Goal: Task Accomplishment & Management: Manage account settings

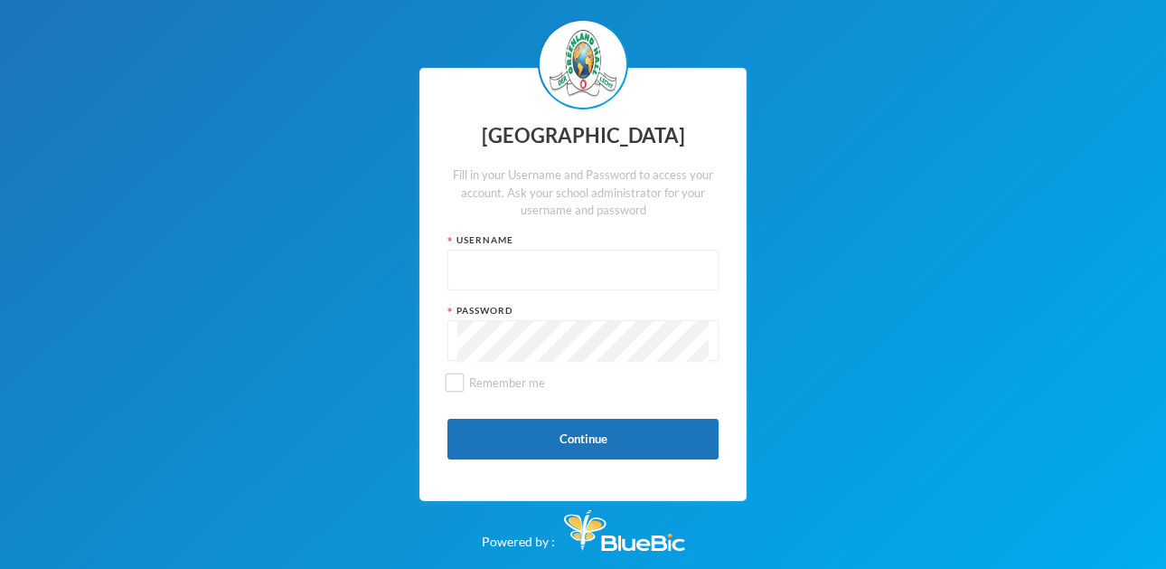
click at [456, 264] on div at bounding box center [582, 269] width 271 height 41
click at [474, 270] on input "text" at bounding box center [582, 270] width 251 height 41
click at [473, 269] on input "text" at bounding box center [582, 270] width 251 height 41
type input "glhp1"
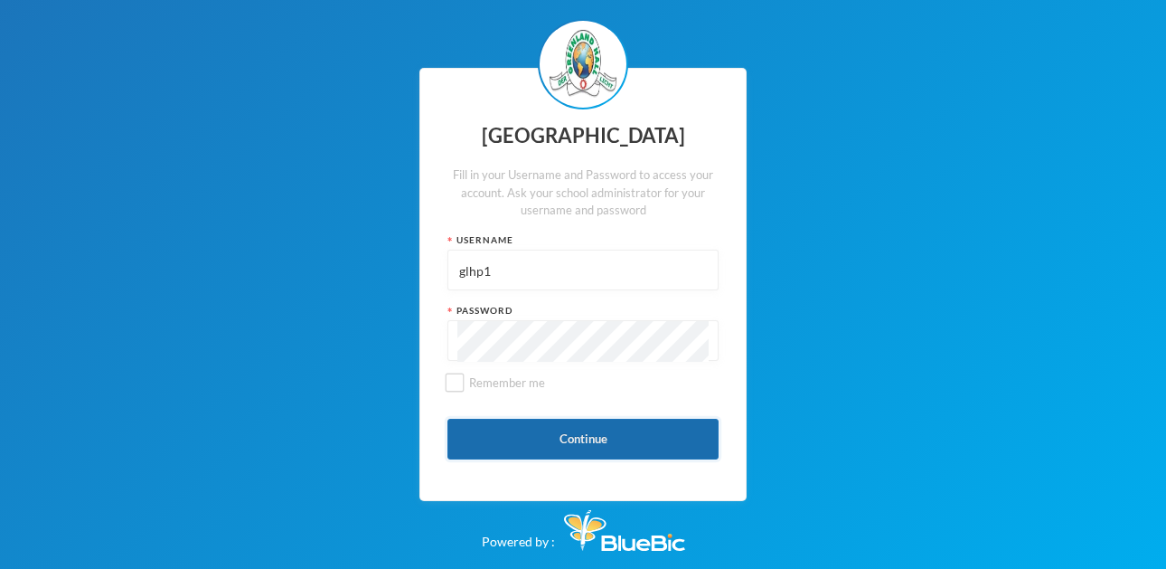
click at [510, 443] on button "Continue" at bounding box center [582, 438] width 271 height 41
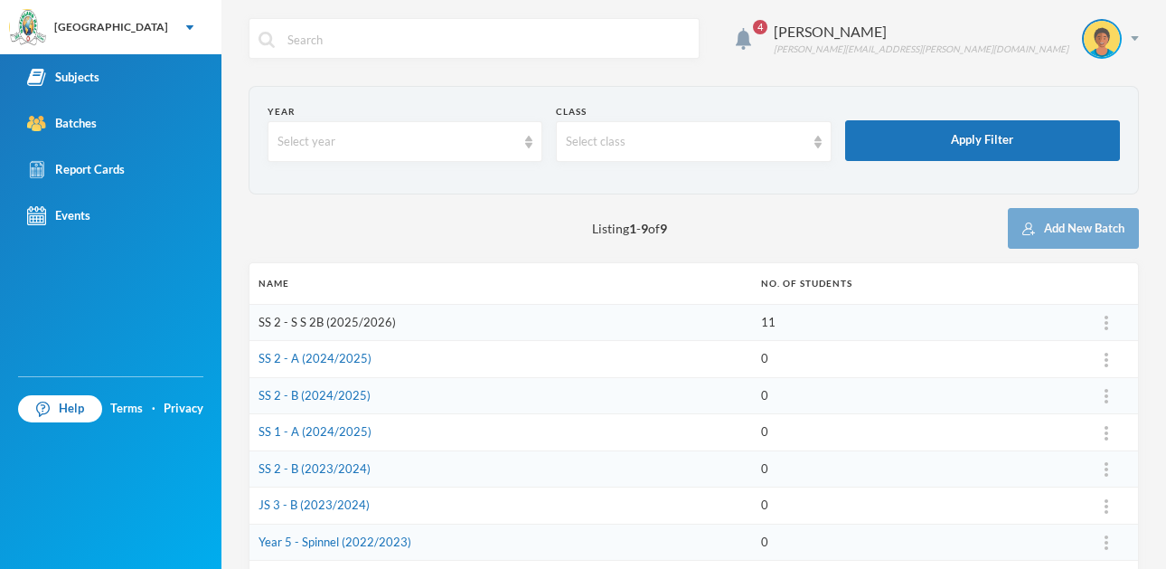
click at [309, 322] on link "SS 2 - S S 2B (2025/2026)" at bounding box center [327, 322] width 137 height 14
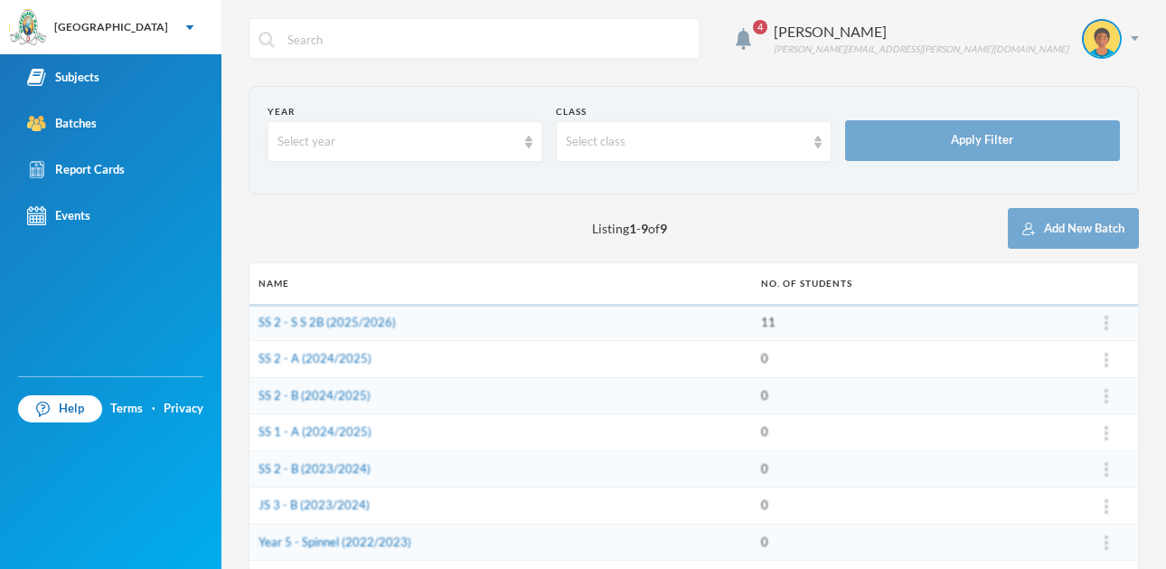
drag, startPoint x: 726, startPoint y: 306, endPoint x: 684, endPoint y: 327, distance: 46.5
click at [715, 304] on td "SS 2 - S S 2B (2025/2026)" at bounding box center [500, 322] width 503 height 37
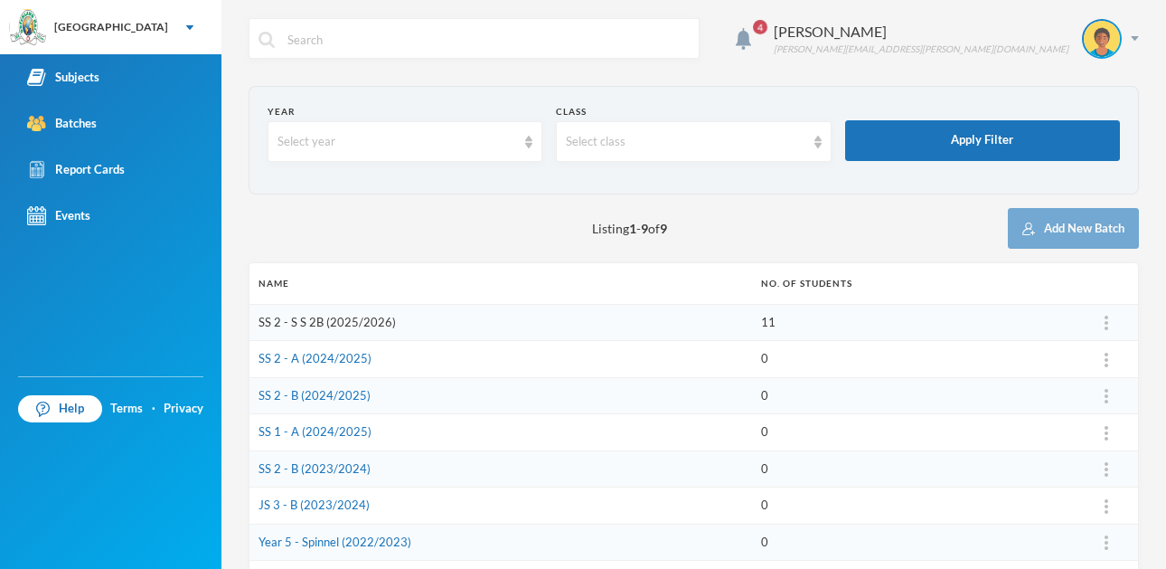
click at [335, 315] on link "SS 2 - S S 2B (2025/2026)" at bounding box center [327, 322] width 137 height 14
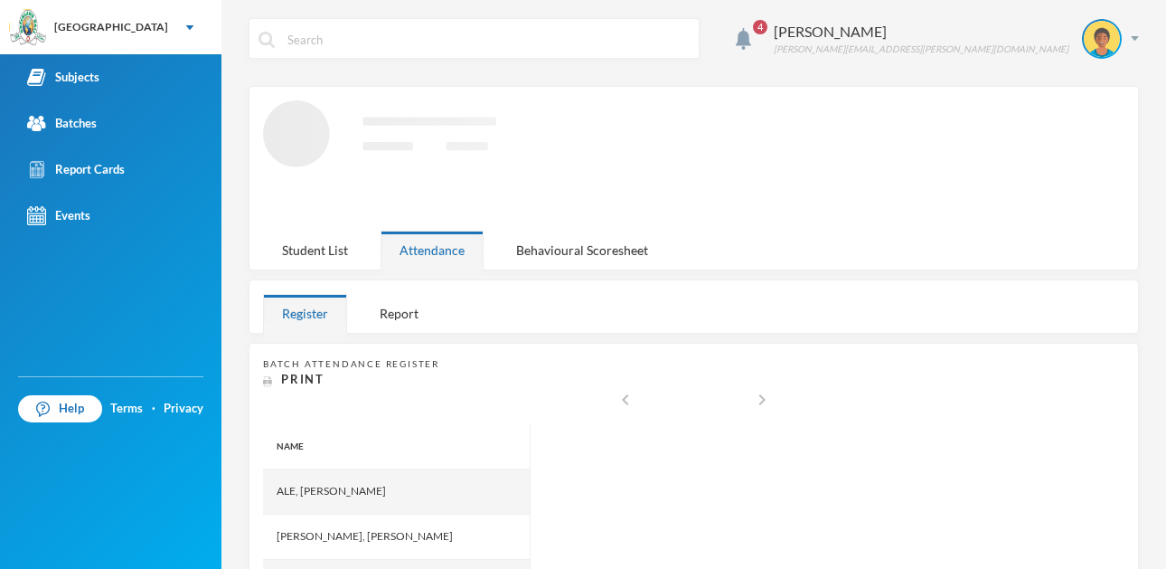
click at [333, 319] on div "Register" at bounding box center [305, 313] width 84 height 39
click at [353, 320] on div "Register Report" at bounding box center [357, 313] width 188 height 39
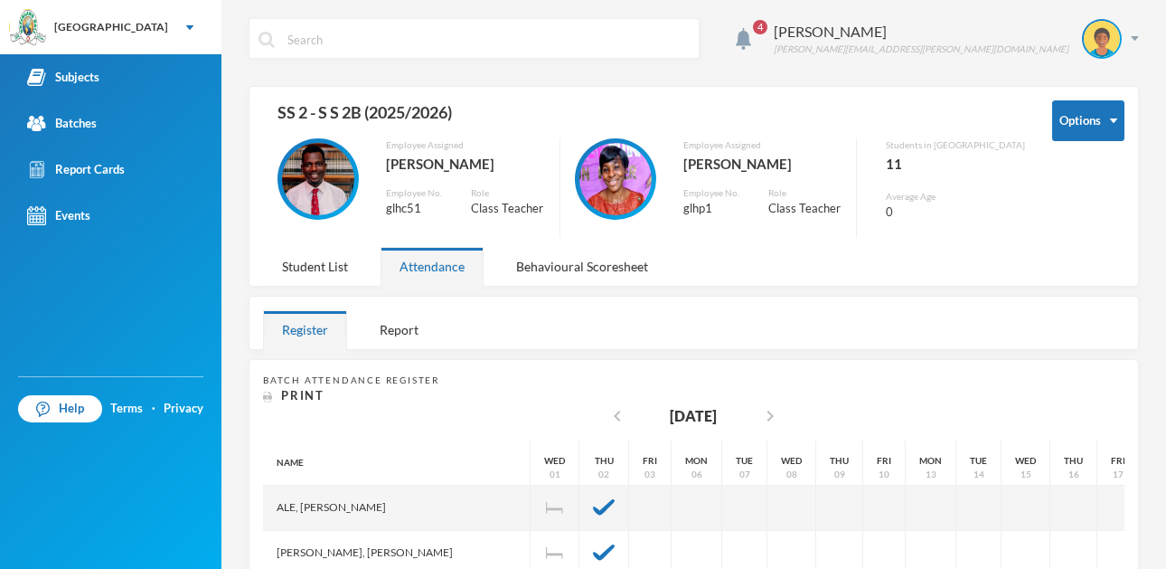
click at [352, 214] on div "Employee Assigned [PERSON_NAME] Employee No. glhc51 Role Class Teacher" at bounding box center [411, 187] width 297 height 99
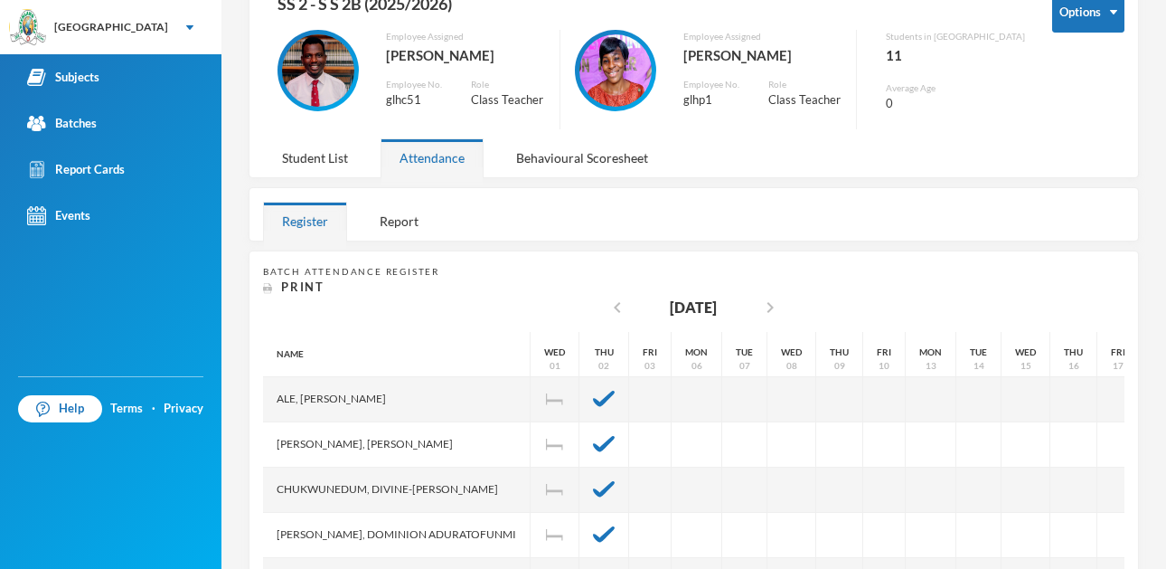
scroll to position [365, 0]
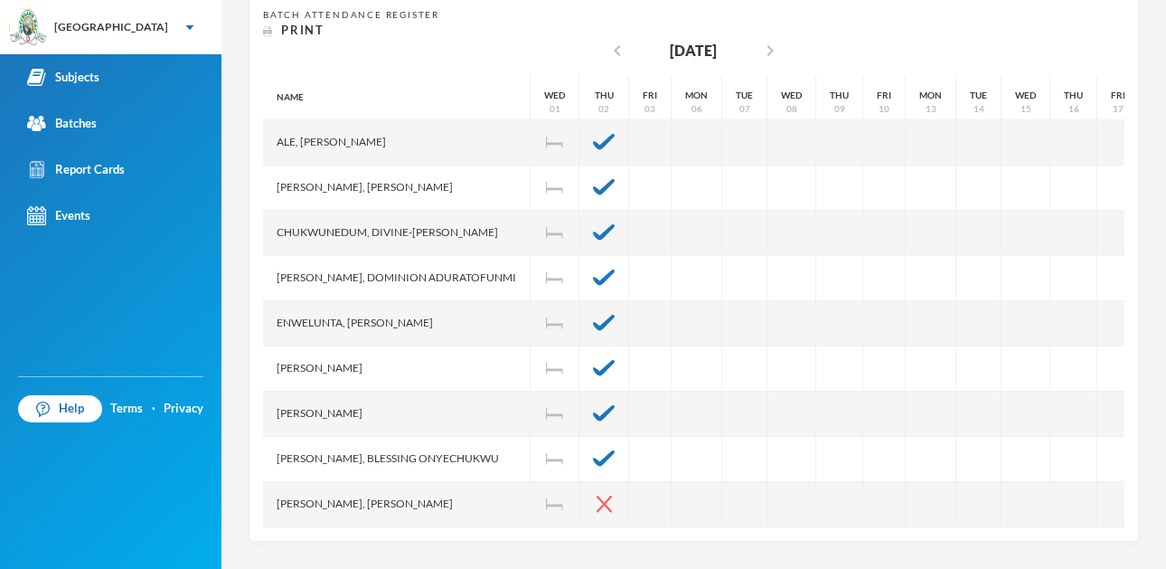
click at [1159, 559] on div "4 Olayinka Modupe [EMAIL_ADDRESS][PERSON_NAME][DOMAIN_NAME] Options SS 2 - S S …" at bounding box center [693, 284] width 945 height 569
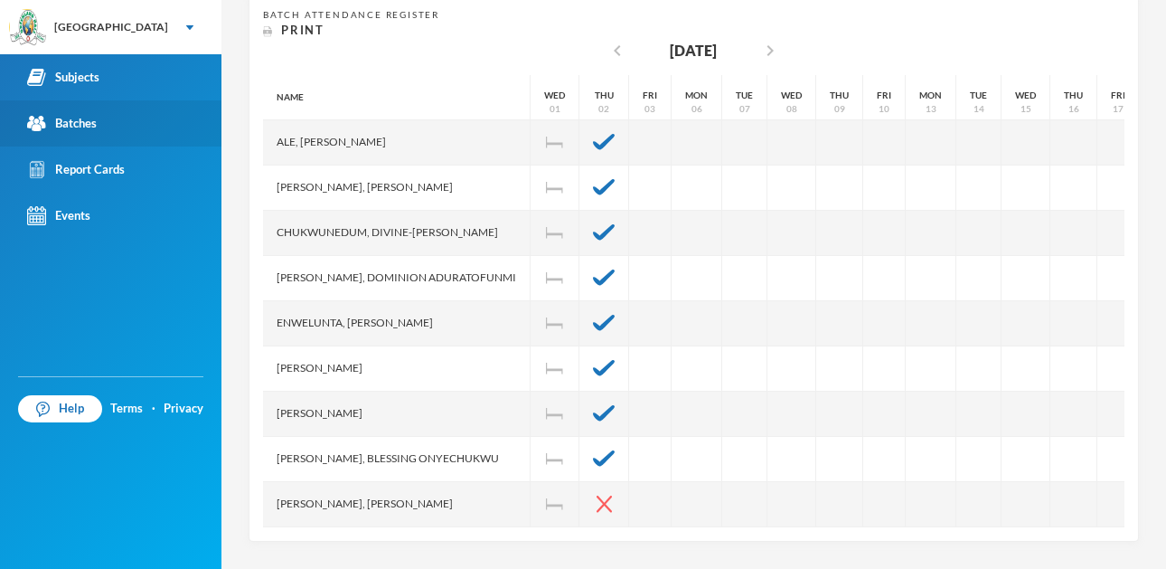
click at [79, 125] on div "Batches" at bounding box center [62, 123] width 70 height 19
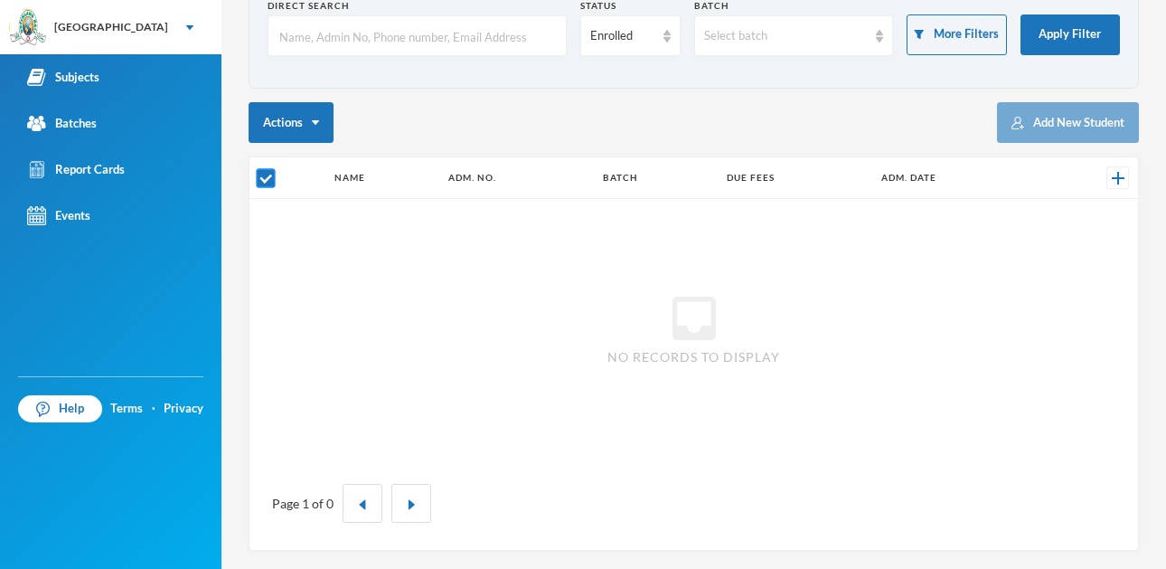
scroll to position [106, 0]
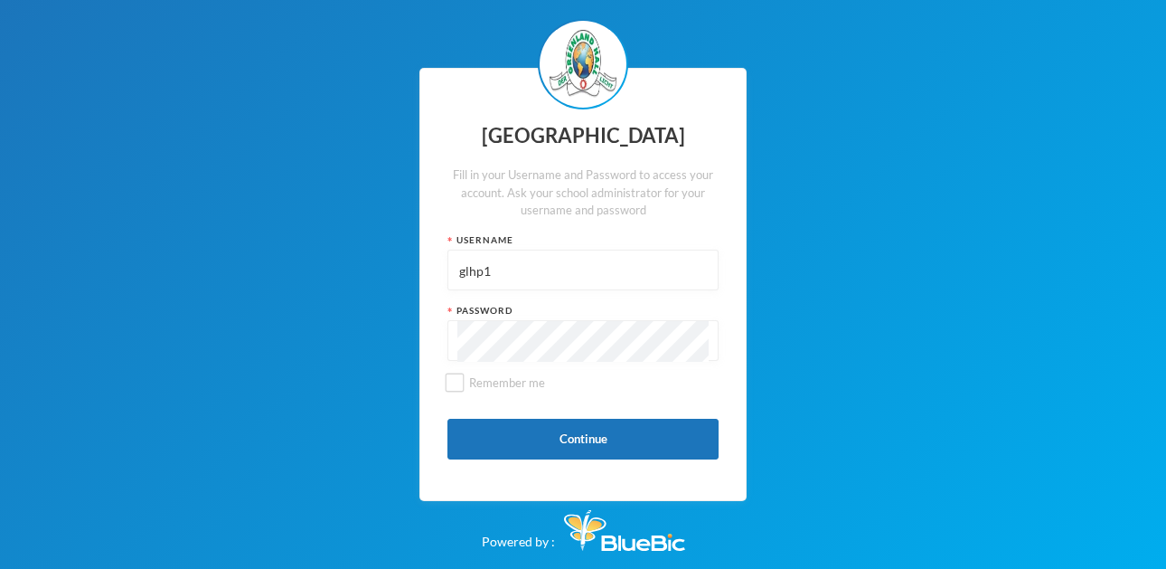
type input "glhp1"
click at [506, 436] on button "Continue" at bounding box center [582, 438] width 271 height 41
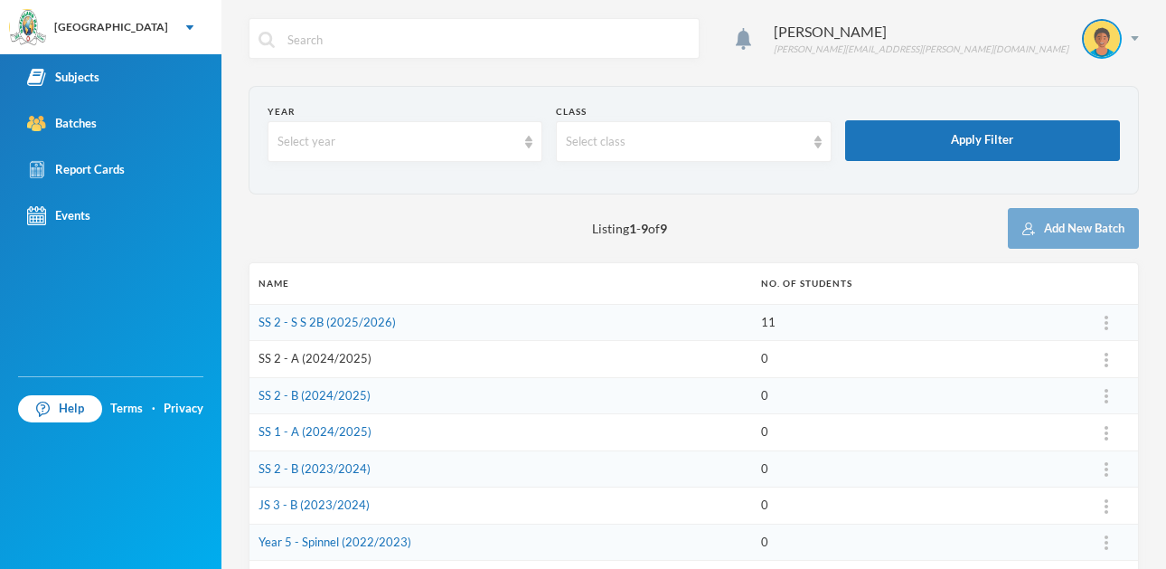
click at [333, 353] on link "SS 2 - A (2024/2025)" at bounding box center [315, 358] width 113 height 14
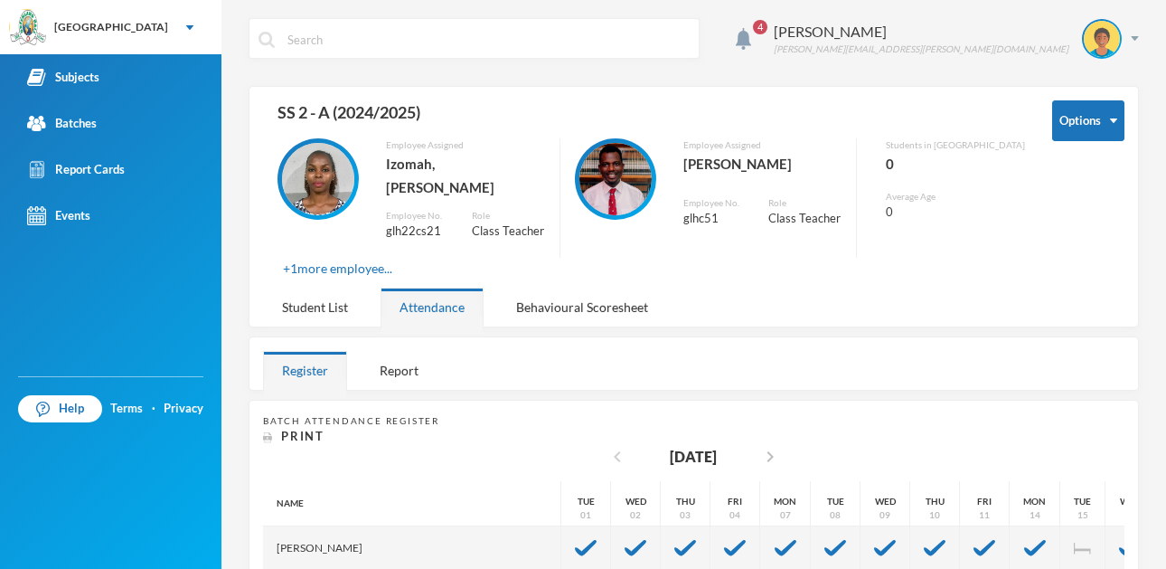
click at [608, 446] on icon "chevron_left" at bounding box center [617, 457] width 22 height 22
click at [609, 446] on icon "chevron_left" at bounding box center [617, 457] width 22 height 22
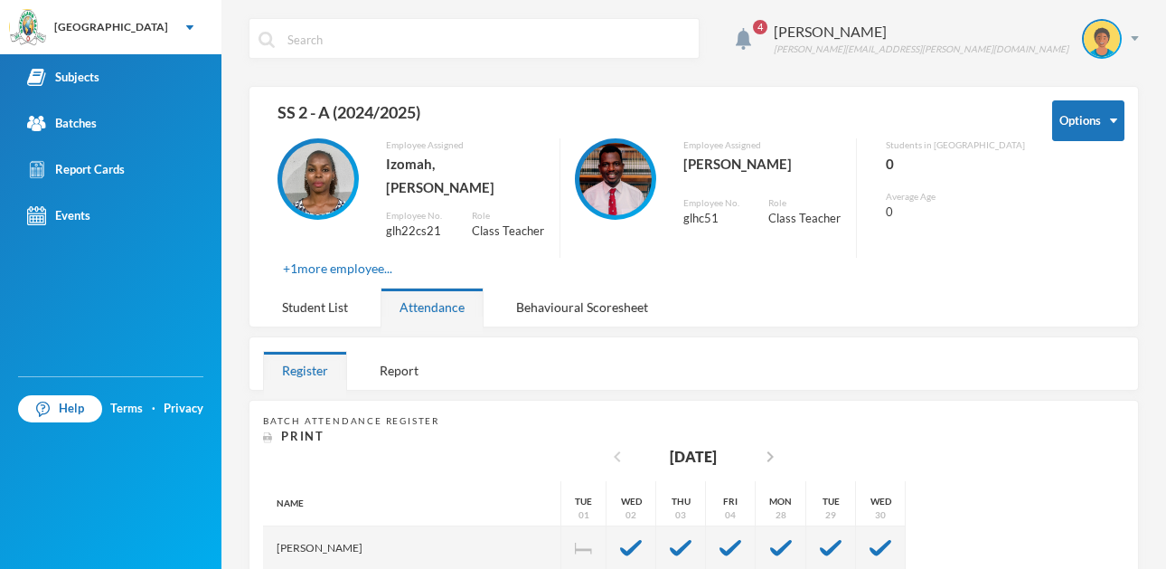
click at [612, 446] on icon "chevron_left" at bounding box center [617, 457] width 22 height 22
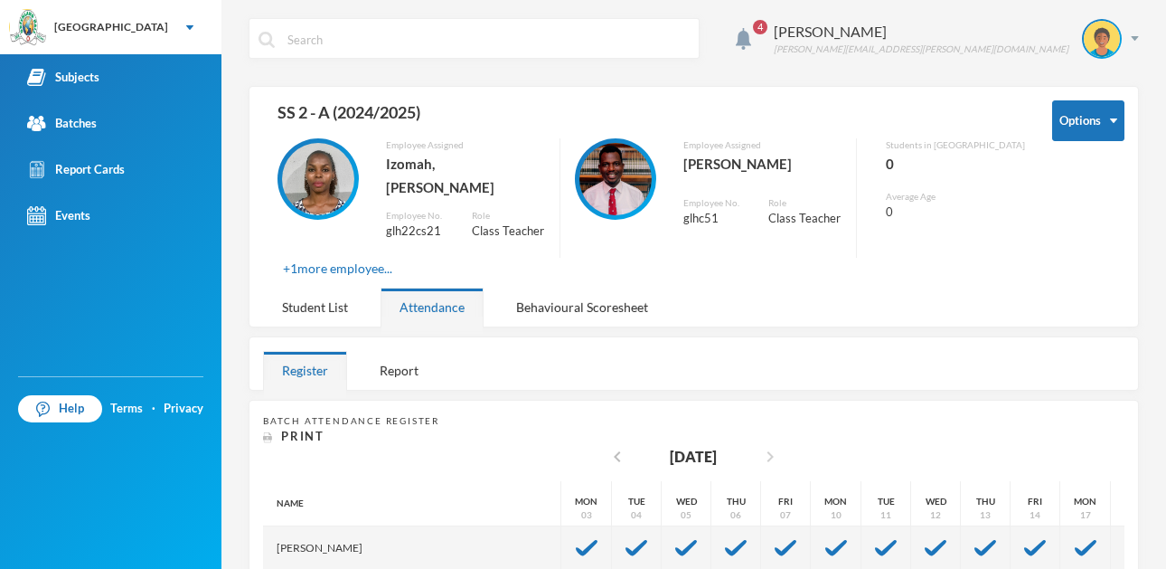
click at [765, 446] on icon "chevron_right" at bounding box center [770, 457] width 22 height 22
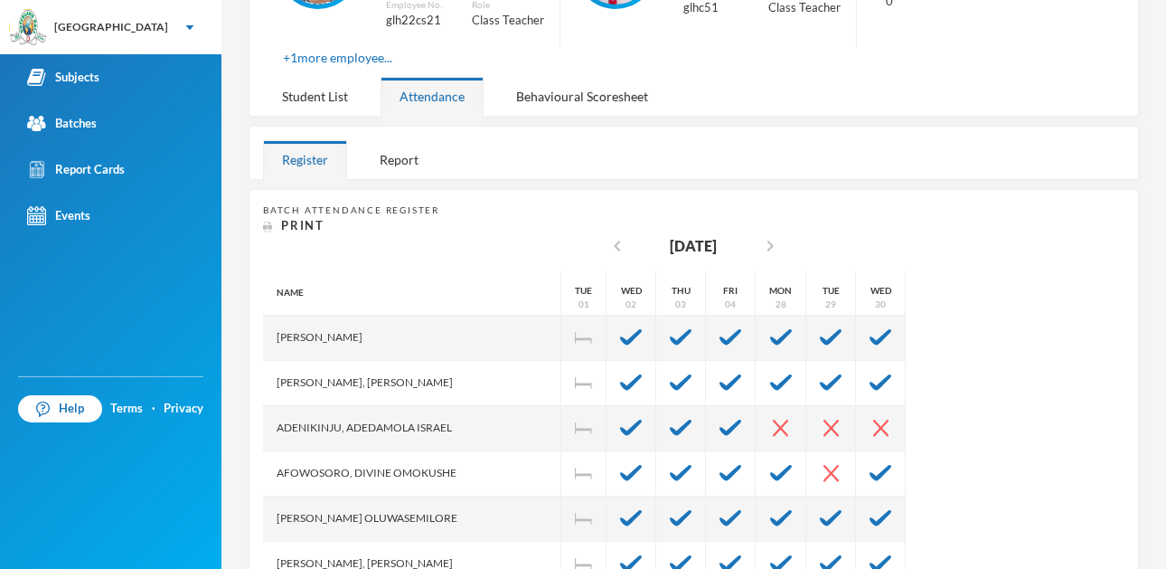
scroll to position [386, 0]
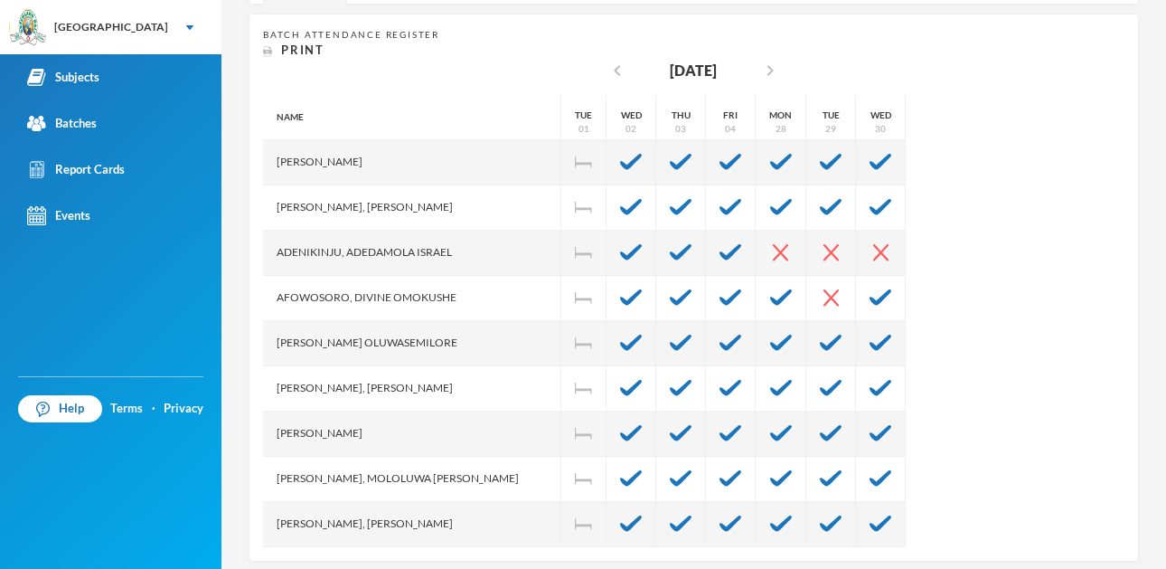
click at [1150, 549] on div "4 Olayinka Modupe modupe.olayinka@greenlandhall.org Options SS 2 - A (2024/2025…" at bounding box center [693, 284] width 945 height 569
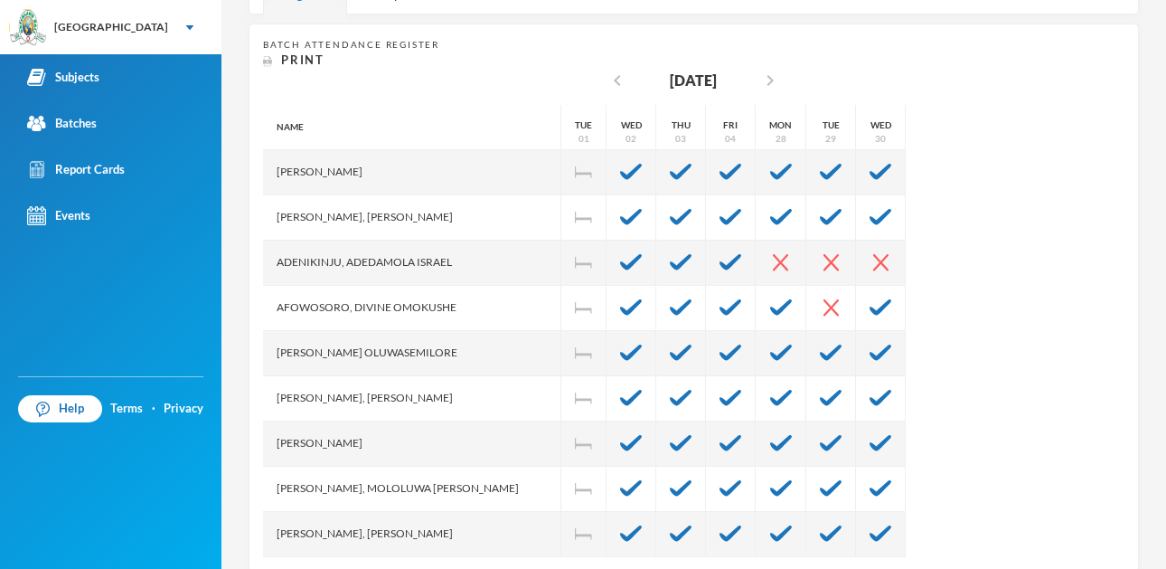
click at [1111, 292] on div "Batch Attendance Register Print chevron_left April 2025 chevron_right Name Abio…" at bounding box center [694, 298] width 890 height 548
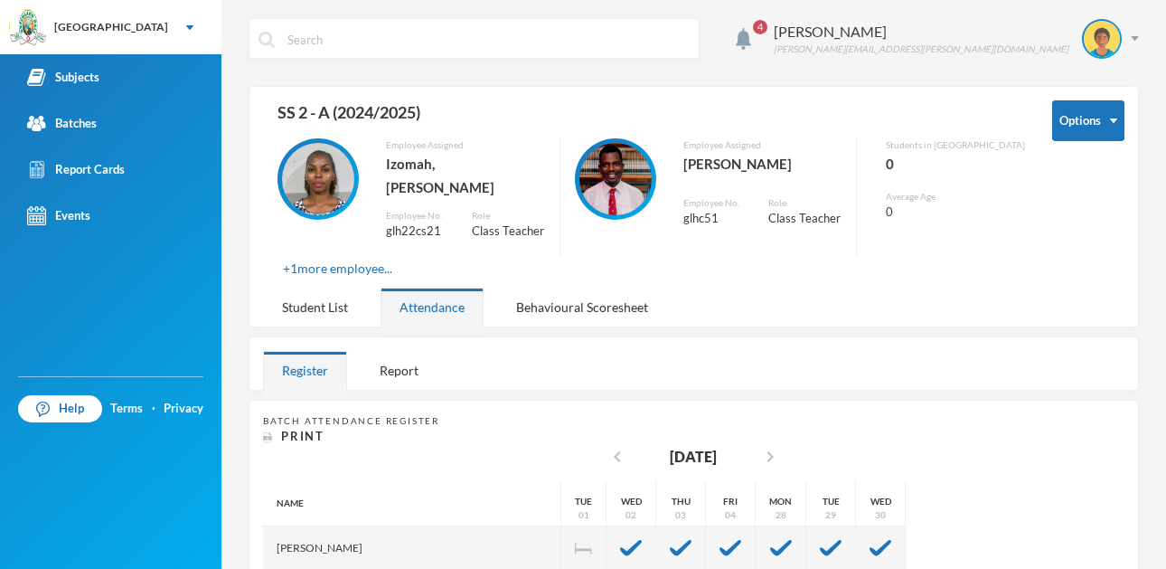
click at [1159, 117] on div "4 Olayinka Modupe modupe.olayinka@greenlandhall.org Options SS 2 - A (2024/2025…" at bounding box center [693, 284] width 945 height 569
click at [765, 446] on icon "chevron_right" at bounding box center [770, 457] width 22 height 22
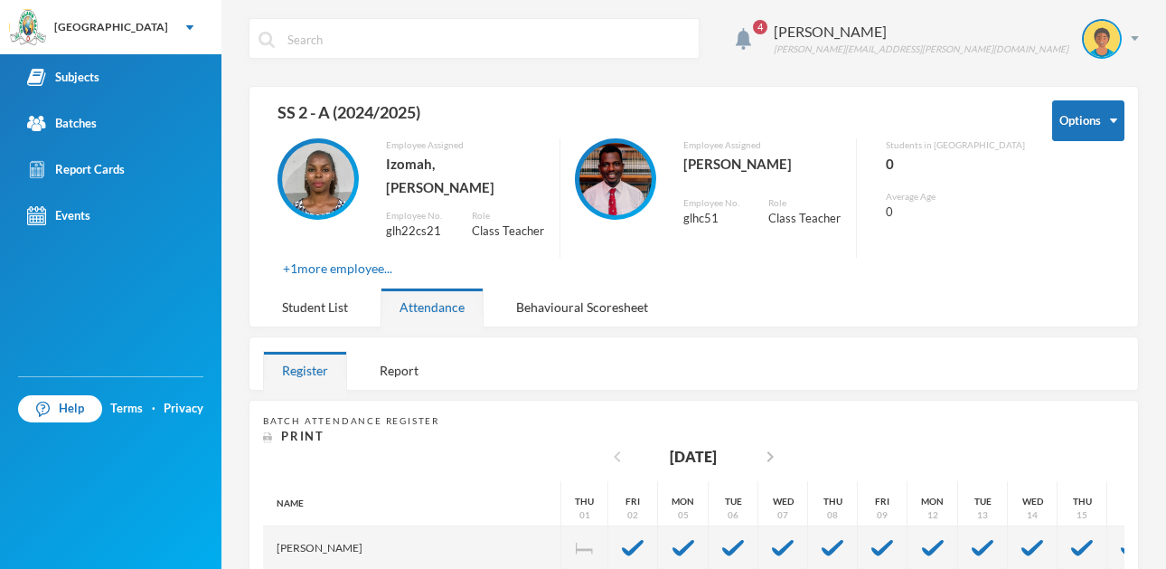
click at [609, 446] on icon "chevron_left" at bounding box center [617, 457] width 22 height 22
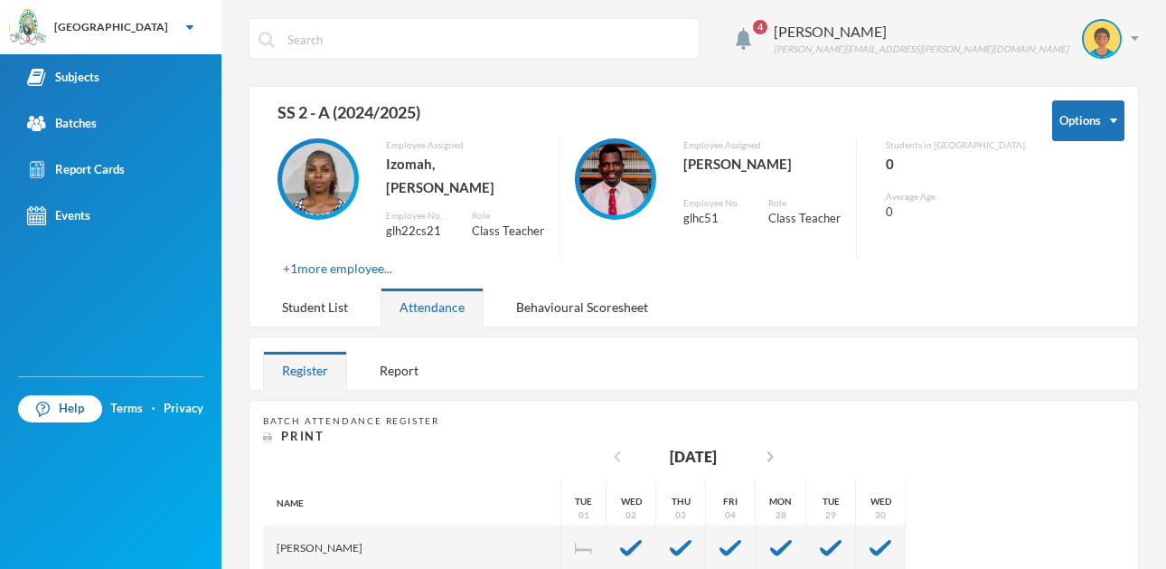
click at [608, 446] on icon "chevron_left" at bounding box center [617, 457] width 22 height 22
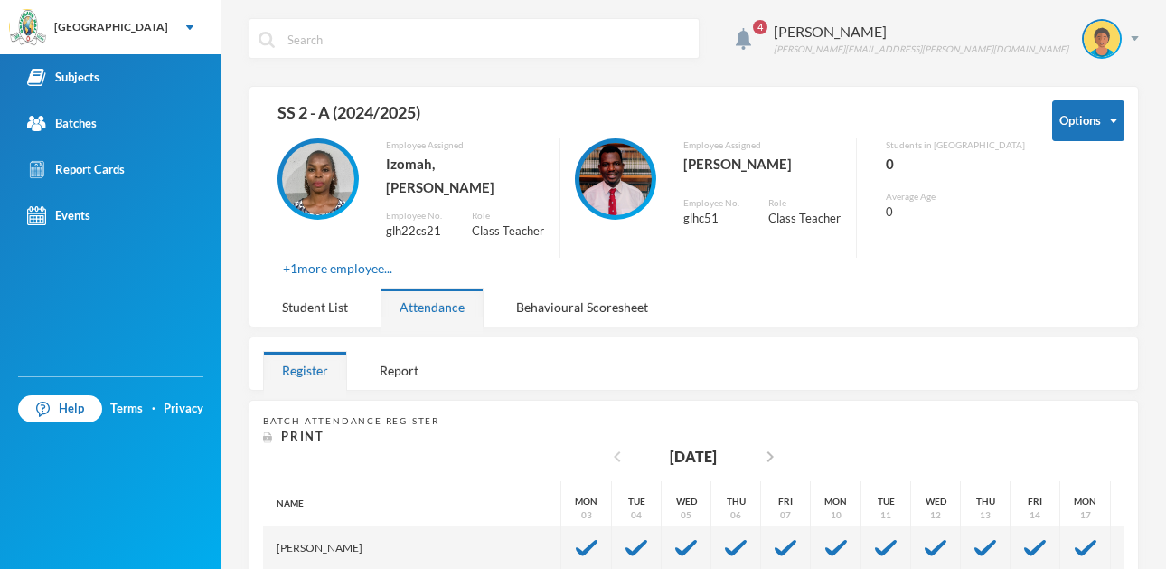
click at [607, 446] on icon "chevron_left" at bounding box center [617, 457] width 22 height 22
click at [606, 446] on icon "chevron_left" at bounding box center [617, 457] width 22 height 22
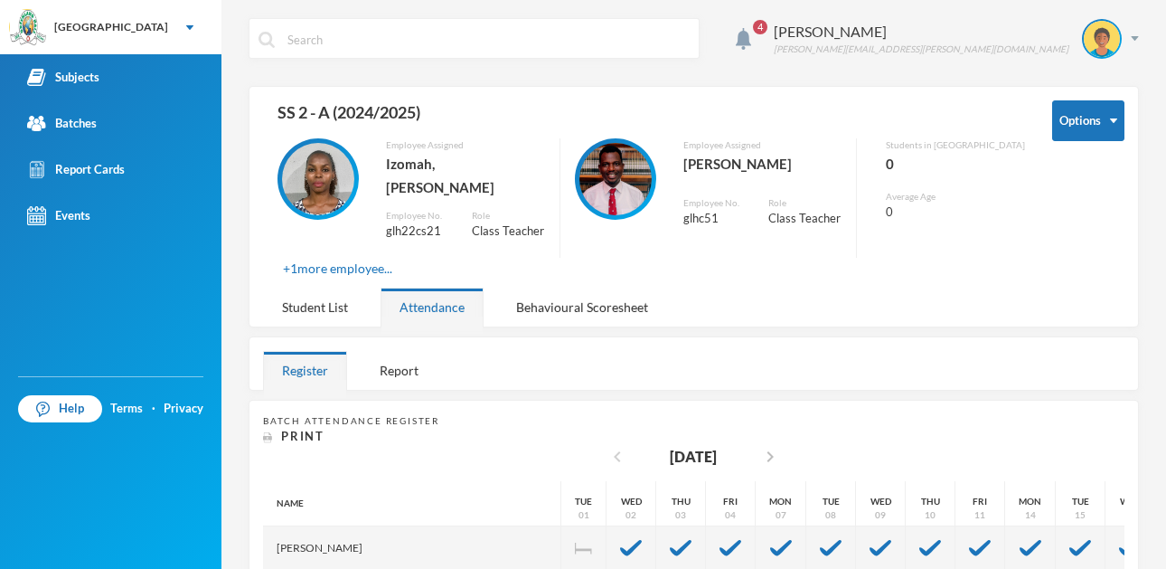
click at [606, 446] on icon "chevron_left" at bounding box center [617, 457] width 22 height 22
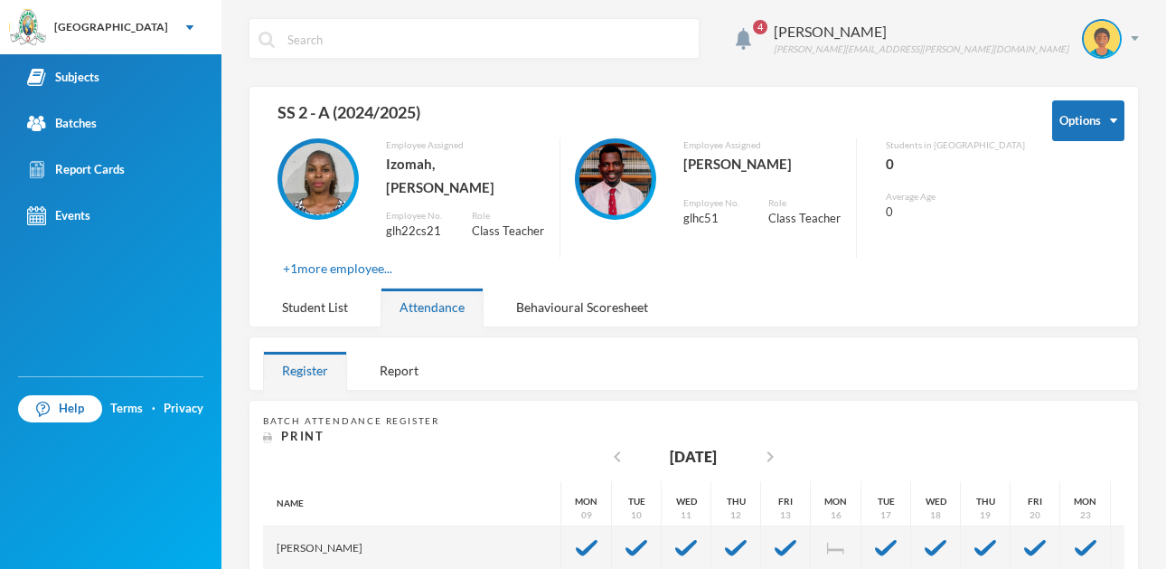
click at [586, 446] on div "chevron_left September 2024 chevron_right" at bounding box center [693, 463] width 215 height 35
click at [770, 446] on icon "chevron_right" at bounding box center [770, 457] width 22 height 22
click at [606, 446] on icon "chevron_left" at bounding box center [617, 457] width 22 height 22
click at [769, 446] on icon "chevron_right" at bounding box center [770, 457] width 22 height 22
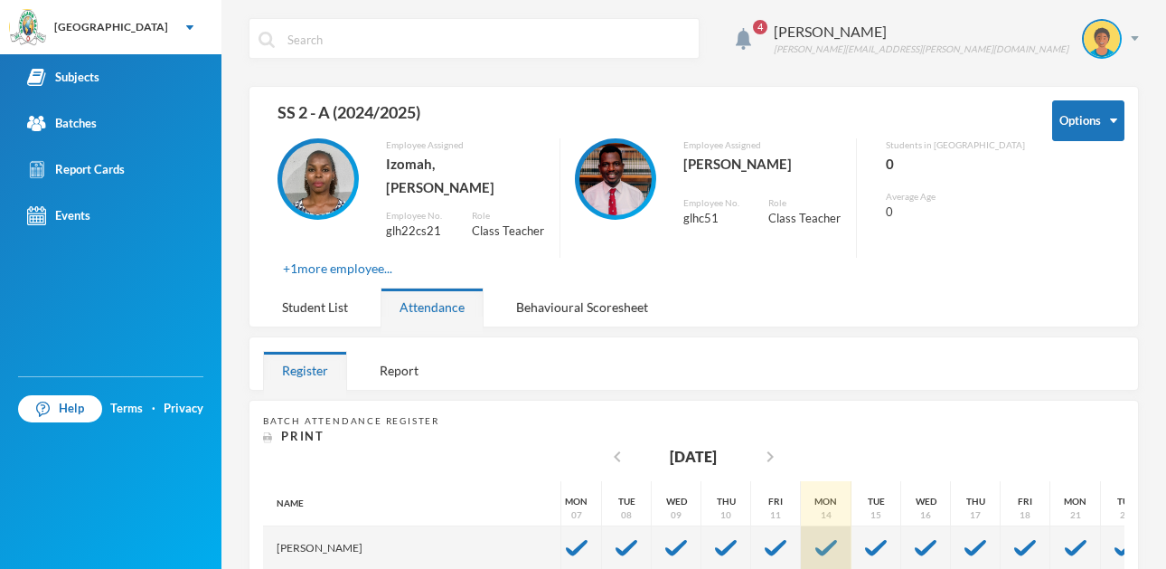
click at [801, 526] on div at bounding box center [826, 548] width 51 height 45
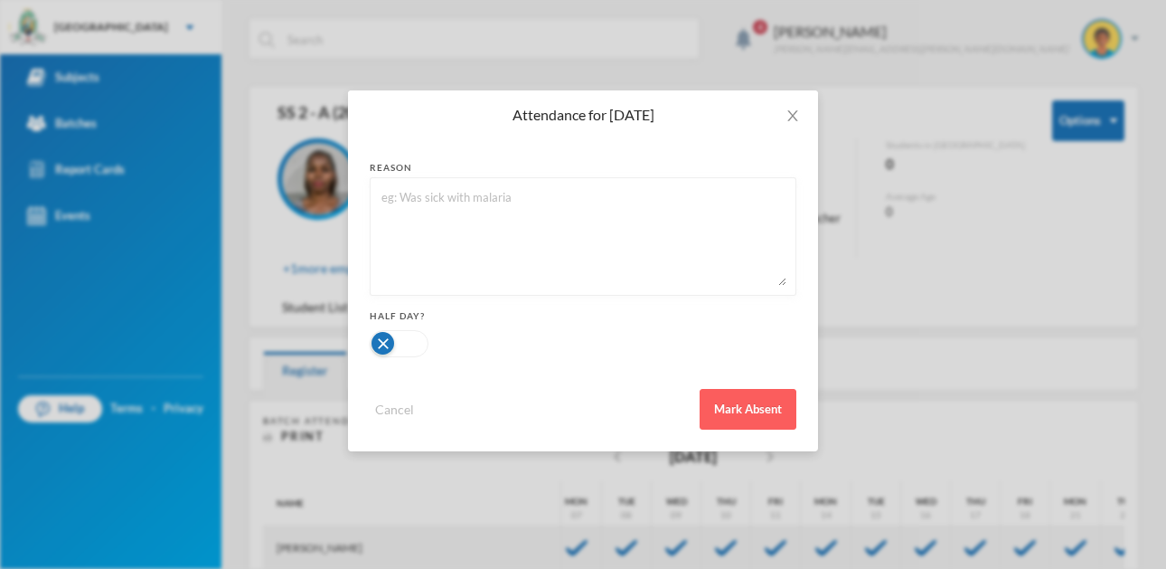
click at [949, 406] on div "Attendance for Oct 14, 2024 reason Half Day? Cancel Mark Absent" at bounding box center [583, 284] width 1166 height 569
click at [414, 406] on button "Cancel" at bounding box center [395, 409] width 50 height 21
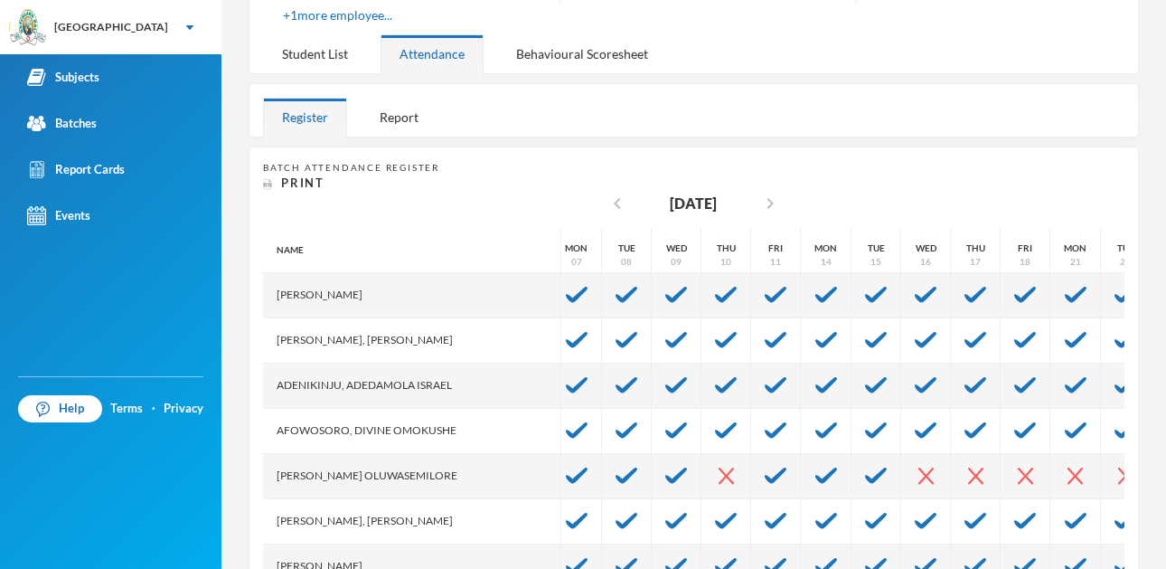
click at [1151, 559] on div "4 Olayinka Modupe modupe.olayinka@greenlandhall.org Options SS 2 - A (2024/2025…" at bounding box center [693, 284] width 945 height 569
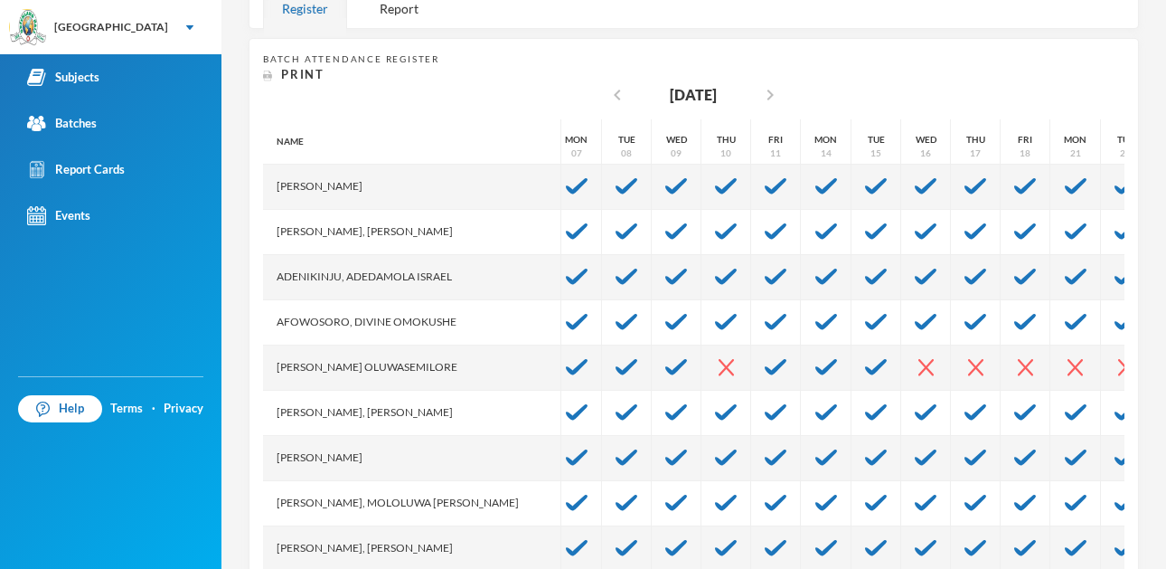
scroll to position [386, 0]
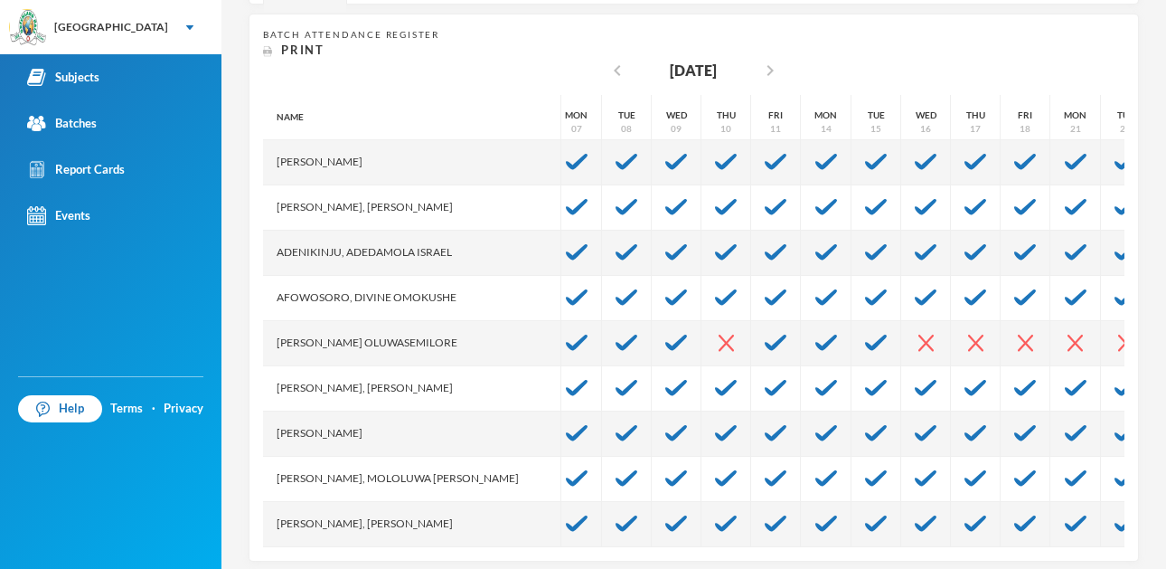
click at [1149, 559] on div "4 Olayinka Modupe modupe.olayinka@greenlandhall.org Options SS 2 - A (2024/2025…" at bounding box center [693, 284] width 945 height 569
click at [1148, 559] on div "4 Olayinka Modupe modupe.olayinka@greenlandhall.org Options SS 2 - A (2024/2025…" at bounding box center [693, 284] width 945 height 569
click at [1146, 559] on div "4 Olayinka Modupe modupe.olayinka@greenlandhall.org Options SS 2 - A (2024/2025…" at bounding box center [693, 284] width 945 height 569
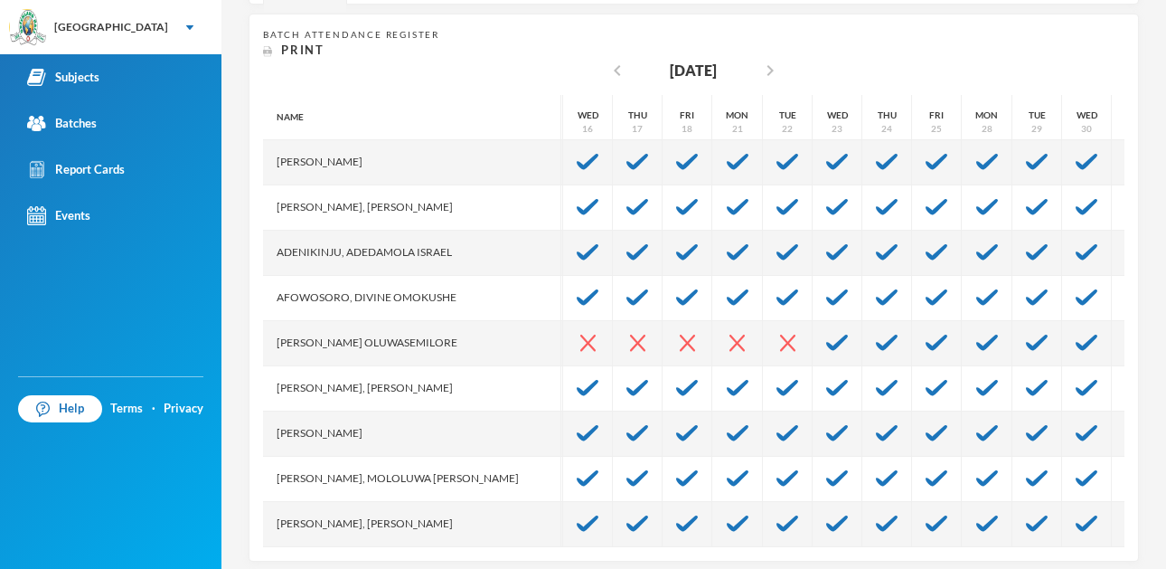
scroll to position [0, 0]
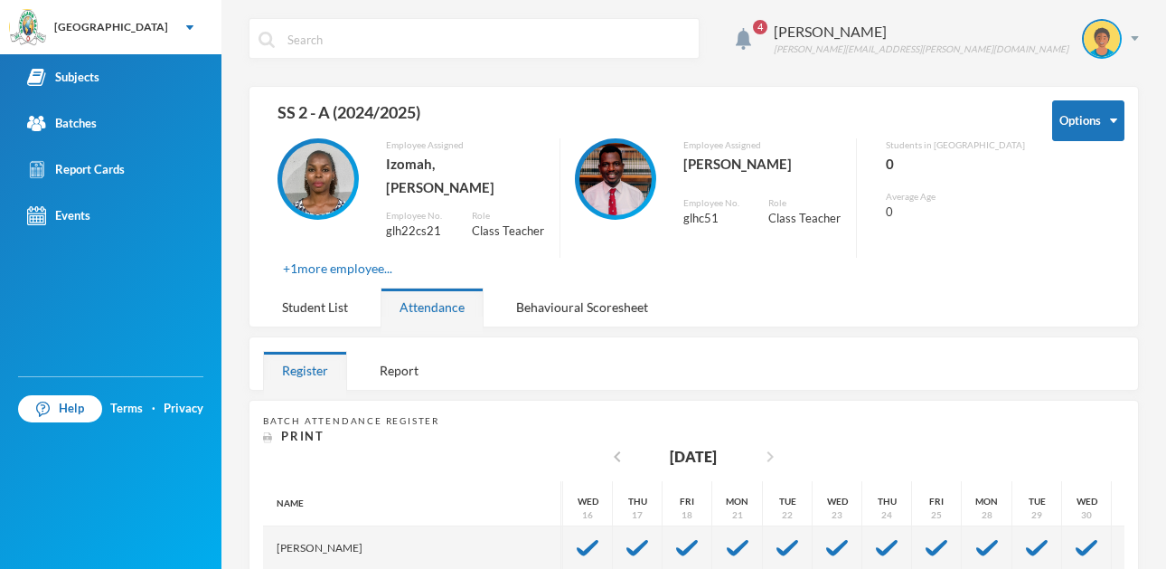
drag, startPoint x: 951, startPoint y: 455, endPoint x: 769, endPoint y: 434, distance: 182.9
click at [769, 446] on icon "chevron_right" at bounding box center [770, 457] width 22 height 22
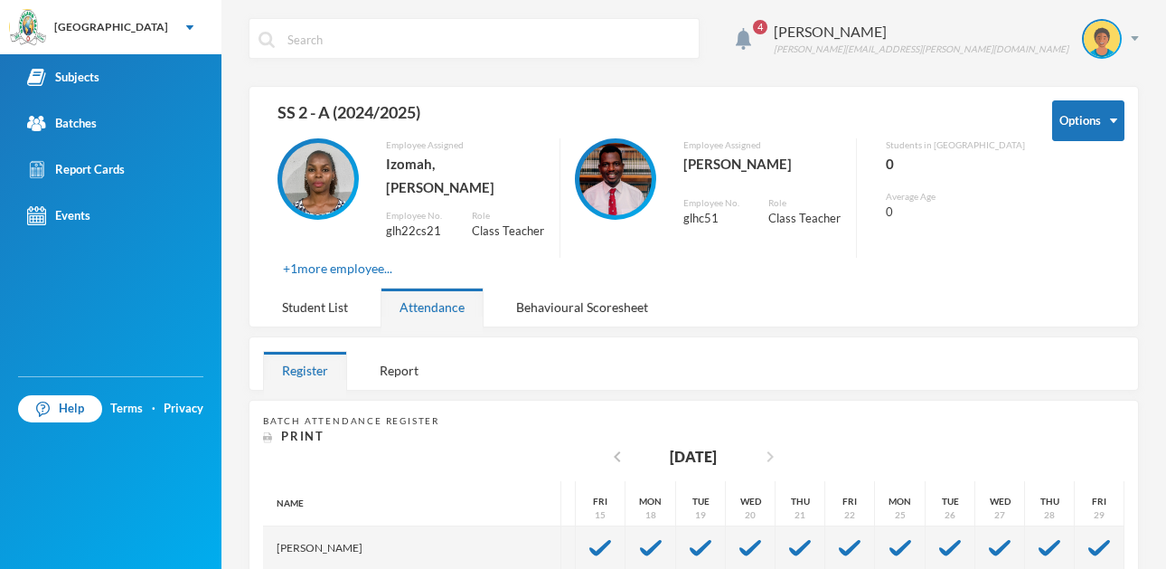
scroll to position [0, 453]
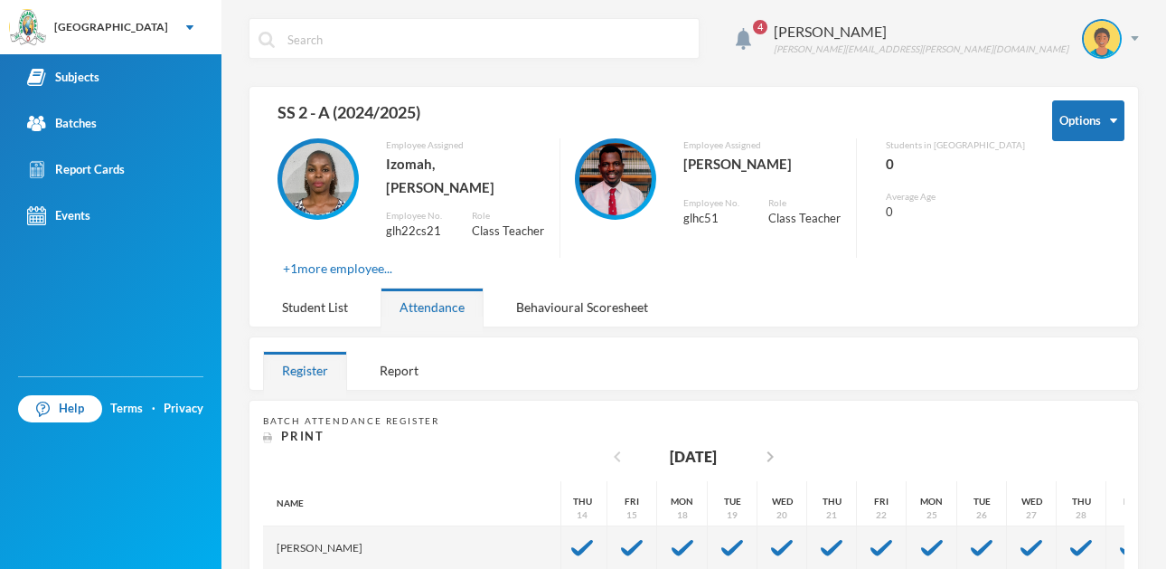
click at [606, 446] on icon "chevron_left" at bounding box center [617, 457] width 22 height 22
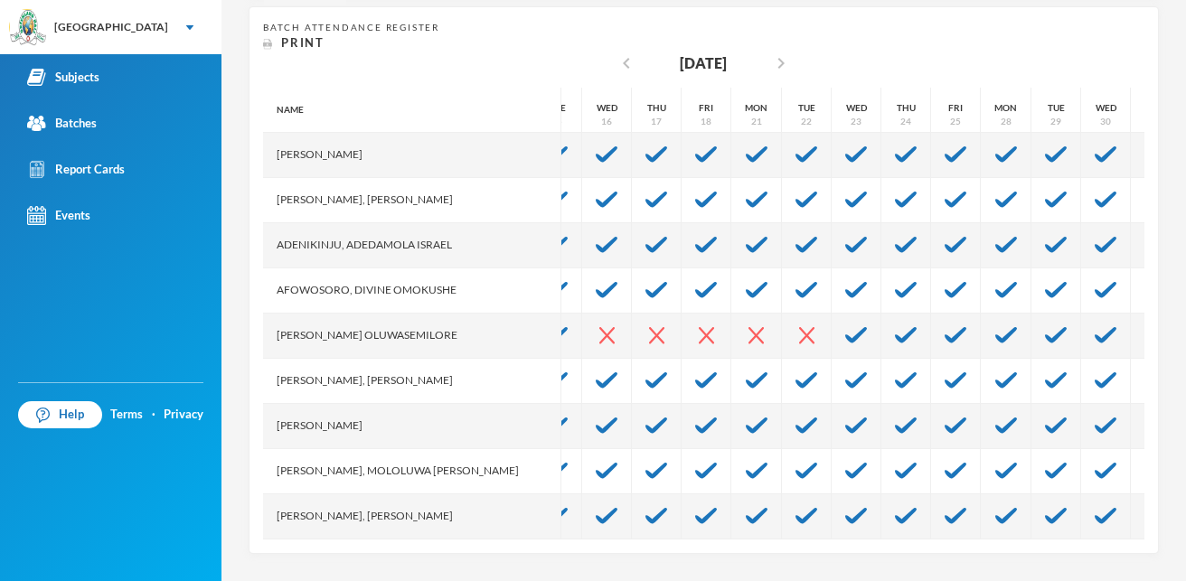
scroll to position [0, 528]
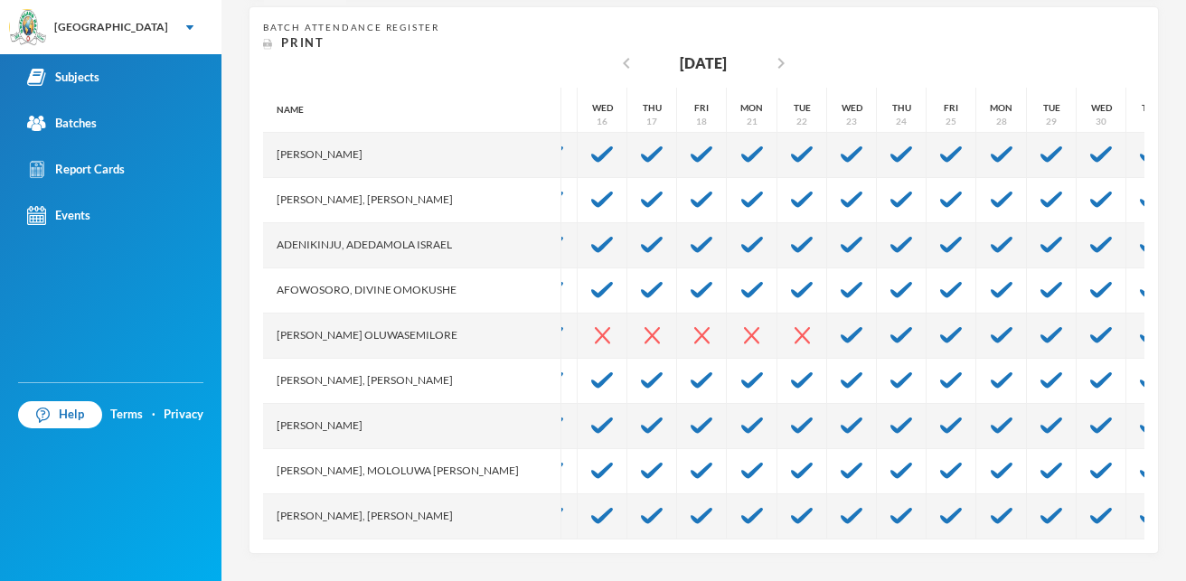
click at [1105, 550] on div "Batch Attendance Register Print chevron_left October 2024 chevron_right Name Ab…" at bounding box center [704, 280] width 910 height 548
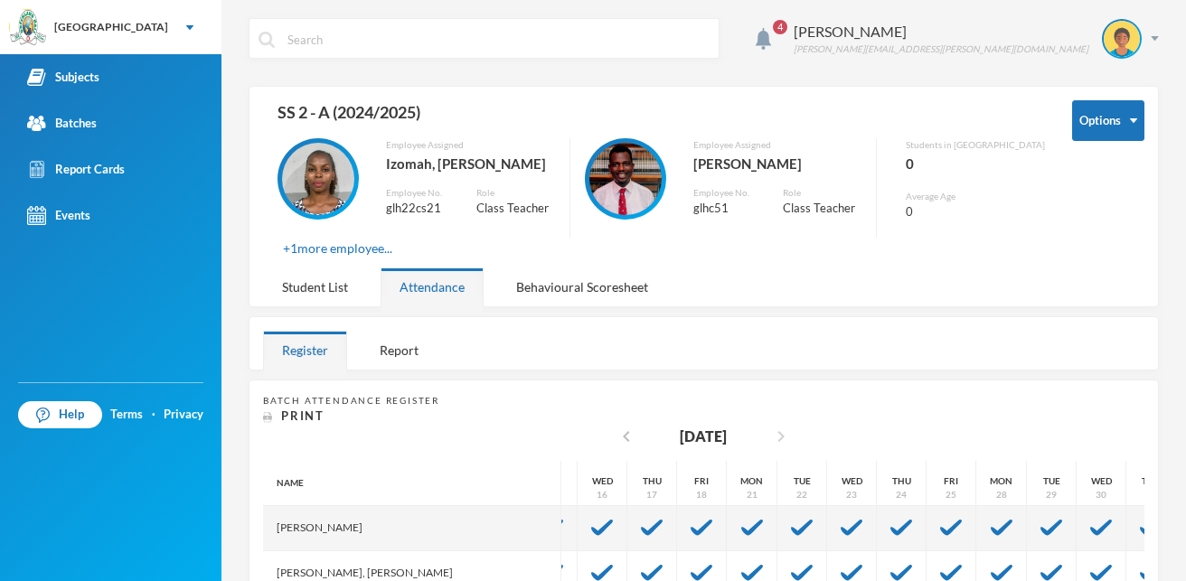
click at [779, 434] on icon "chevron_right" at bounding box center [781, 437] width 22 height 22
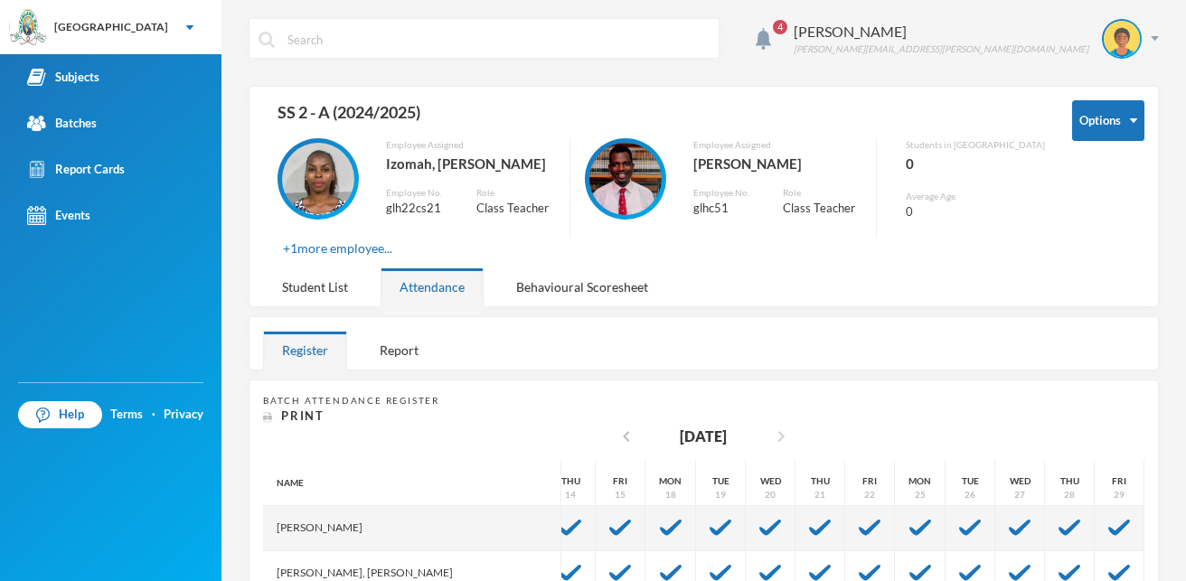
scroll to position [0, 433]
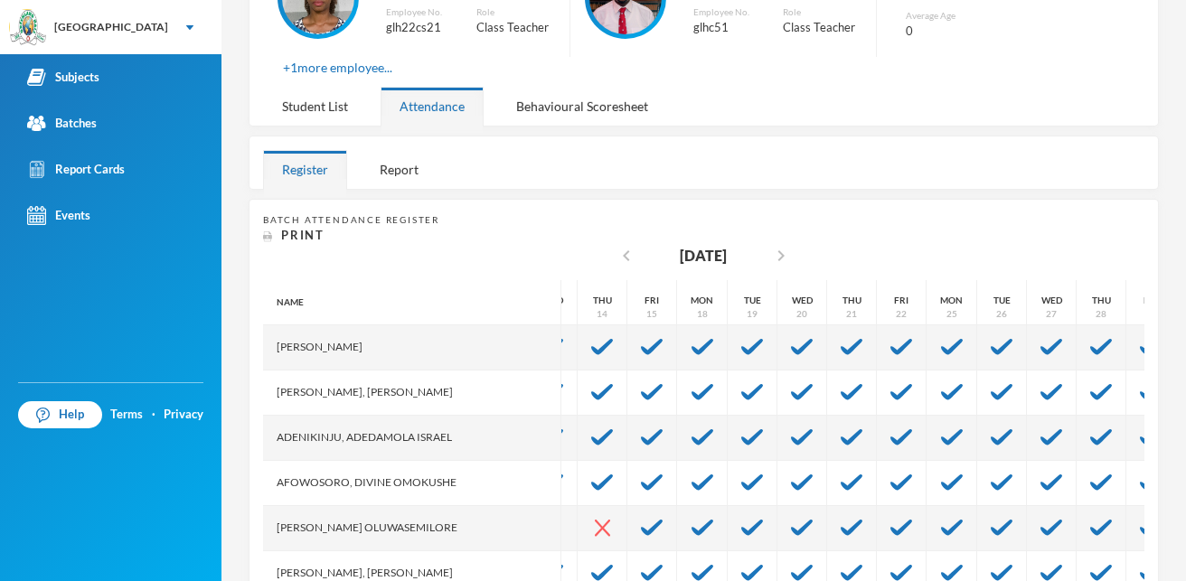
click at [1165, 568] on div "4 Olayinka Modupe modupe.olayinka@greenlandhall.org Options SS 2 - A (2024/2025…" at bounding box center [703, 290] width 964 height 581
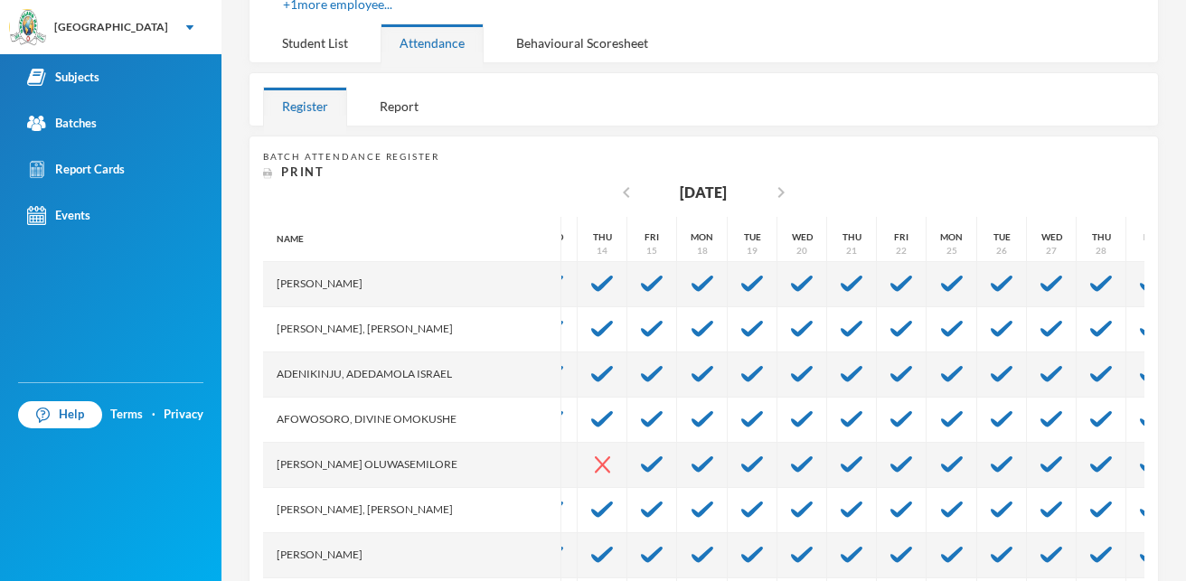
click at [1165, 568] on div "4 Olayinka Modupe modupe.olayinka@greenlandhall.org Options SS 2 - A (2024/2025…" at bounding box center [703, 290] width 964 height 581
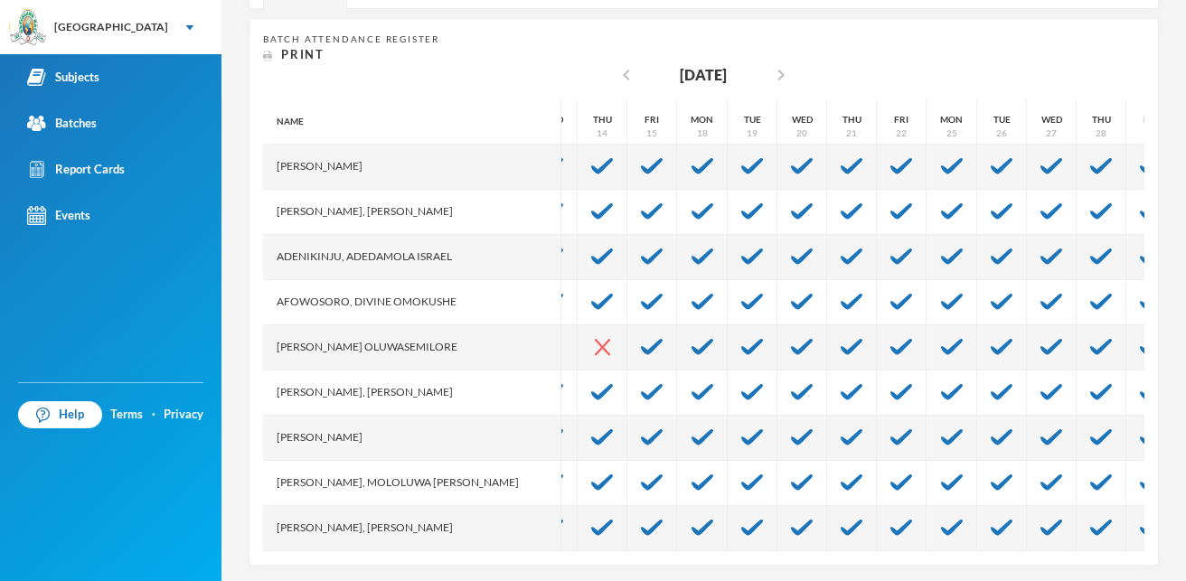
scroll to position [373, 0]
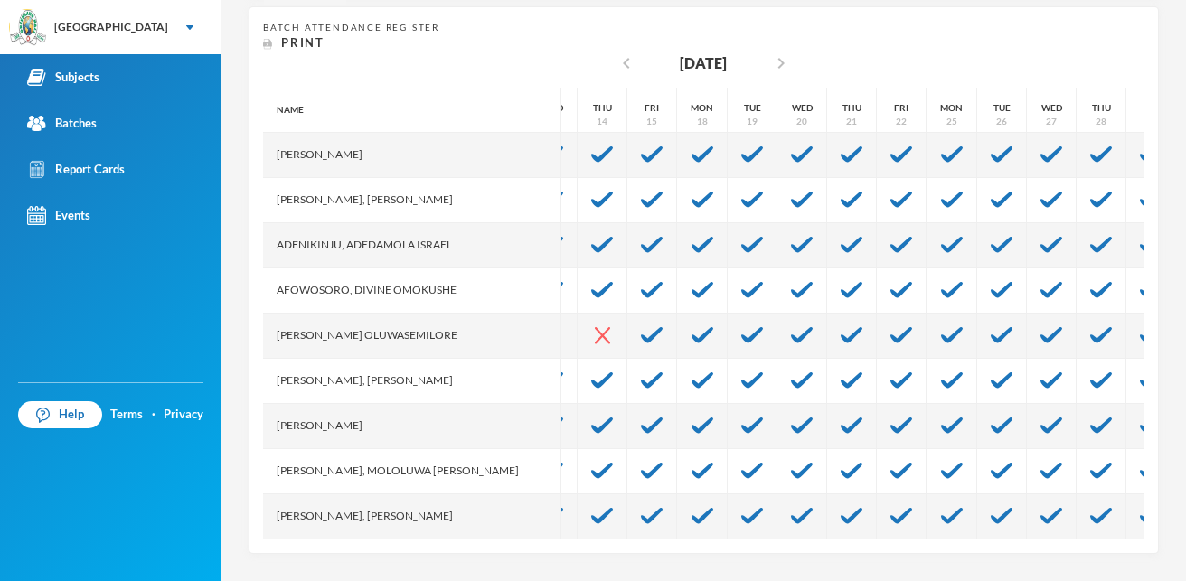
click at [1165, 568] on div "4 Olayinka Modupe modupe.olayinka@greenlandhall.org Options SS 2 - A (2024/2025…" at bounding box center [703, 290] width 964 height 581
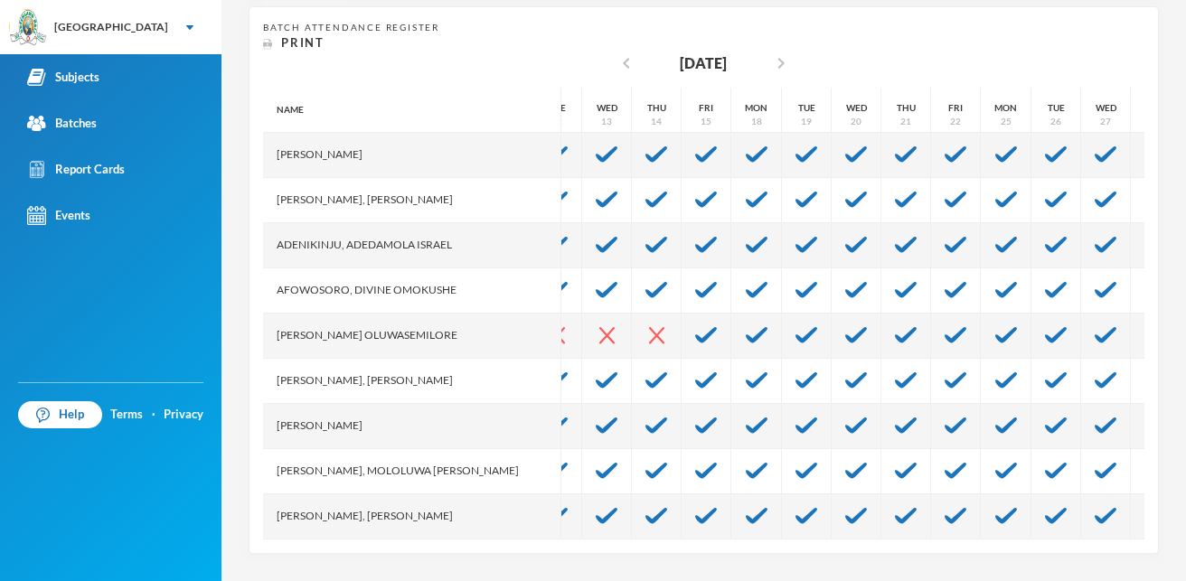
scroll to position [0, 324]
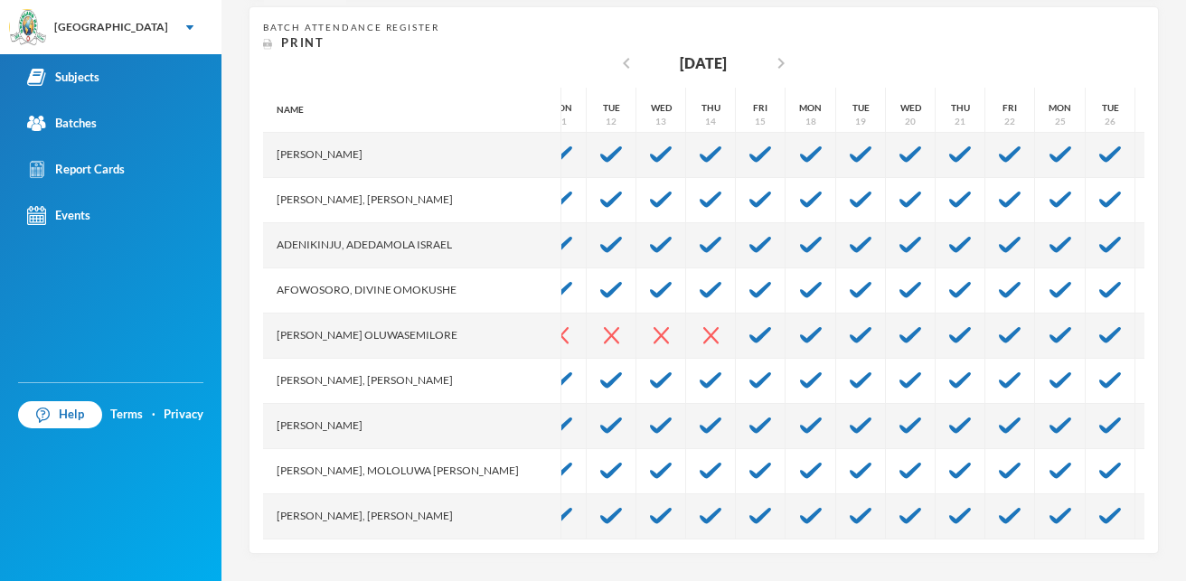
click at [269, 541] on div "Batch Attendance Register Print chevron_left November 2024 chevron_right Name A…" at bounding box center [704, 280] width 910 height 548
click at [268, 541] on div "Batch Attendance Register Print chevron_left November 2024 chevron_right Name A…" at bounding box center [704, 280] width 910 height 548
click at [265, 541] on div "Batch Attendance Register Print chevron_left November 2024 chevron_right Name A…" at bounding box center [704, 280] width 910 height 548
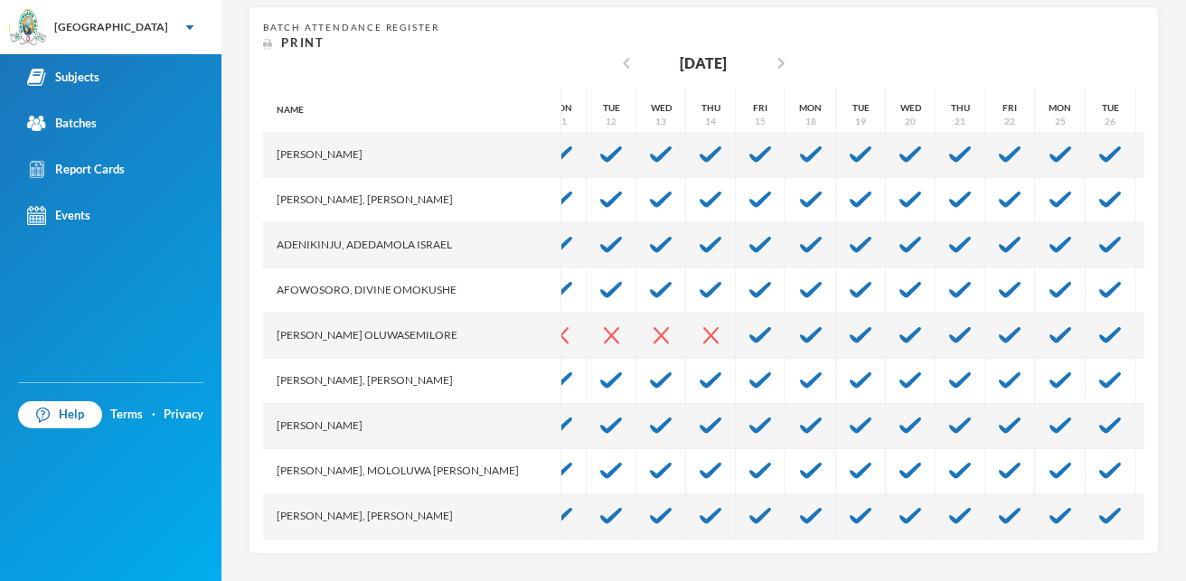
click at [265, 541] on div "Batch Attendance Register Print chevron_left November 2024 chevron_right Name A…" at bounding box center [704, 280] width 910 height 548
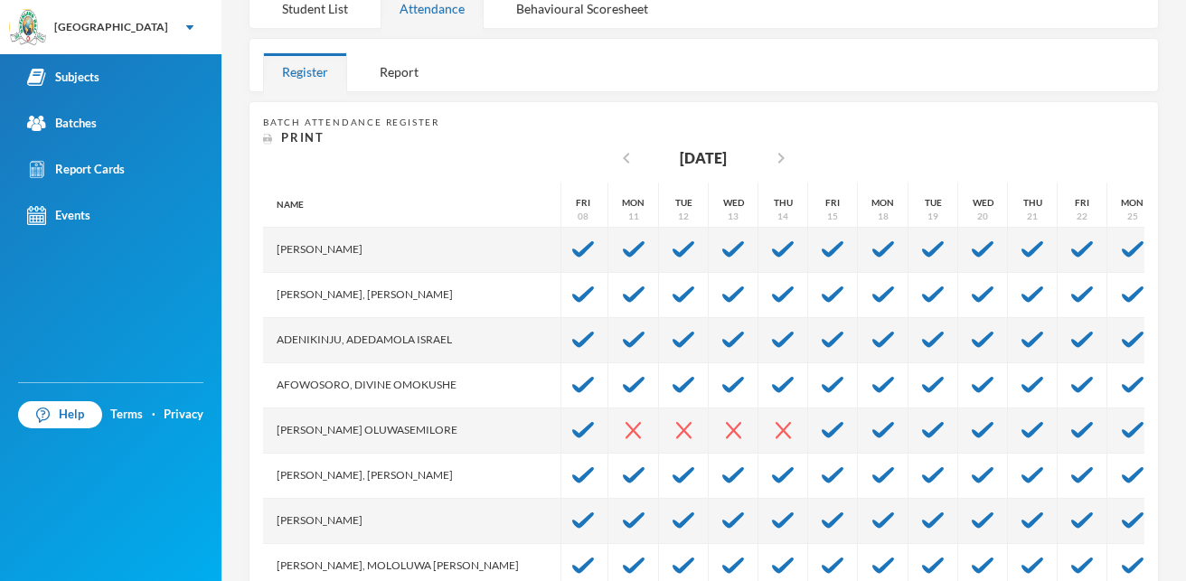
scroll to position [373, 0]
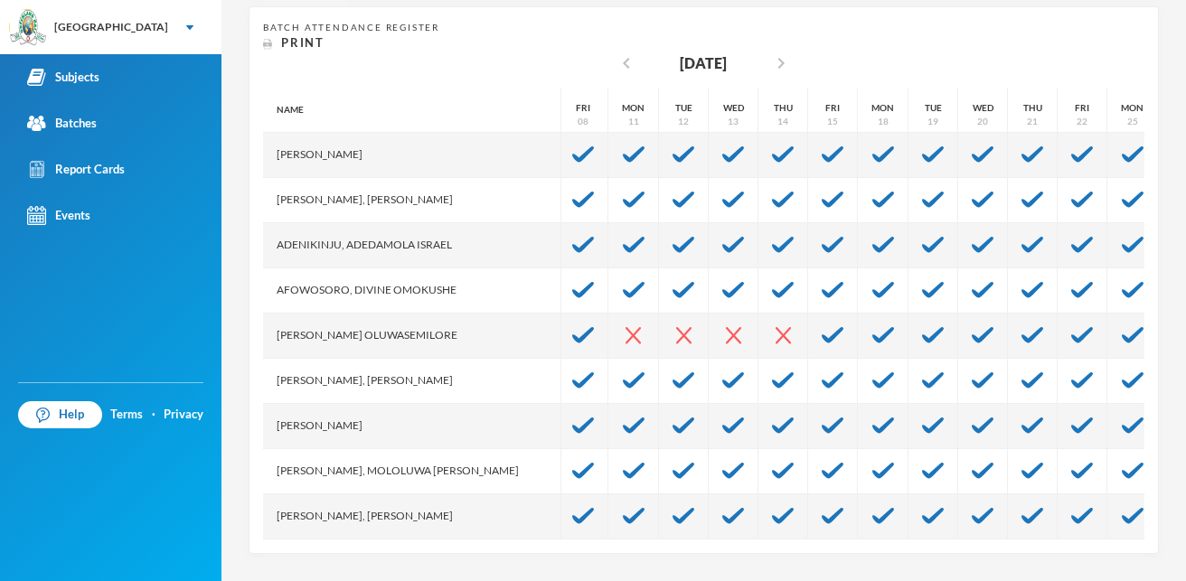
click at [1165, 566] on div "4 Olayinka Modupe modupe.olayinka@greenlandhall.org Options SS 2 - A (2024/2025…" at bounding box center [703, 290] width 964 height 581
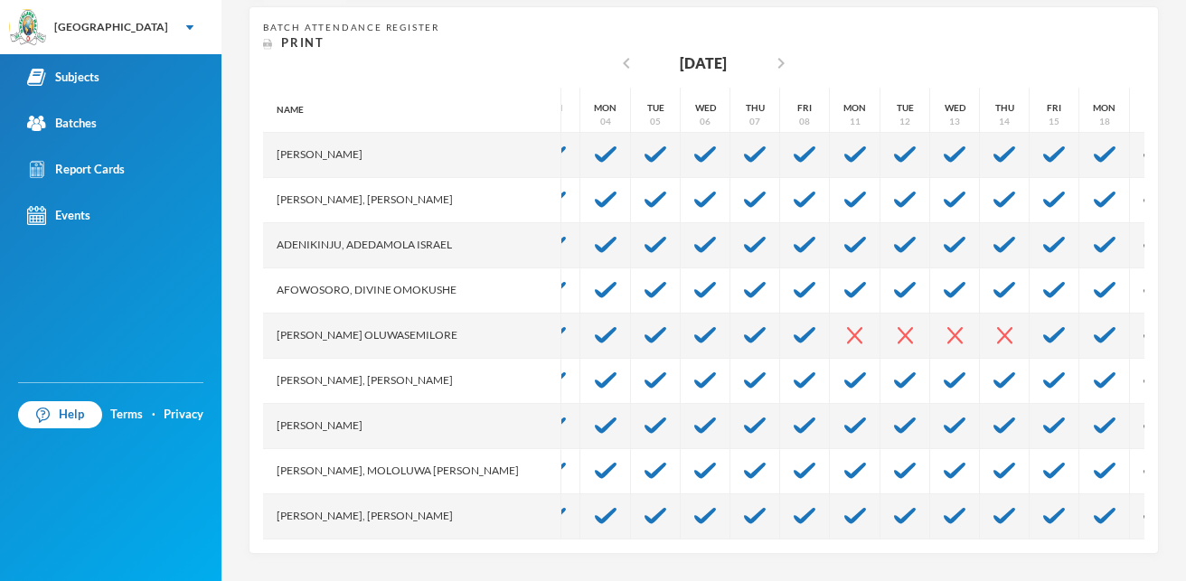
scroll to position [0, 5]
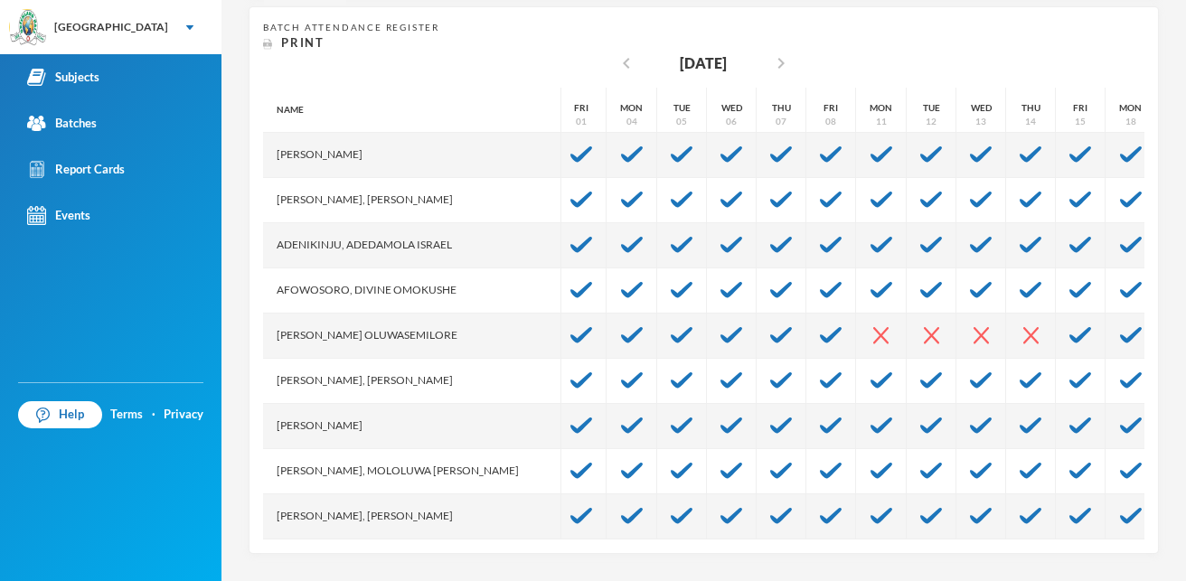
click at [261, 533] on div "Batch Attendance Register Print chevron_left November 2024 chevron_right Name A…" at bounding box center [704, 280] width 910 height 548
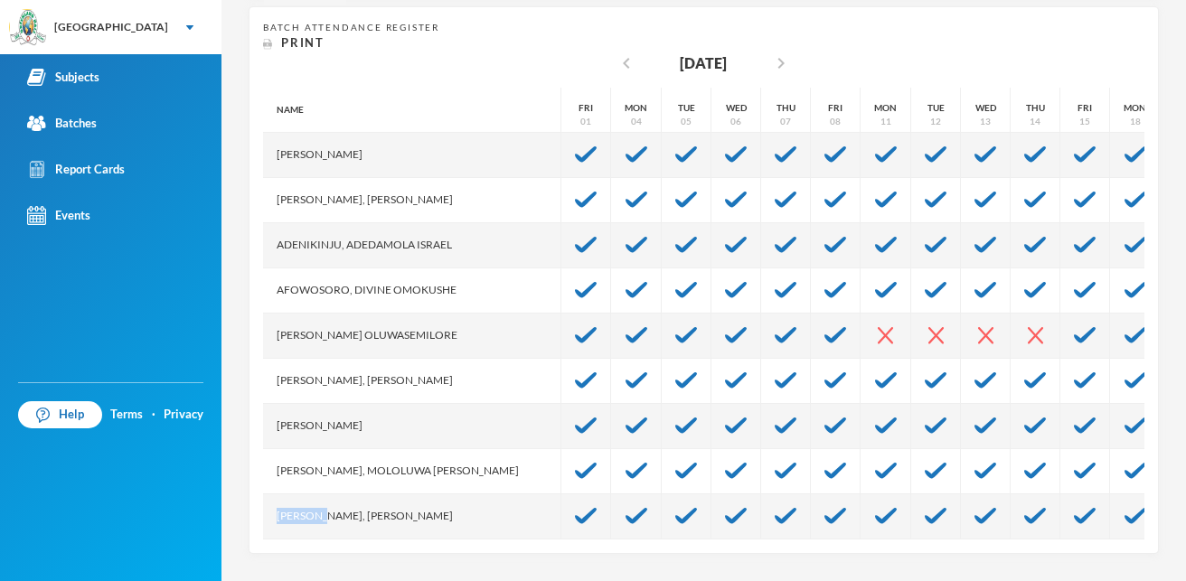
click at [260, 533] on div "Batch Attendance Register Print chevron_left November 2024 chevron_right Name A…" at bounding box center [704, 280] width 910 height 548
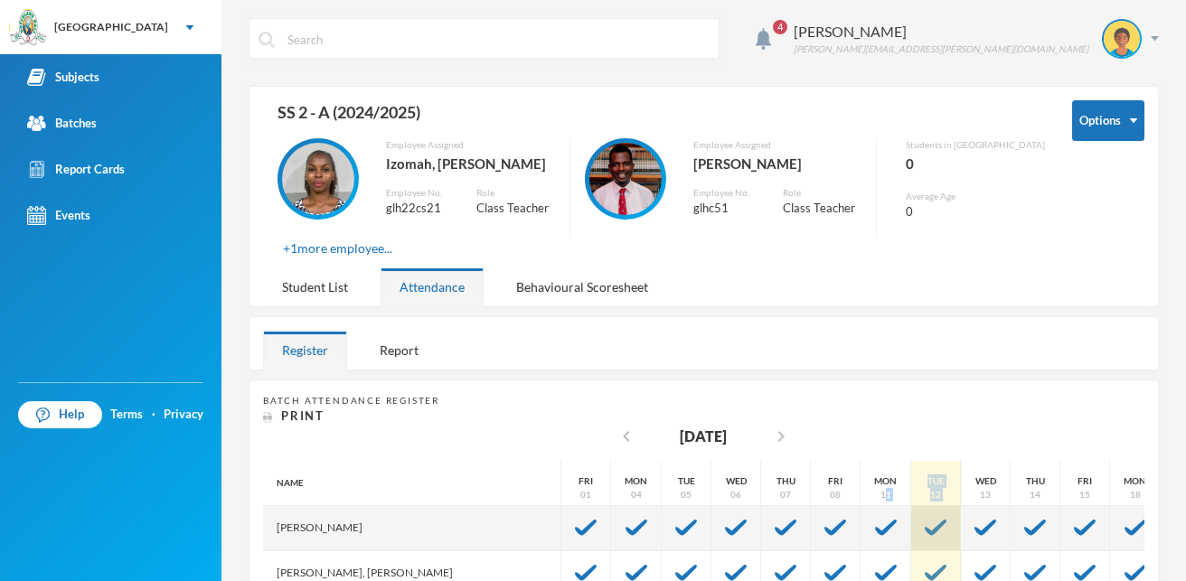
drag, startPoint x: 827, startPoint y: 500, endPoint x: 888, endPoint y: 509, distance: 61.2
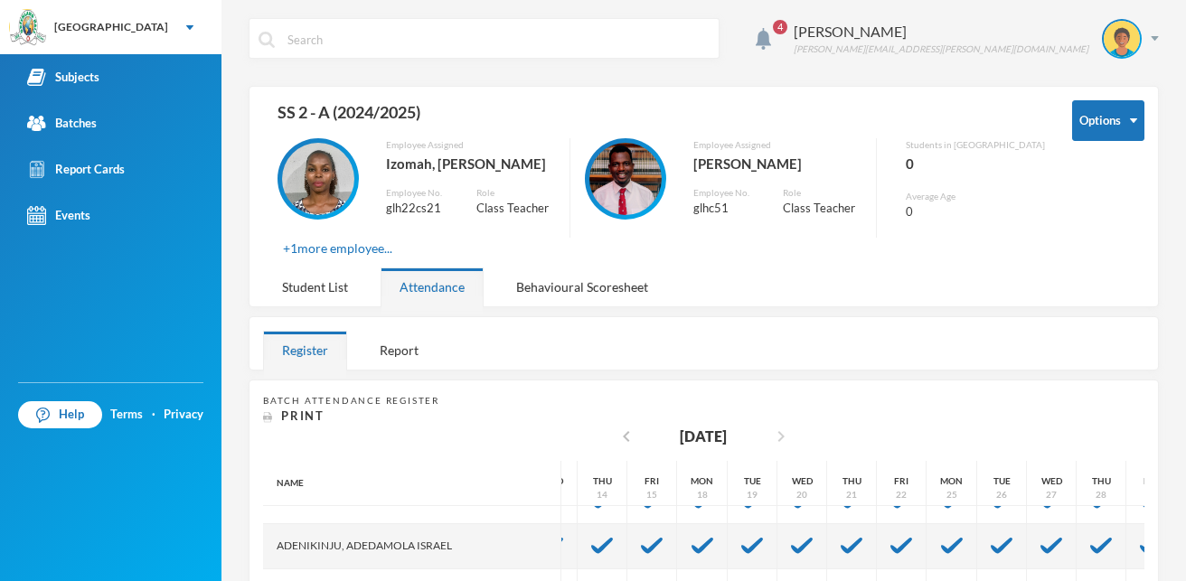
click at [785, 428] on icon "chevron_right" at bounding box center [781, 437] width 22 height 22
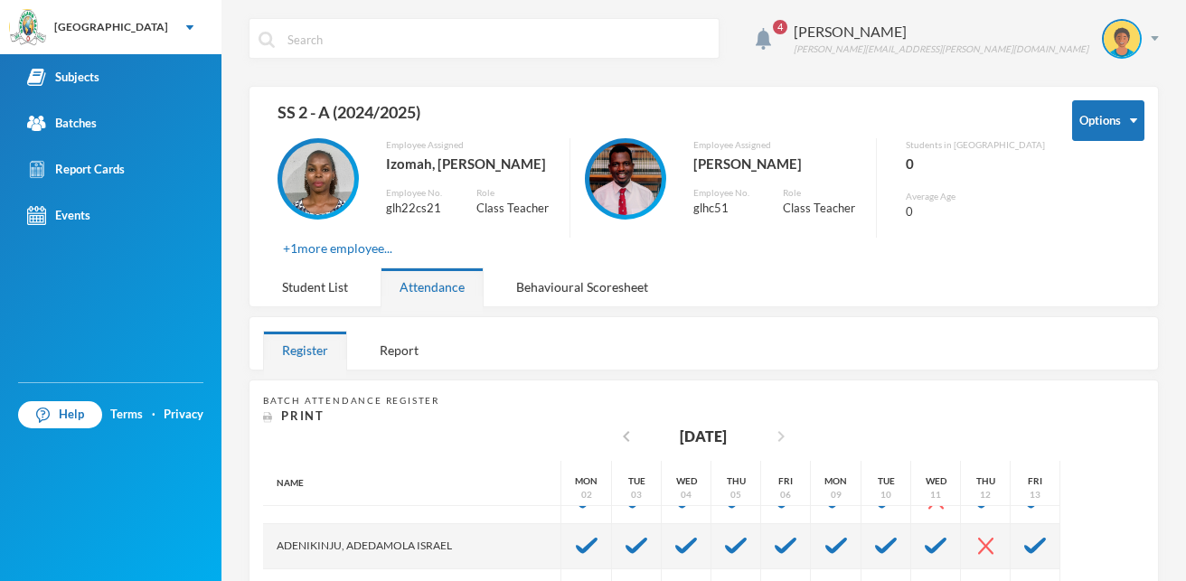
scroll to position [72, 0]
click at [616, 430] on icon "chevron_left" at bounding box center [627, 437] width 22 height 22
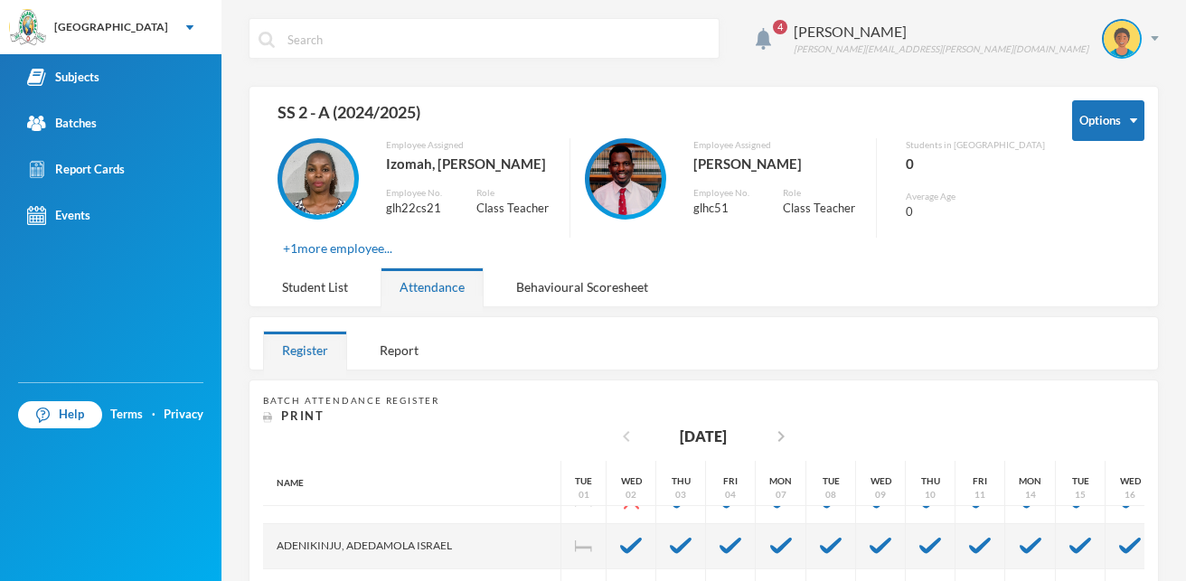
click at [616, 436] on icon "chevron_left" at bounding box center [627, 437] width 22 height 22
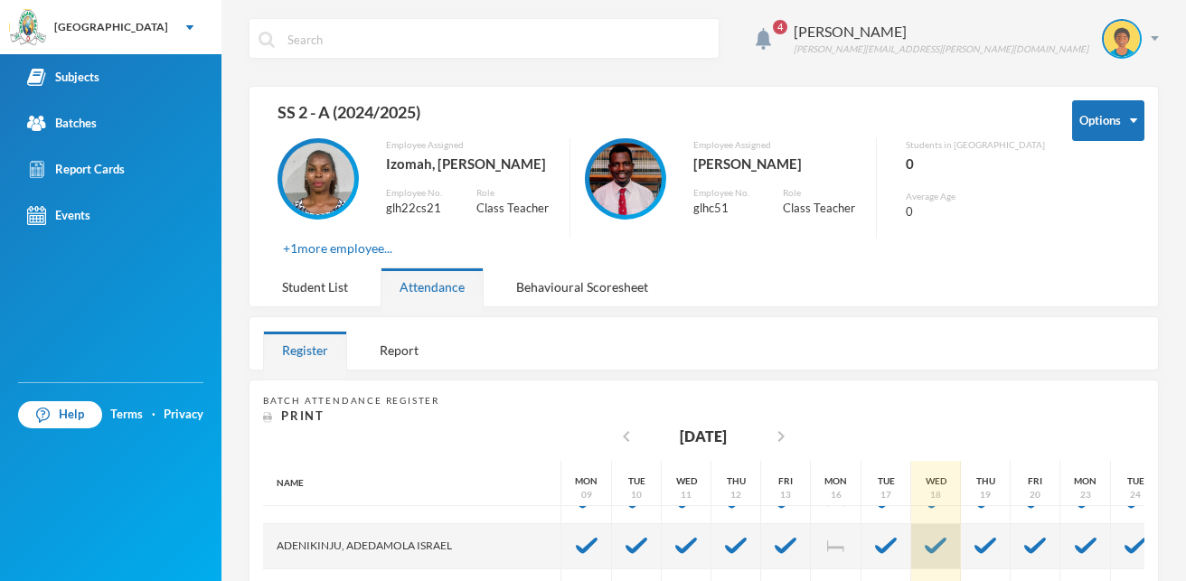
click at [911, 559] on div at bounding box center [936, 546] width 50 height 45
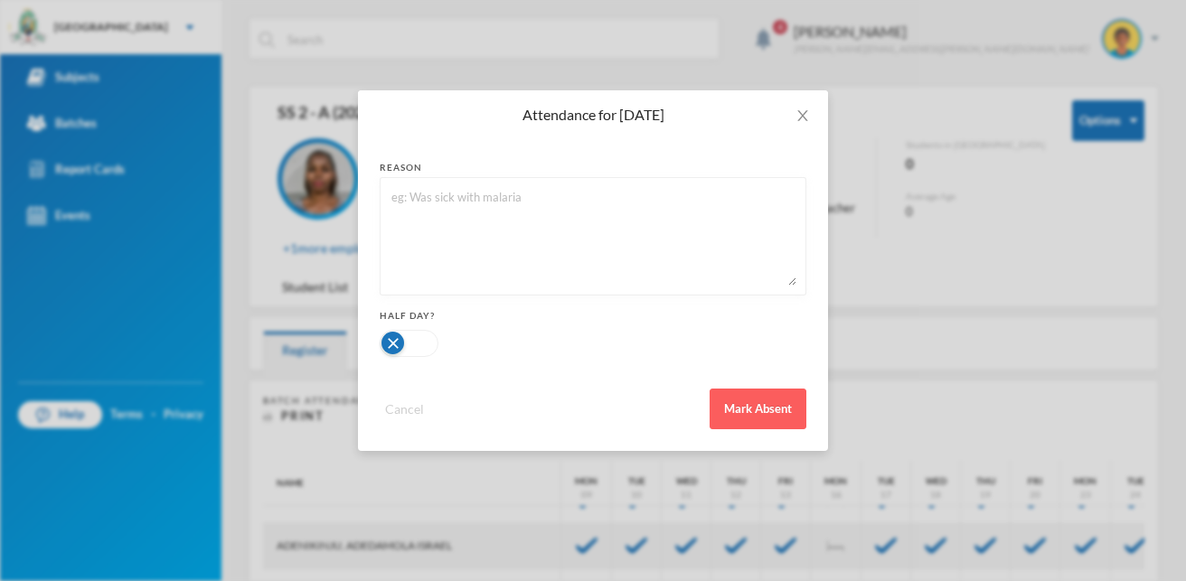
click at [409, 411] on button "Cancel" at bounding box center [405, 409] width 50 height 21
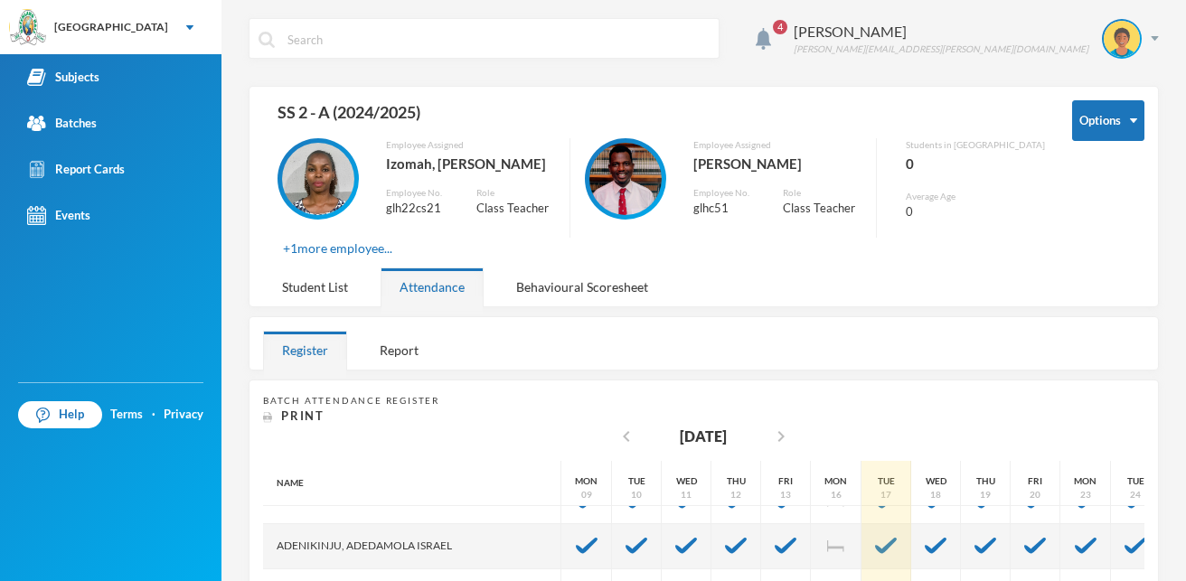
click at [861, 461] on div "Tue 17" at bounding box center [886, 483] width 50 height 45
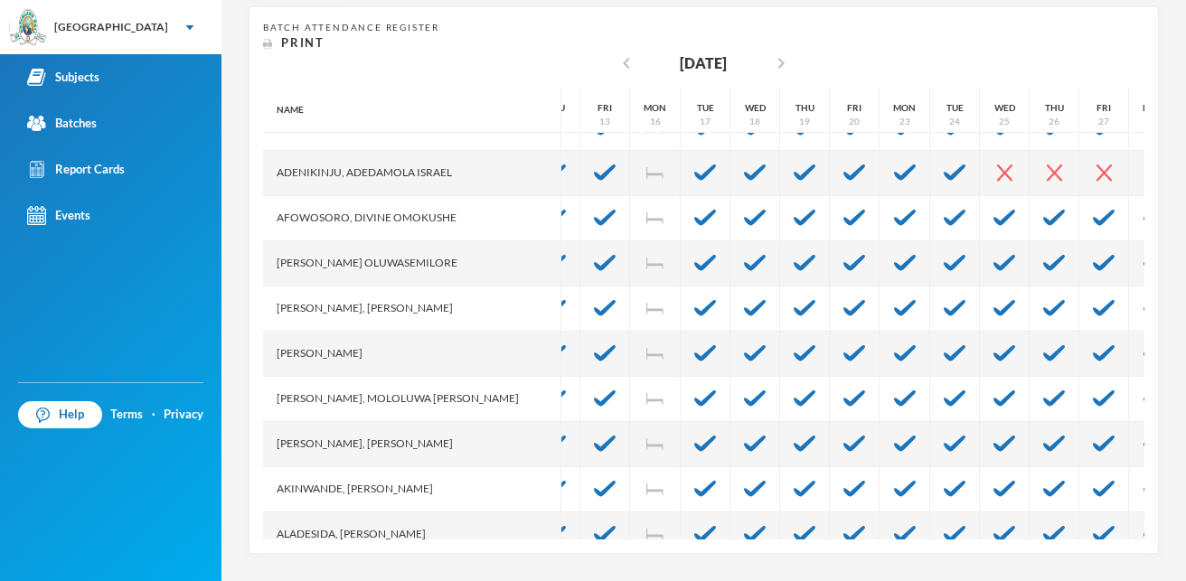
scroll to position [72, 184]
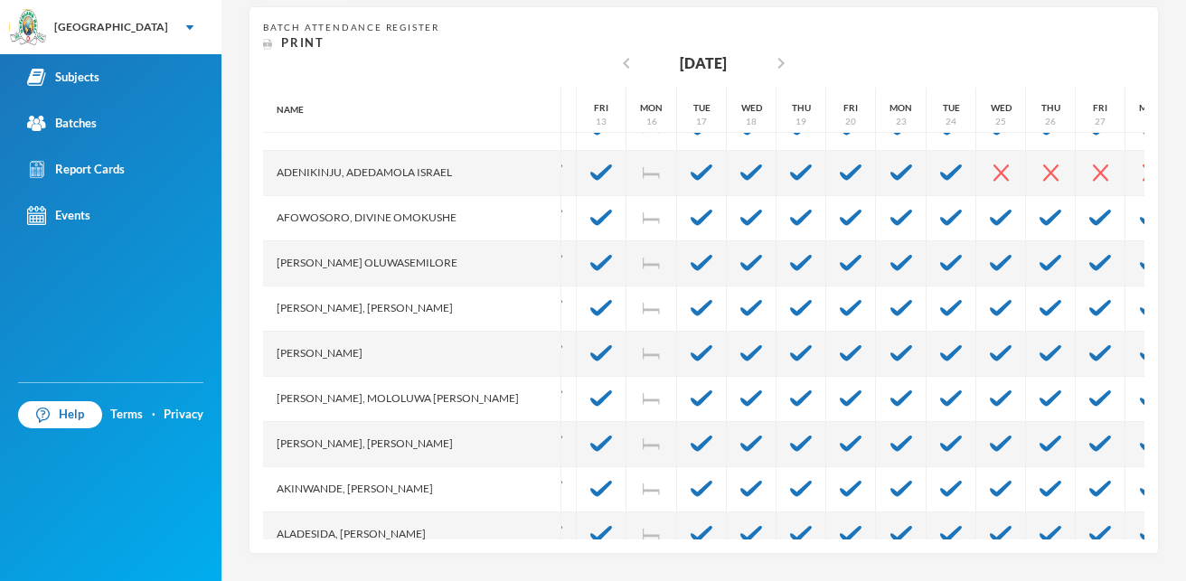
click at [1107, 542] on div "Batch Attendance Register Print chevron_left September 2024 chevron_right Name …" at bounding box center [704, 280] width 910 height 548
click at [779, 67] on icon "chevron_right" at bounding box center [781, 63] width 22 height 22
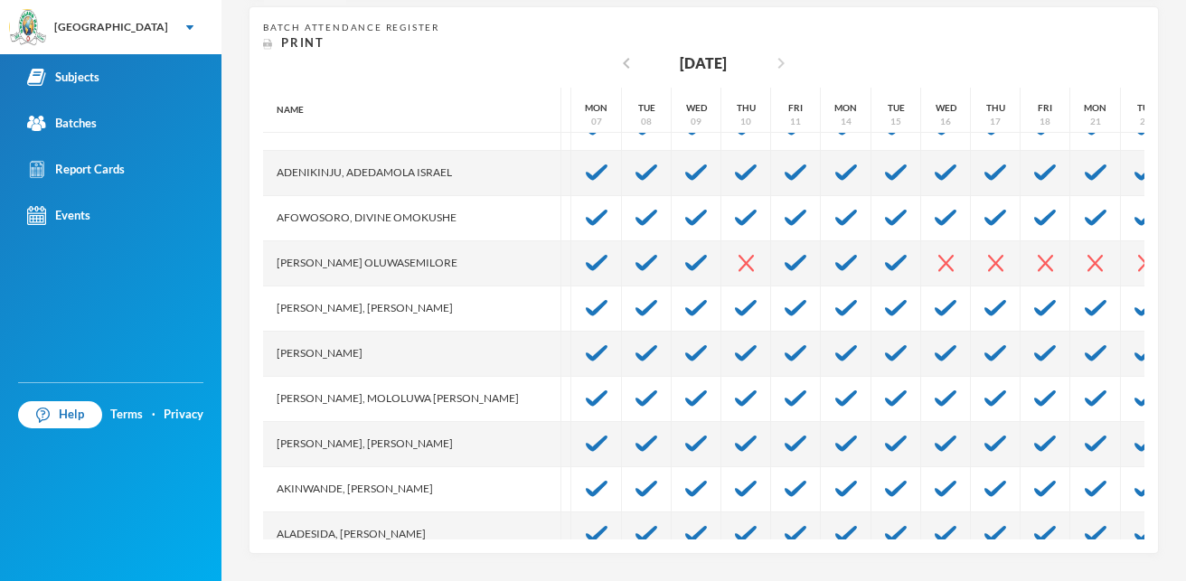
click at [779, 67] on icon "chevron_right" at bounding box center [781, 63] width 22 height 22
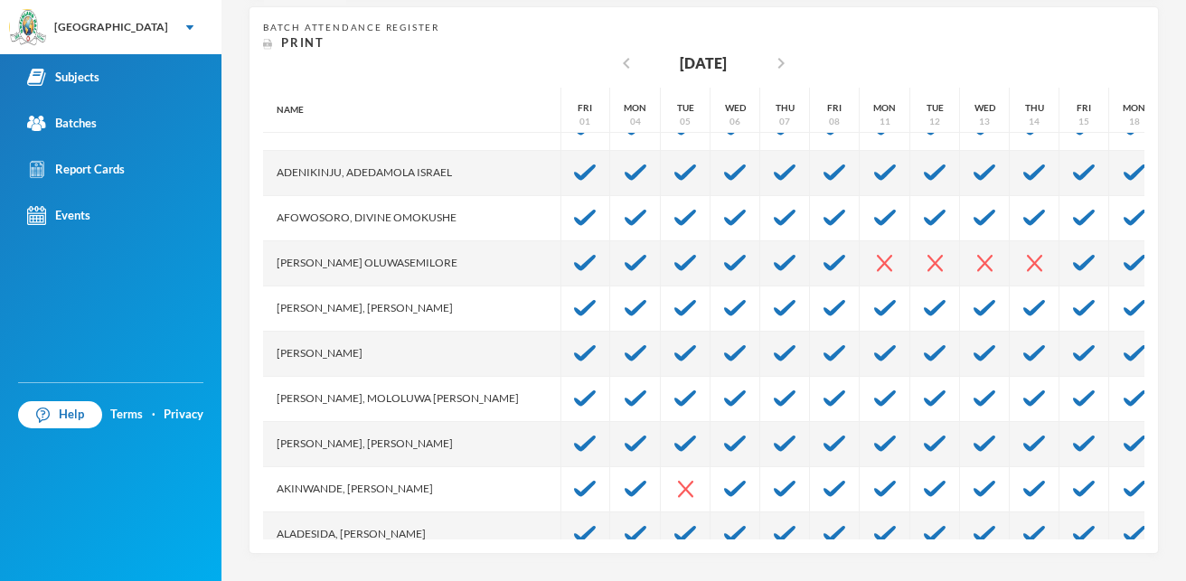
scroll to position [72, 0]
click at [616, 62] on icon "chevron_left" at bounding box center [627, 63] width 22 height 22
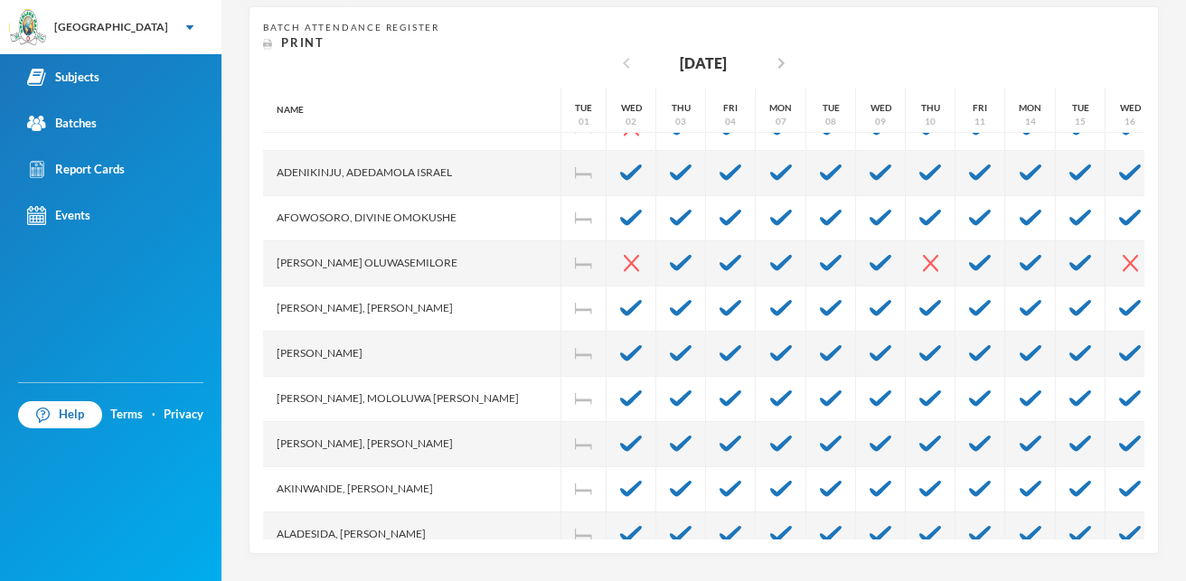
click at [616, 64] on icon "chevron_left" at bounding box center [627, 63] width 22 height 22
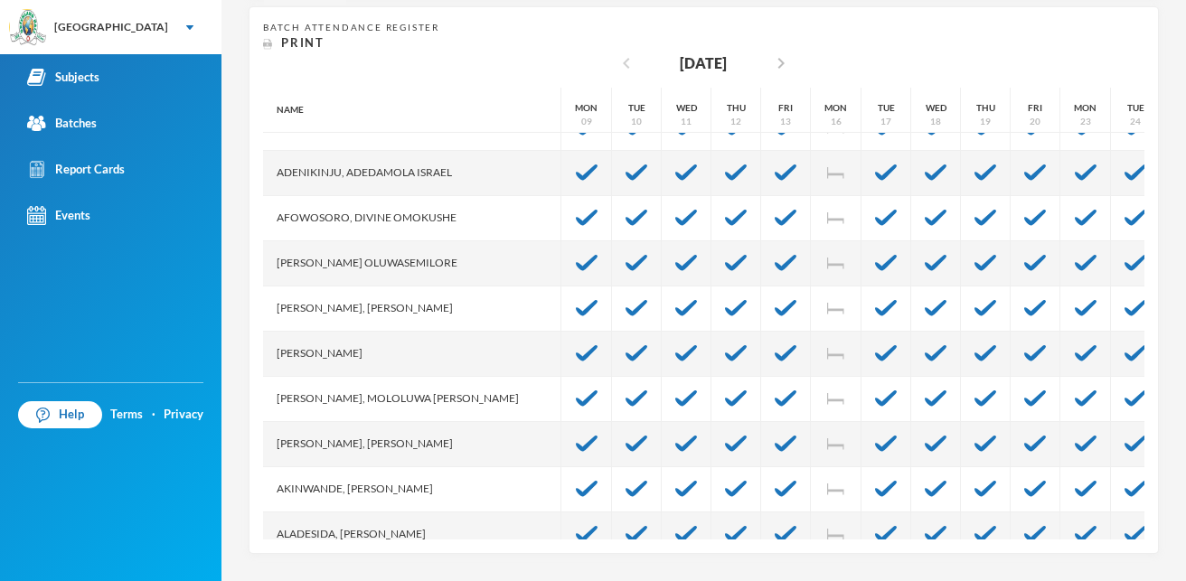
click at [616, 65] on icon "chevron_left" at bounding box center [627, 63] width 22 height 22
click at [784, 61] on icon "chevron_right" at bounding box center [781, 63] width 22 height 22
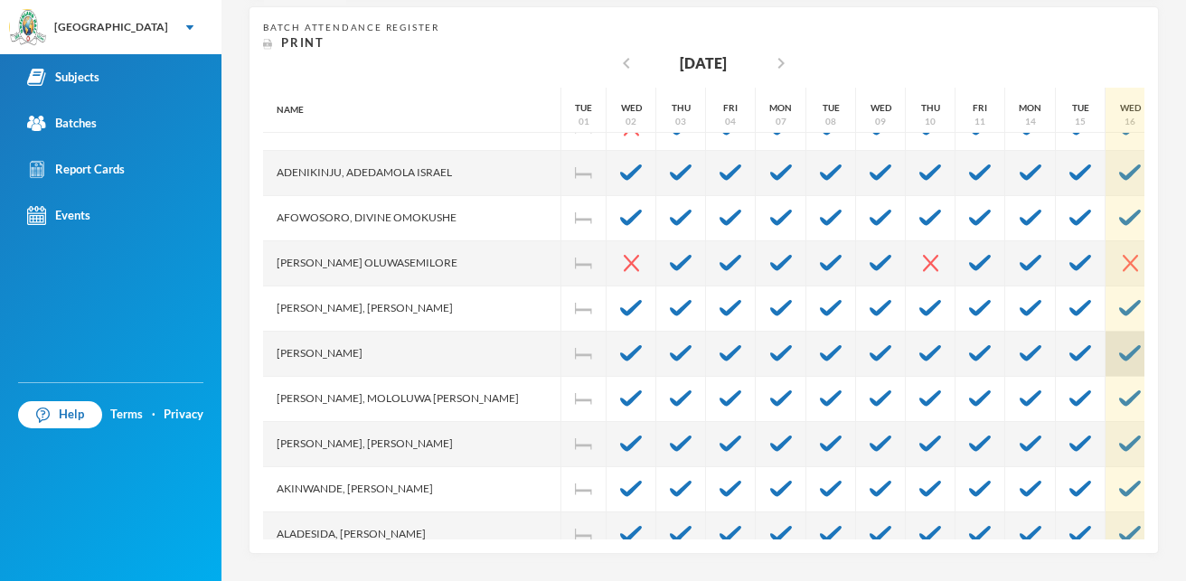
click at [1119, 356] on img at bounding box center [1130, 353] width 22 height 16
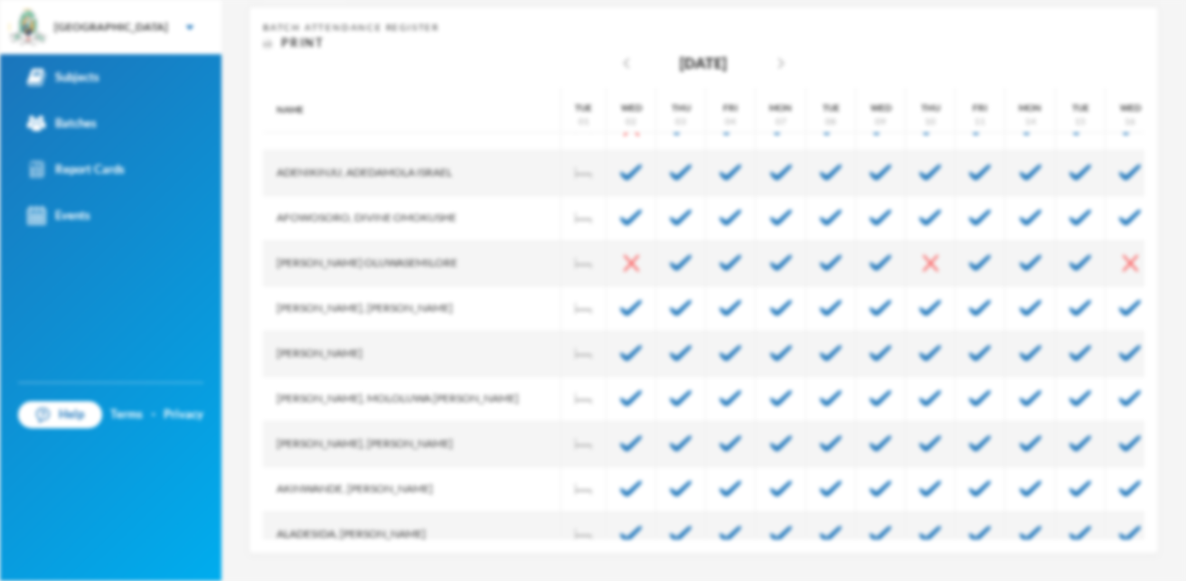
click at [1103, 535] on div "Attendance for Oct 16, 2024 reason Half Day? Cancel Mark Absent" at bounding box center [593, 290] width 1186 height 581
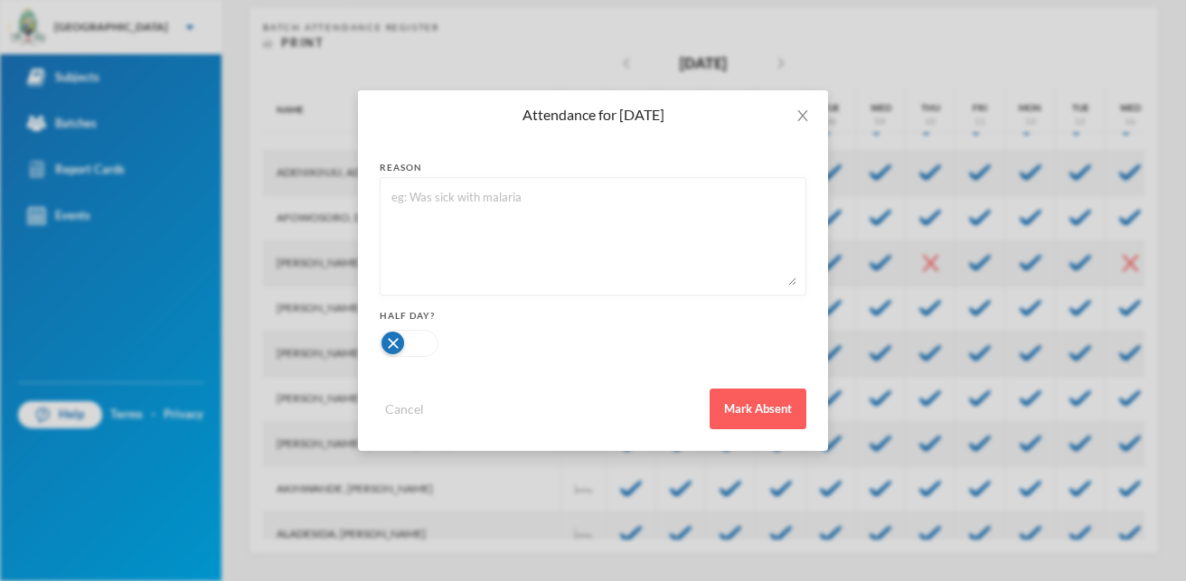
click at [1103, 535] on div "Attendance for Oct 16, 2024 reason Half Day? Cancel Mark Absent" at bounding box center [593, 290] width 1186 height 581
click at [1111, 534] on div "Attendance for Oct 16, 2024 reason Half Day? Cancel Mark Absent" at bounding box center [593, 290] width 1186 height 581
click at [1110, 534] on div "Attendance for Oct 16, 2024 reason Half Day? Cancel Mark Absent" at bounding box center [593, 290] width 1186 height 581
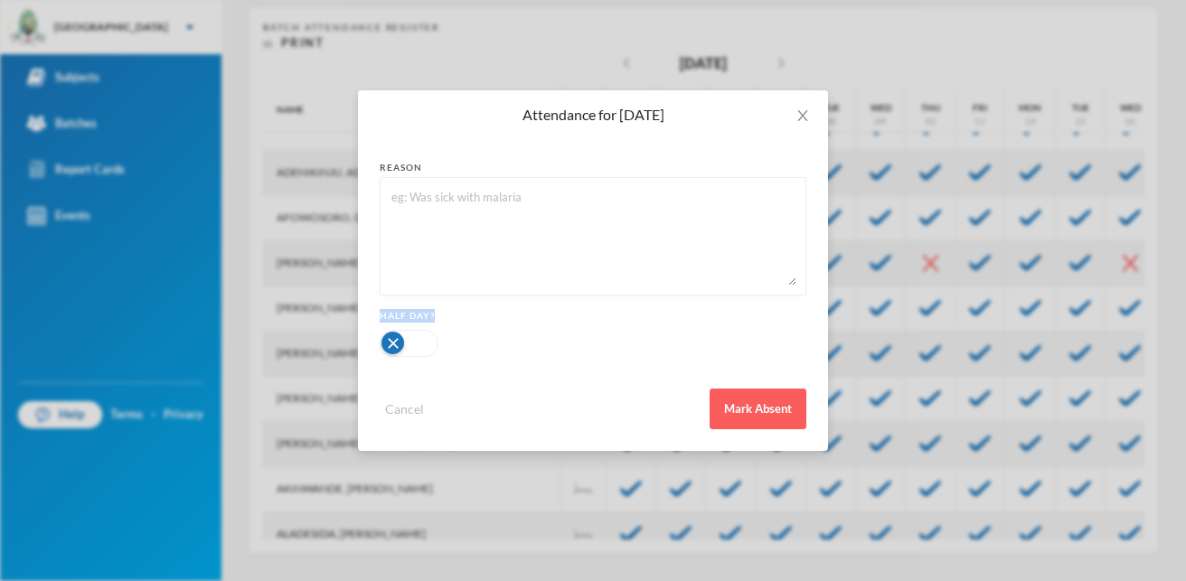
click at [1110, 534] on div "Attendance for Oct 16, 2024 reason Half Day? Cancel Mark Absent" at bounding box center [593, 290] width 1186 height 581
click at [1110, 532] on div "Attendance for Oct 16, 2024 reason Half Day? Cancel Mark Absent" at bounding box center [593, 290] width 1186 height 581
click at [1108, 532] on div "Attendance for Oct 16, 2024 reason Half Day? Cancel Mark Absent" at bounding box center [593, 290] width 1186 height 581
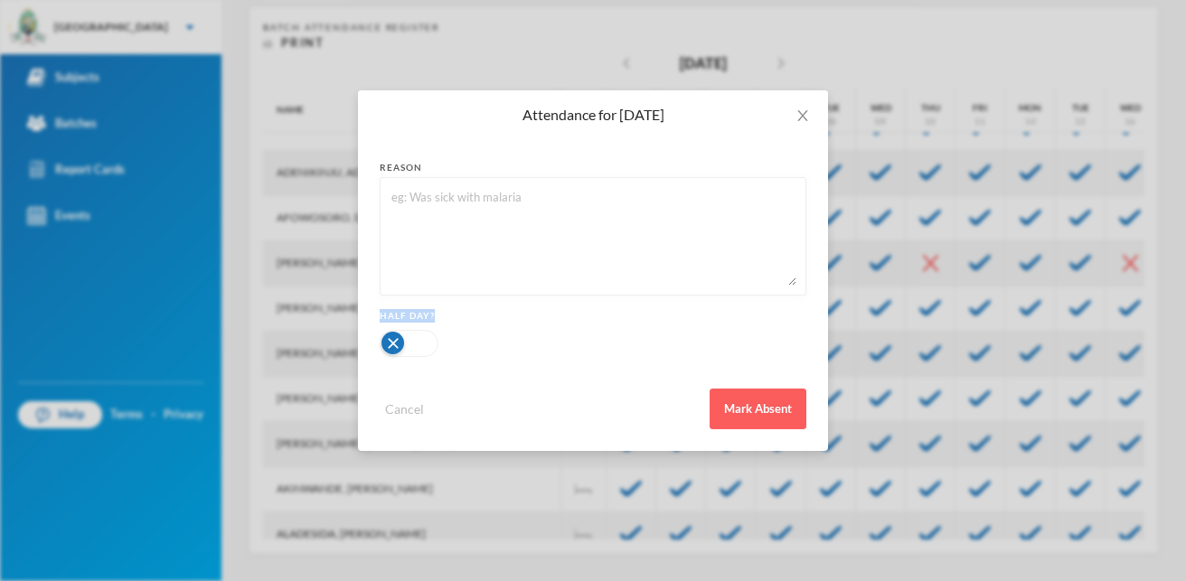
click at [423, 409] on button "Cancel" at bounding box center [405, 409] width 50 height 21
click at [413, 409] on button "Cancel" at bounding box center [405, 409] width 50 height 21
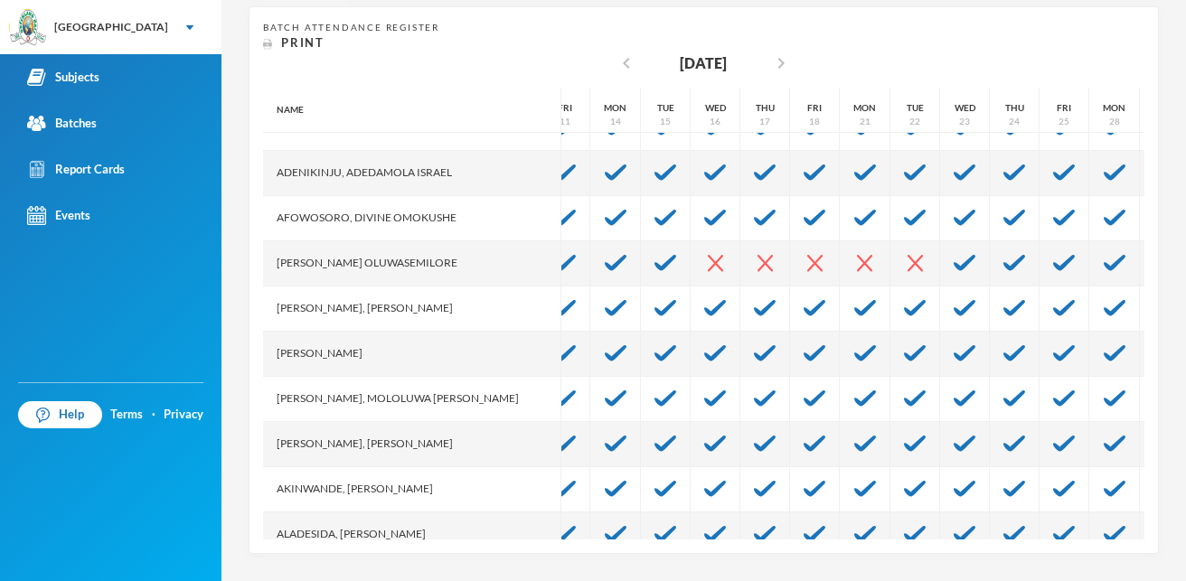
scroll to position [72, 470]
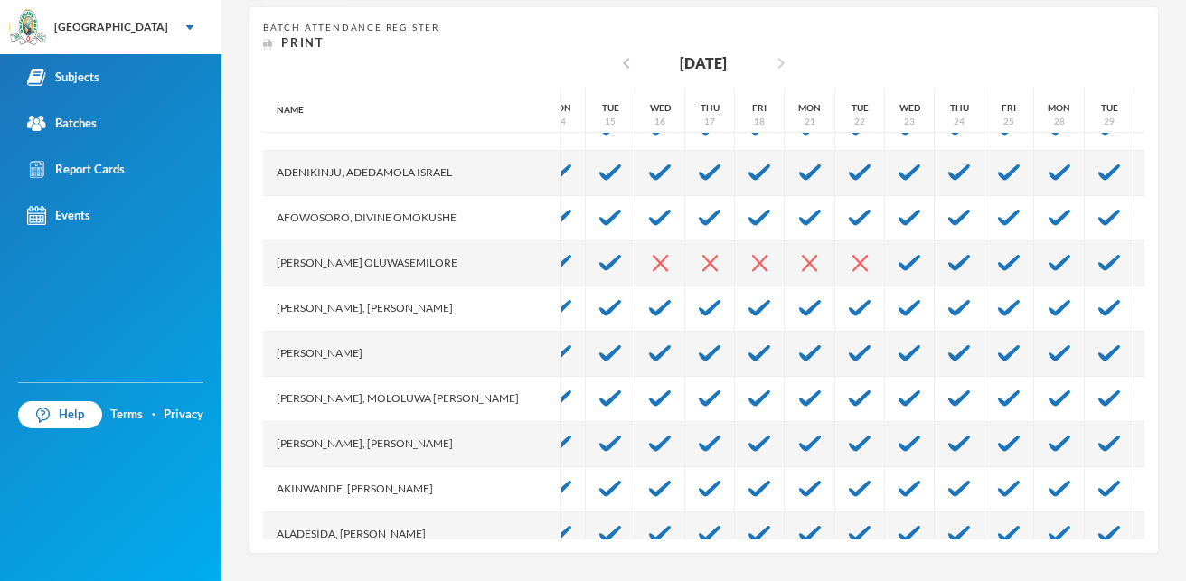
click at [784, 65] on icon "chevron_right" at bounding box center [781, 63] width 22 height 22
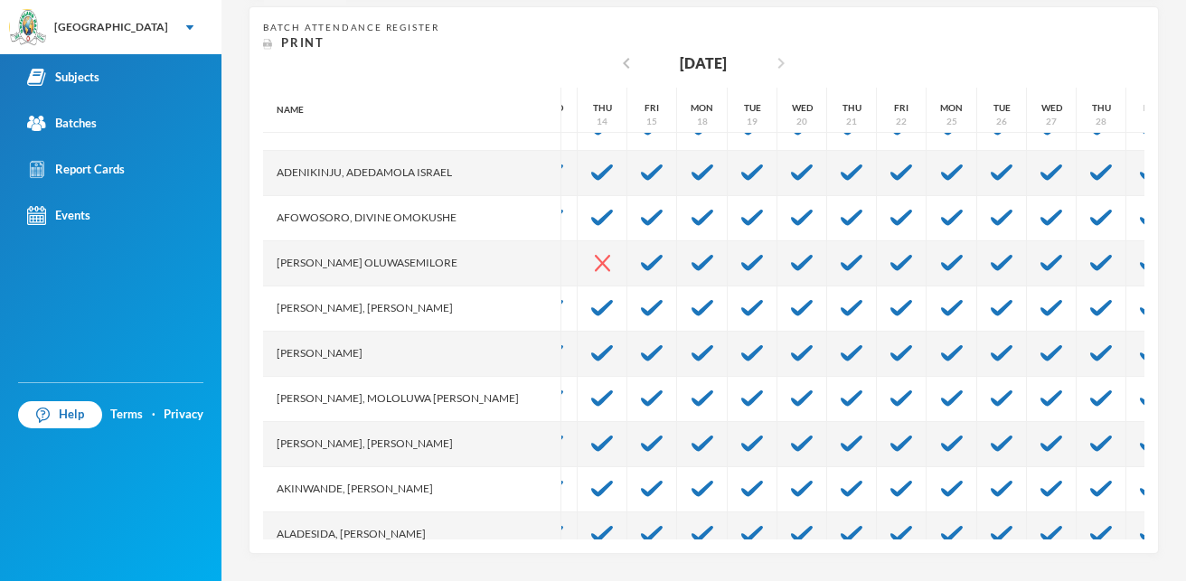
click at [784, 66] on icon "chevron_right" at bounding box center [781, 63] width 22 height 22
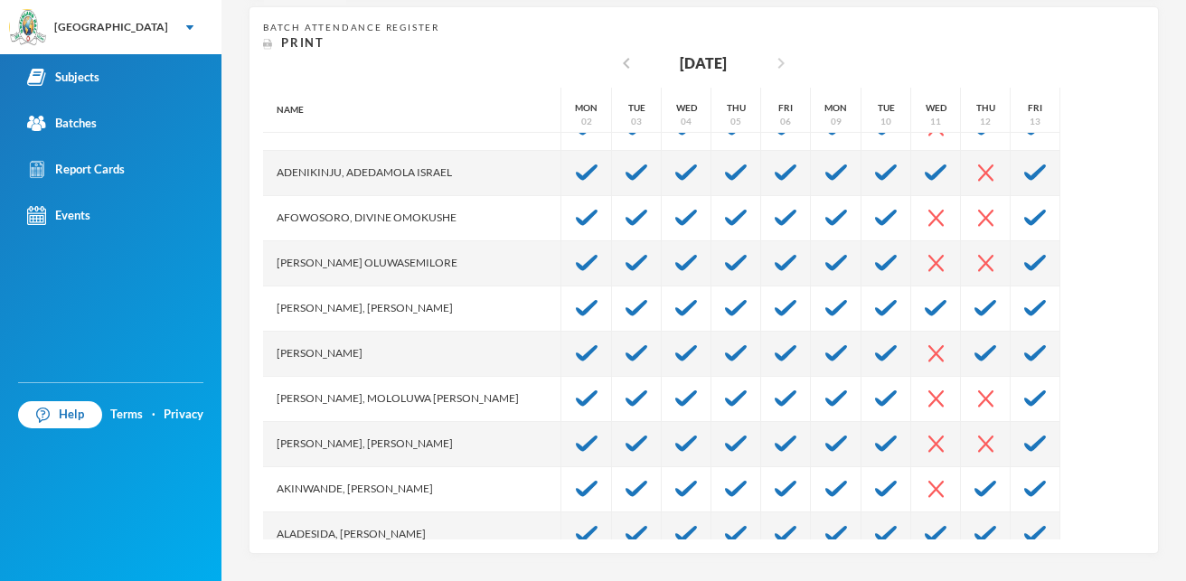
scroll to position [72, 0]
click at [785, 63] on icon "chevron_right" at bounding box center [781, 63] width 22 height 22
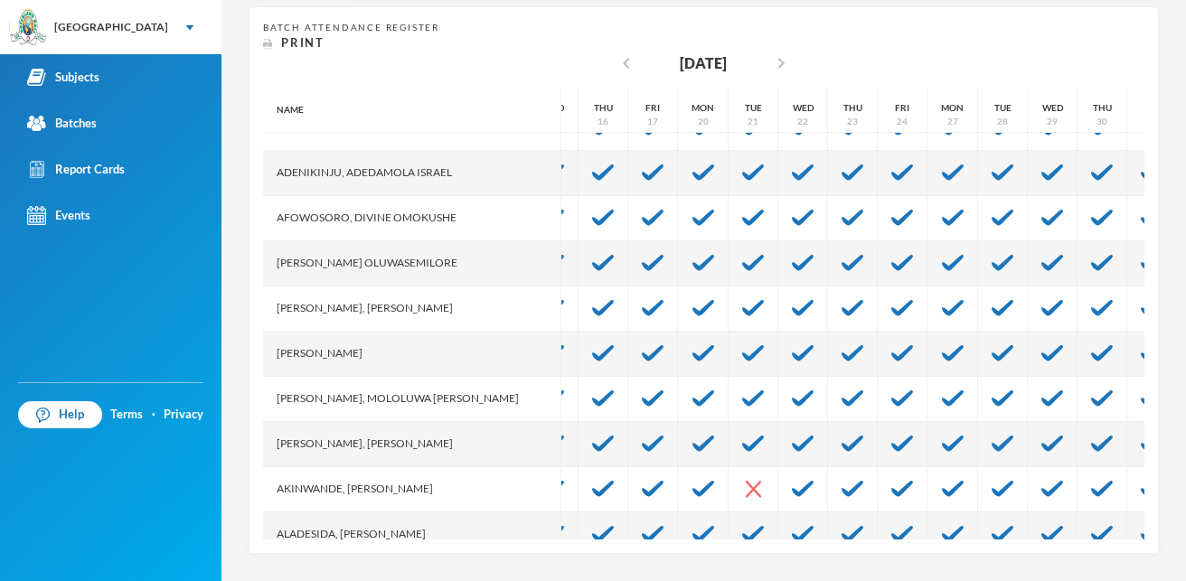
scroll to position [72, 383]
click at [781, 66] on icon "chevron_right" at bounding box center [781, 63] width 22 height 22
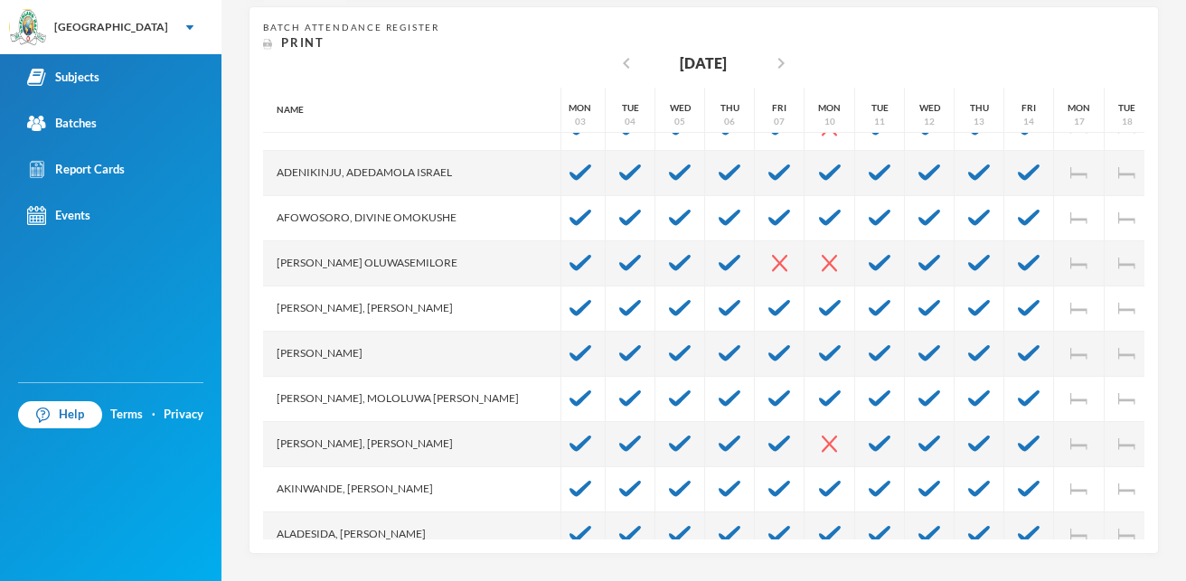
scroll to position [72, 0]
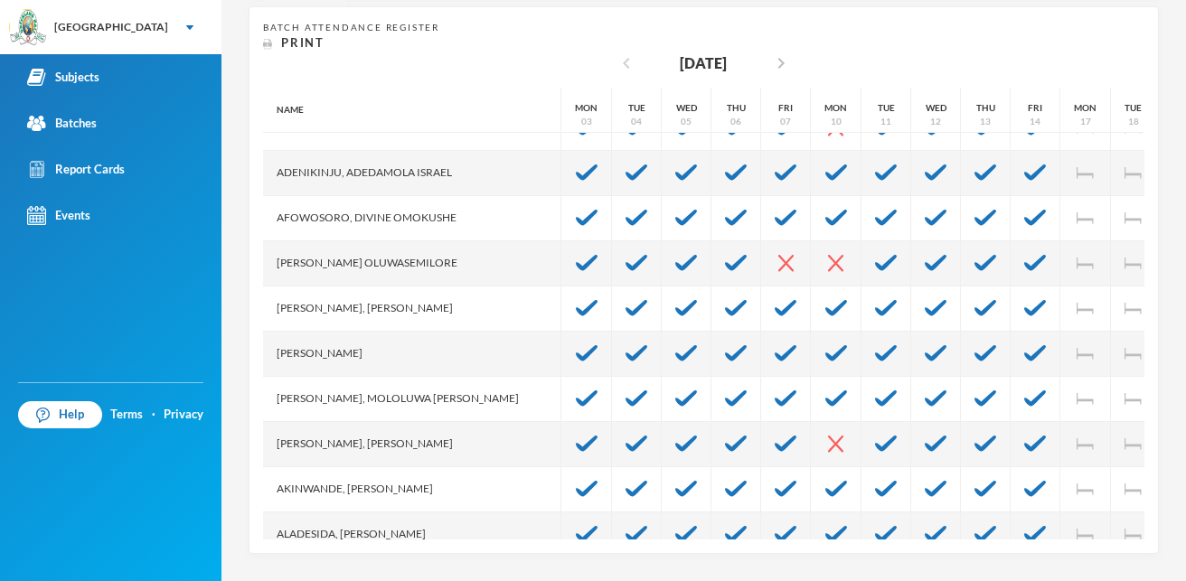
click at [616, 65] on icon "chevron_left" at bounding box center [627, 63] width 22 height 22
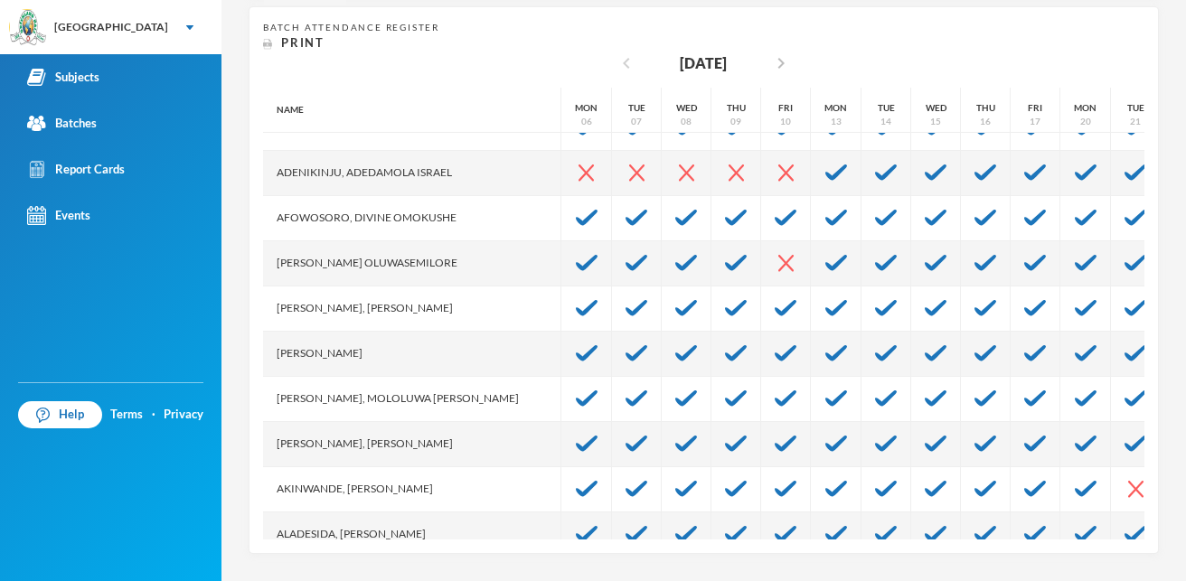
click at [616, 65] on icon "chevron_left" at bounding box center [627, 63] width 22 height 22
click at [616, 66] on icon "chevron_left" at bounding box center [627, 63] width 22 height 22
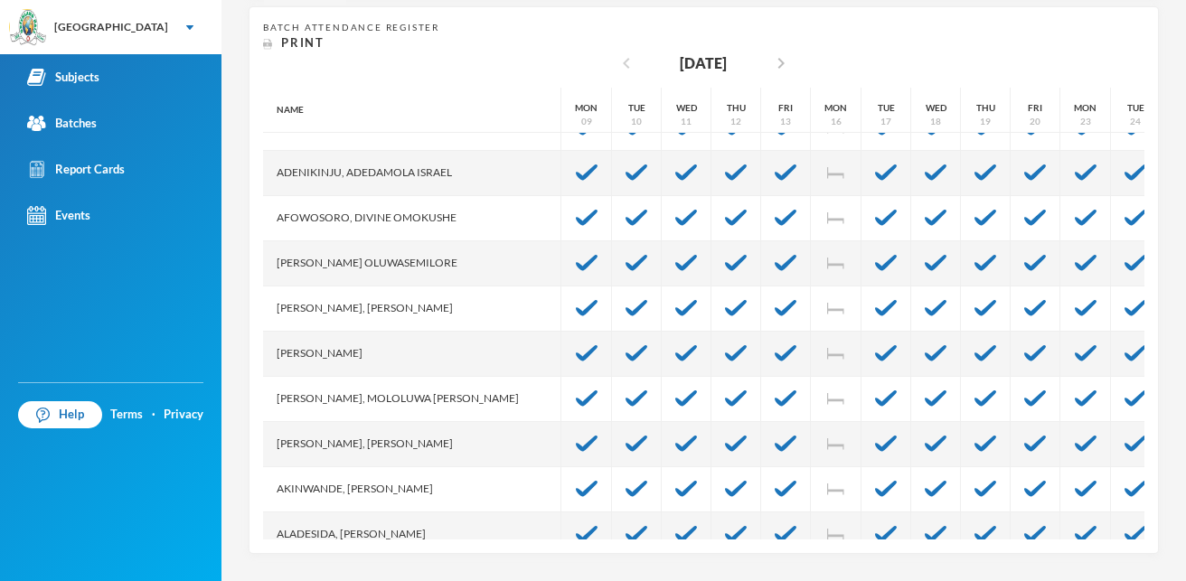
click at [616, 66] on icon "chevron_left" at bounding box center [627, 63] width 22 height 22
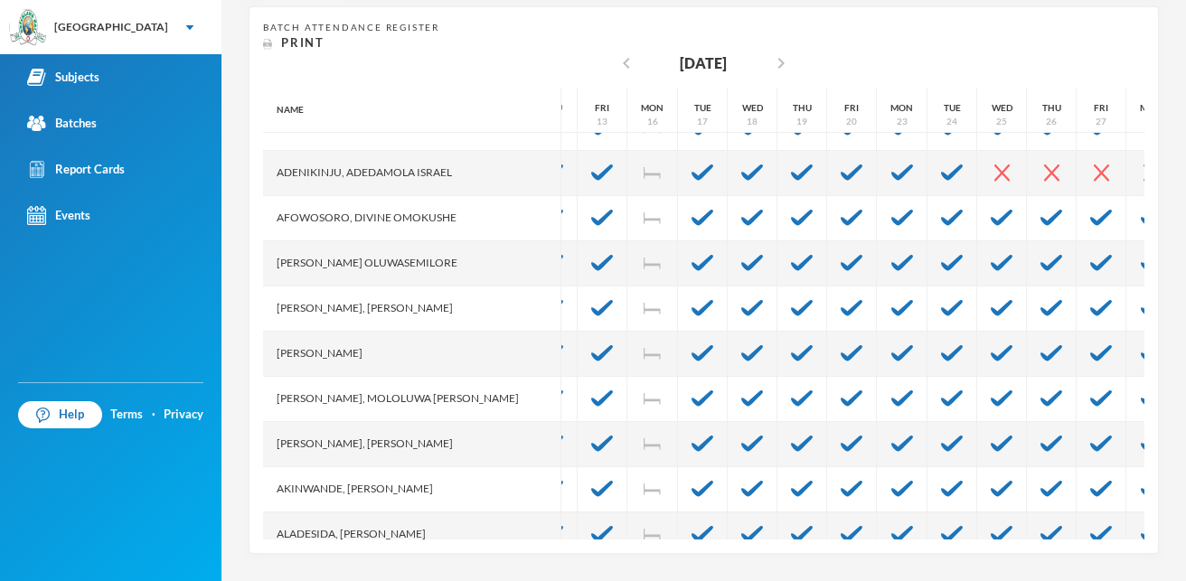
scroll to position [72, 184]
click at [782, 64] on icon "chevron_right" at bounding box center [781, 63] width 22 height 22
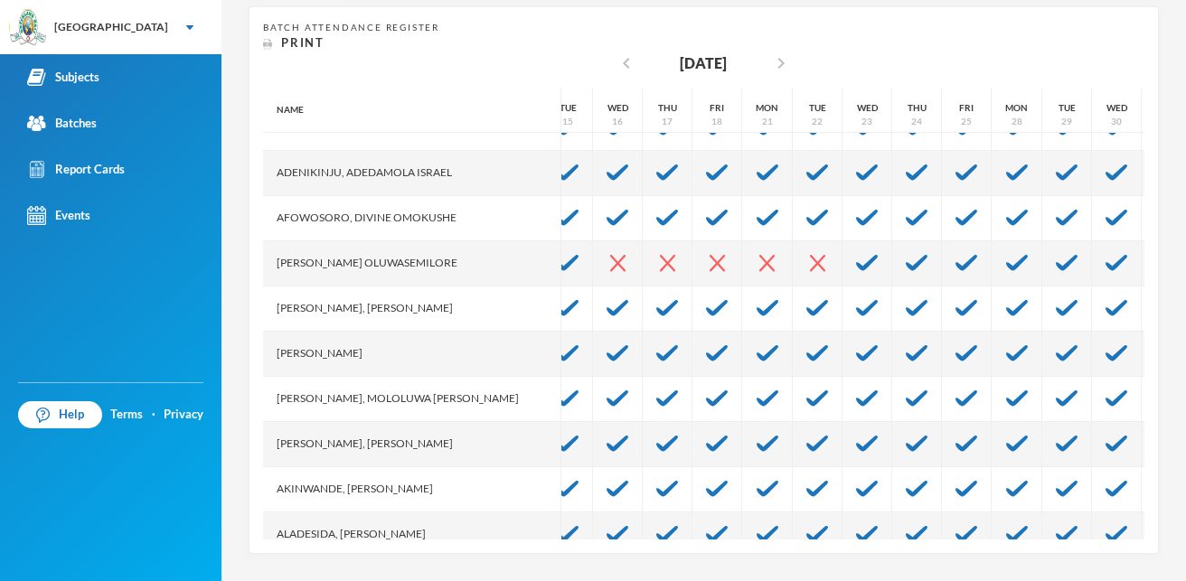
scroll to position [72, 528]
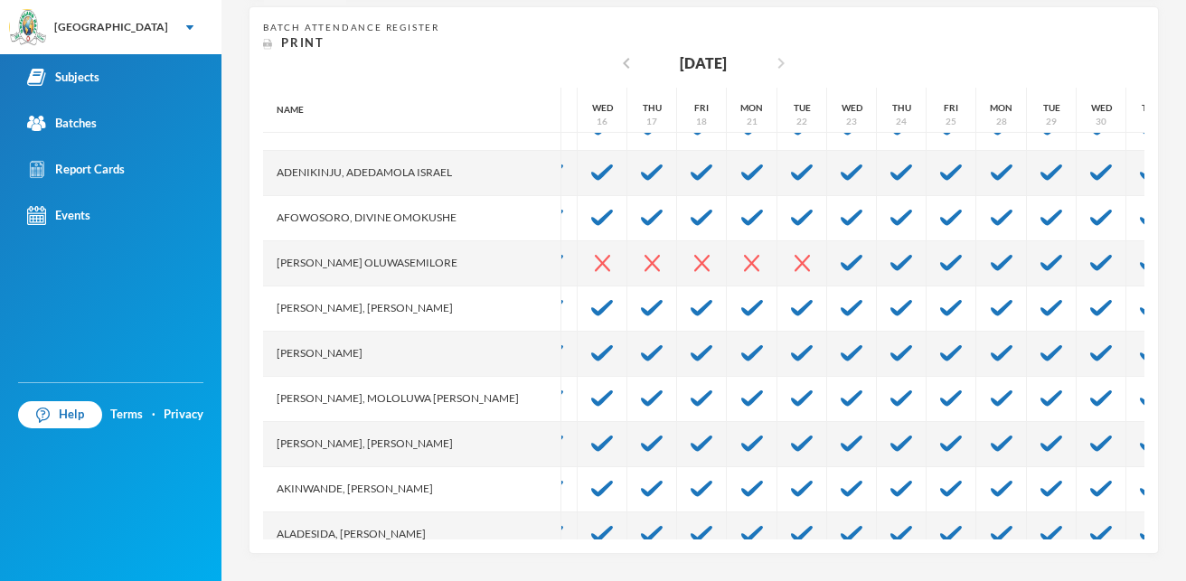
click at [778, 61] on icon "chevron_right" at bounding box center [781, 63] width 22 height 22
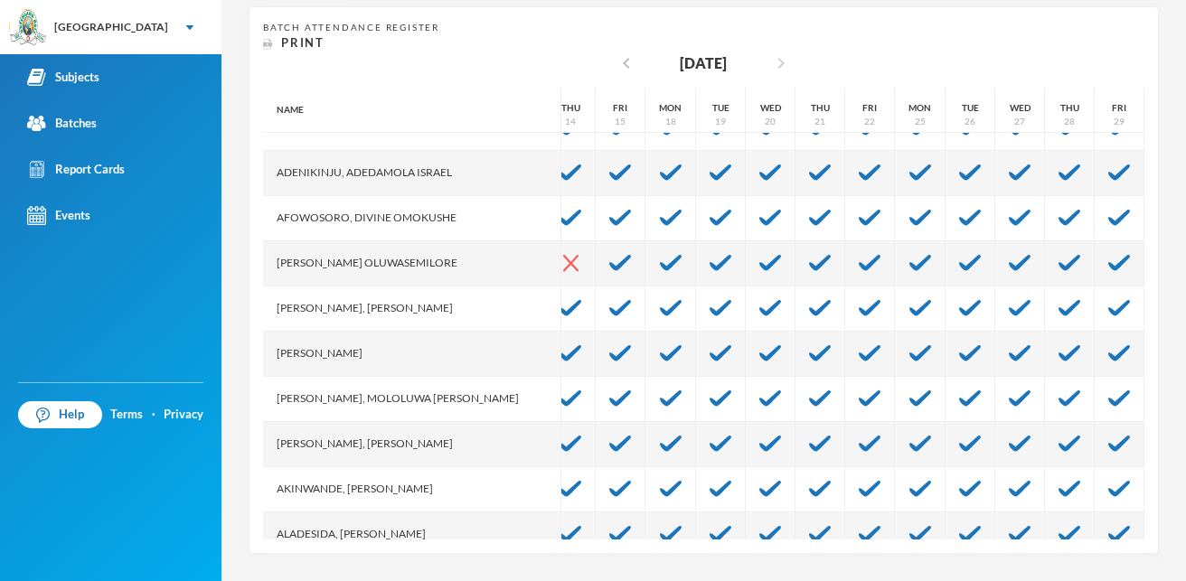
scroll to position [72, 433]
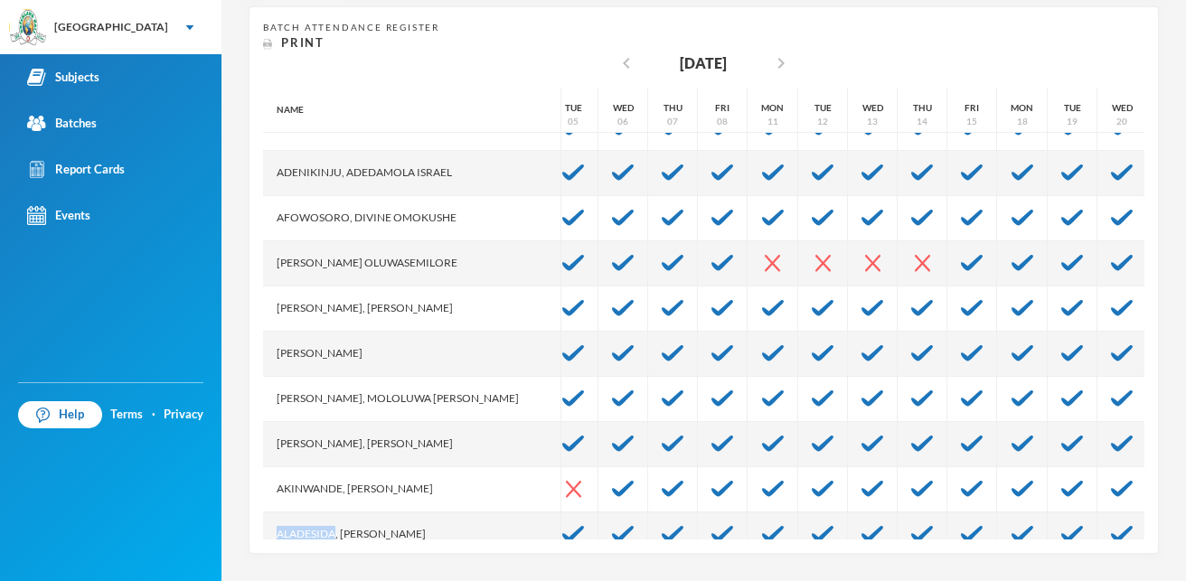
click at [267, 525] on div "Aladesida, Oladokun Harold" at bounding box center [412, 534] width 298 height 45
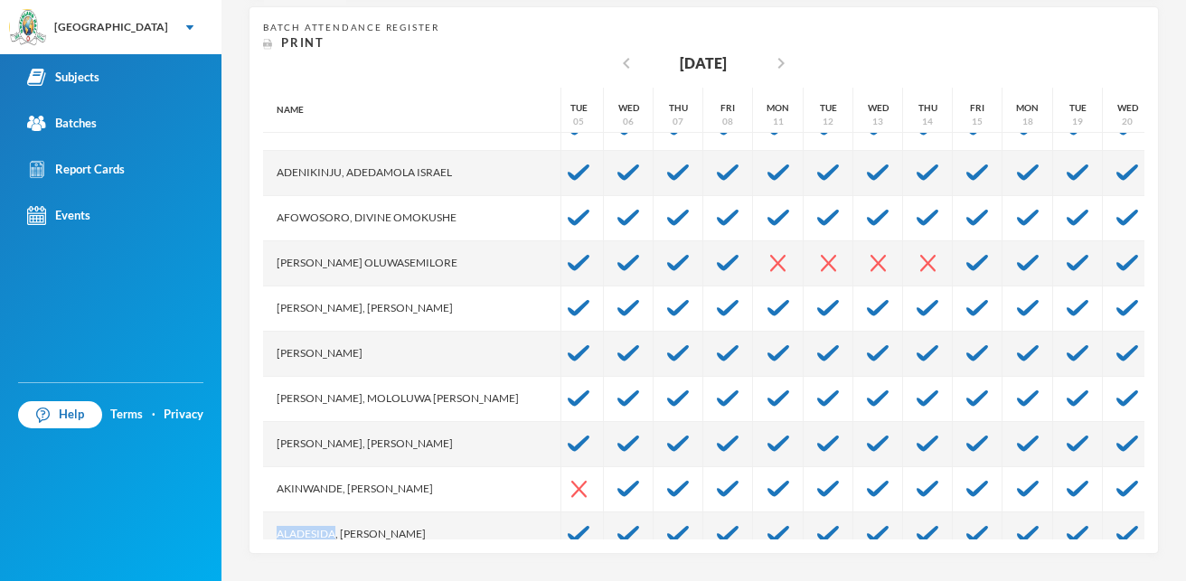
click at [267, 525] on div "Aladesida, Oladokun Harold" at bounding box center [412, 534] width 298 height 45
click at [266, 524] on div "Aladesida, Oladokun Harold" at bounding box center [412, 534] width 298 height 45
click at [266, 521] on div "Aladesida, Oladokun Harold" at bounding box center [412, 534] width 298 height 45
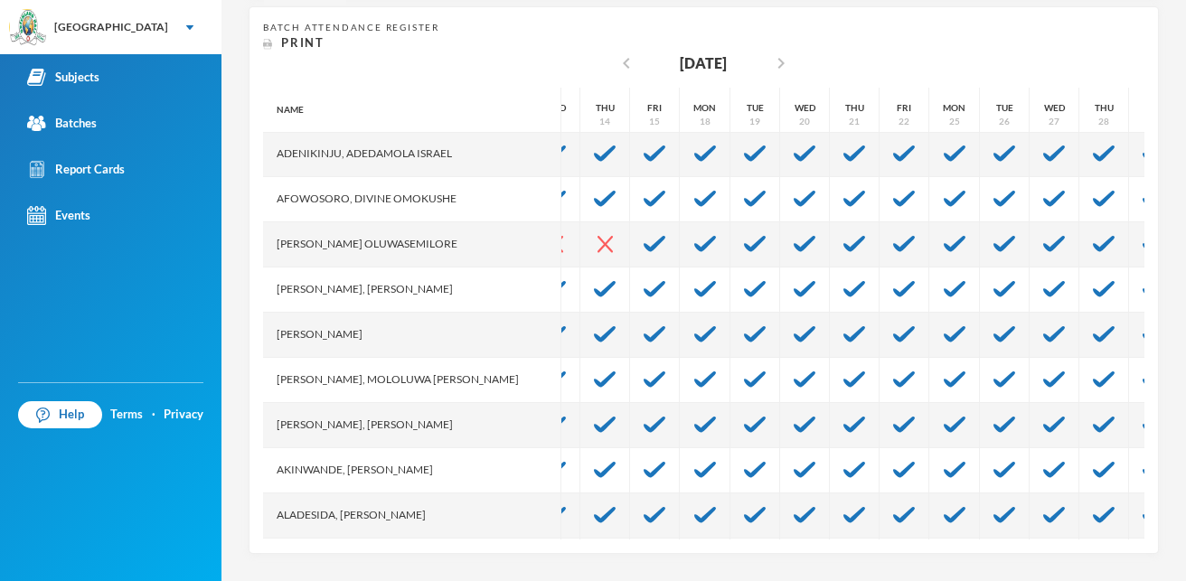
scroll to position [91, 433]
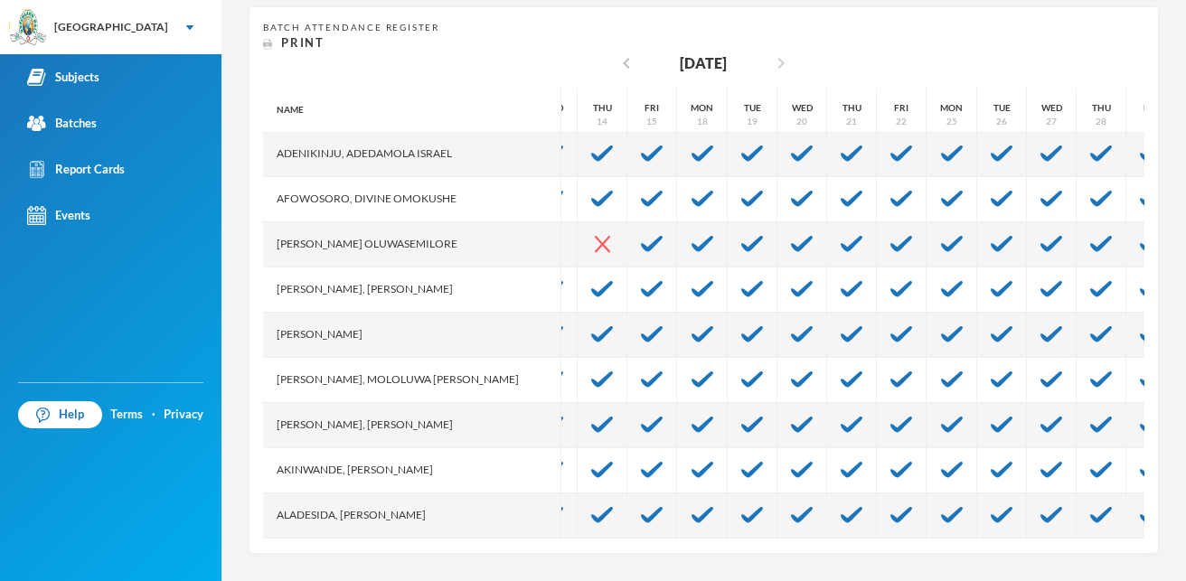
click at [785, 67] on icon "chevron_right" at bounding box center [781, 63] width 22 height 22
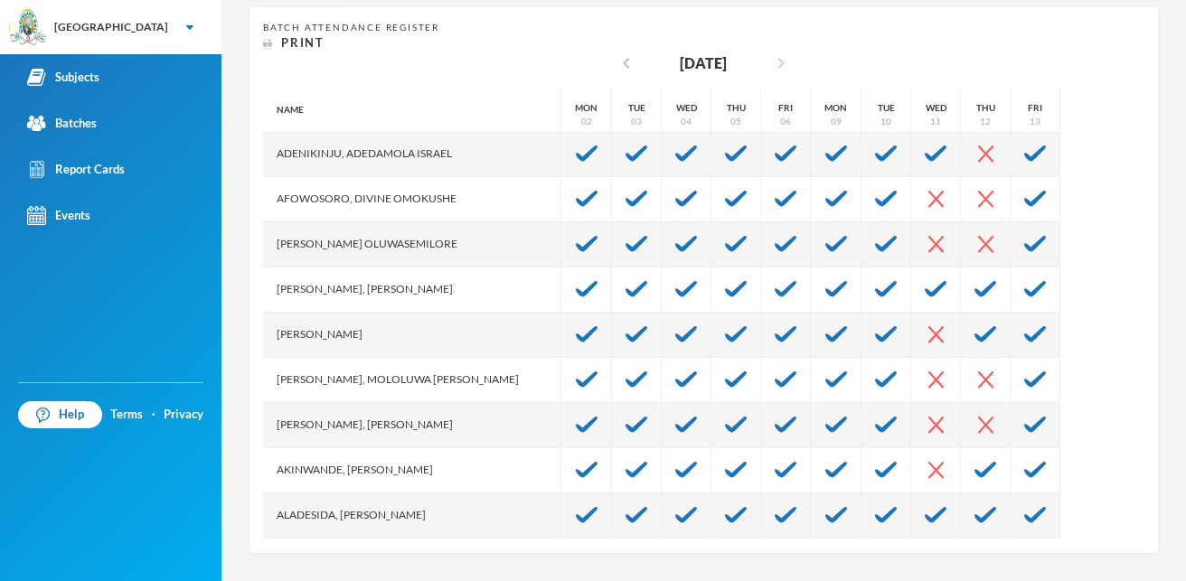
scroll to position [91, 0]
click at [784, 64] on icon "chevron_right" at bounding box center [781, 63] width 22 height 22
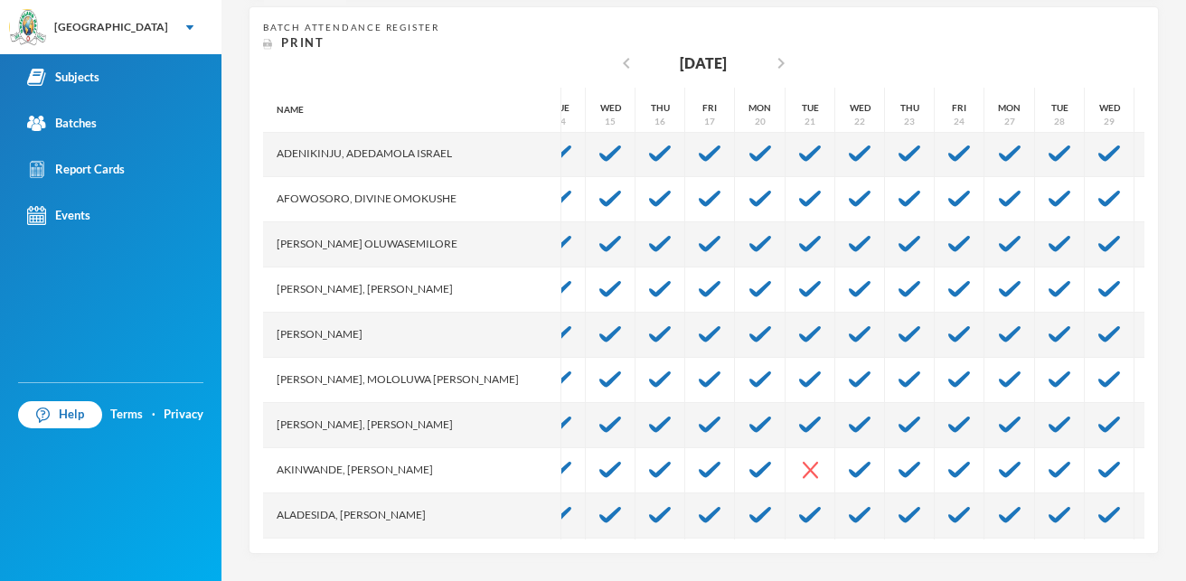
scroll to position [91, 362]
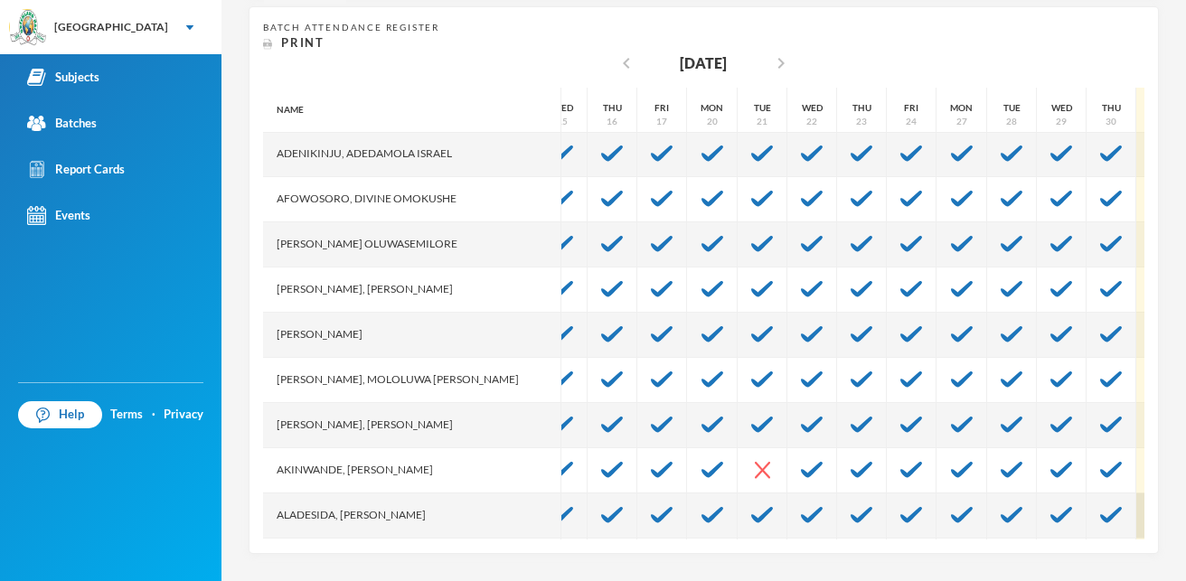
click at [1136, 525] on div at bounding box center [1161, 516] width 50 height 45
click at [1115, 525] on div "Attendance for Jan 31, 2025 reason Half Day? Cancel Mark Absent" at bounding box center [593, 290] width 1186 height 581
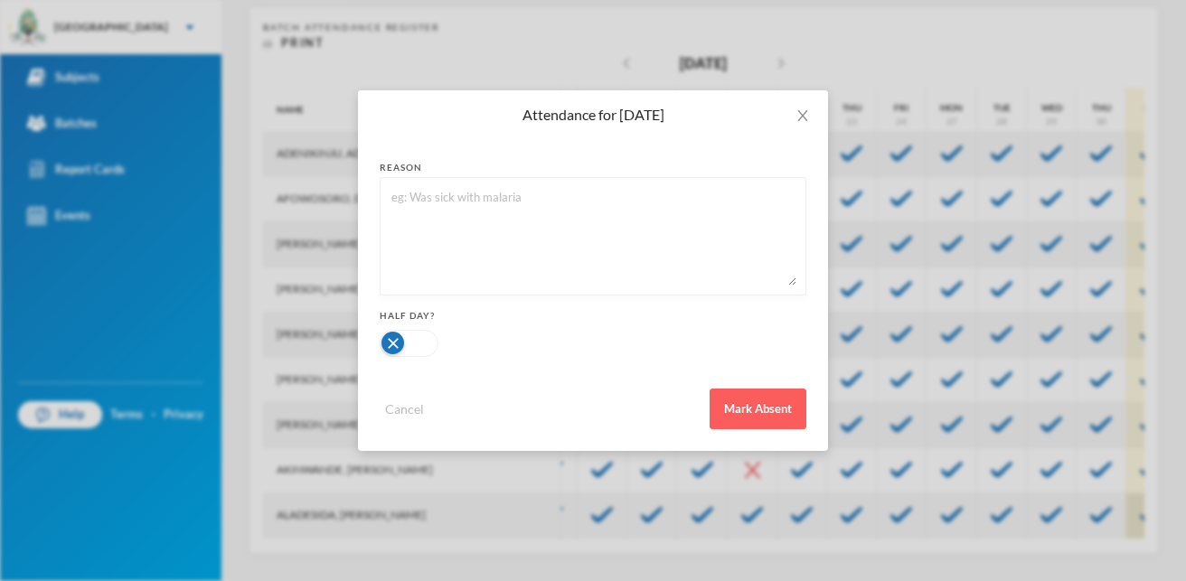
click at [1115, 525] on div "Attendance for Jan 31, 2025 reason Half Day? Cancel Mark Absent" at bounding box center [593, 290] width 1186 height 581
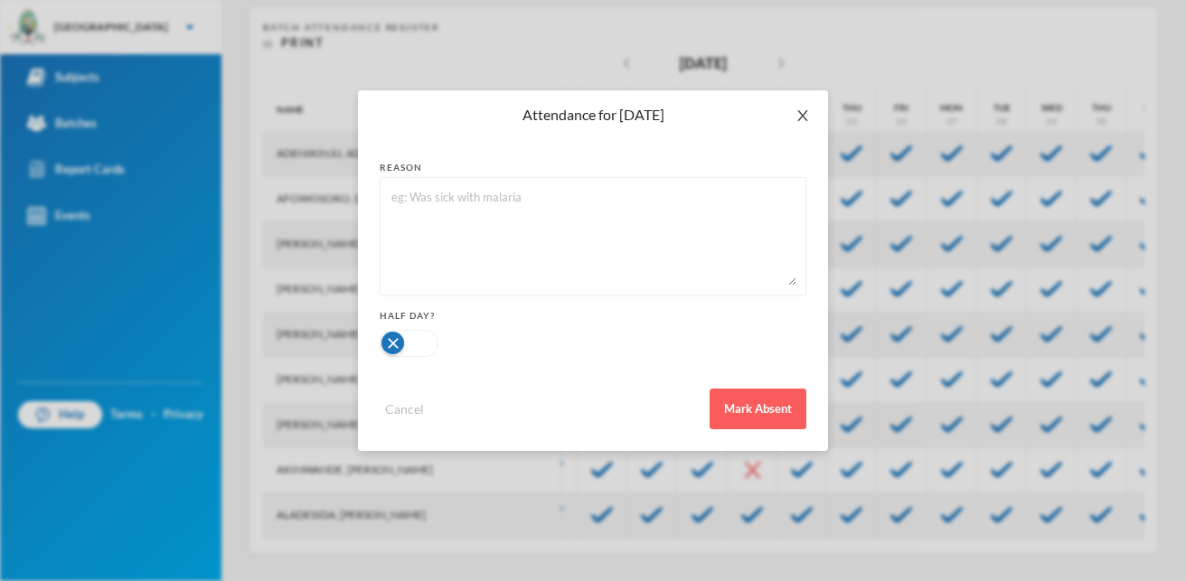
click at [800, 116] on icon "icon: close" at bounding box center [802, 115] width 14 height 14
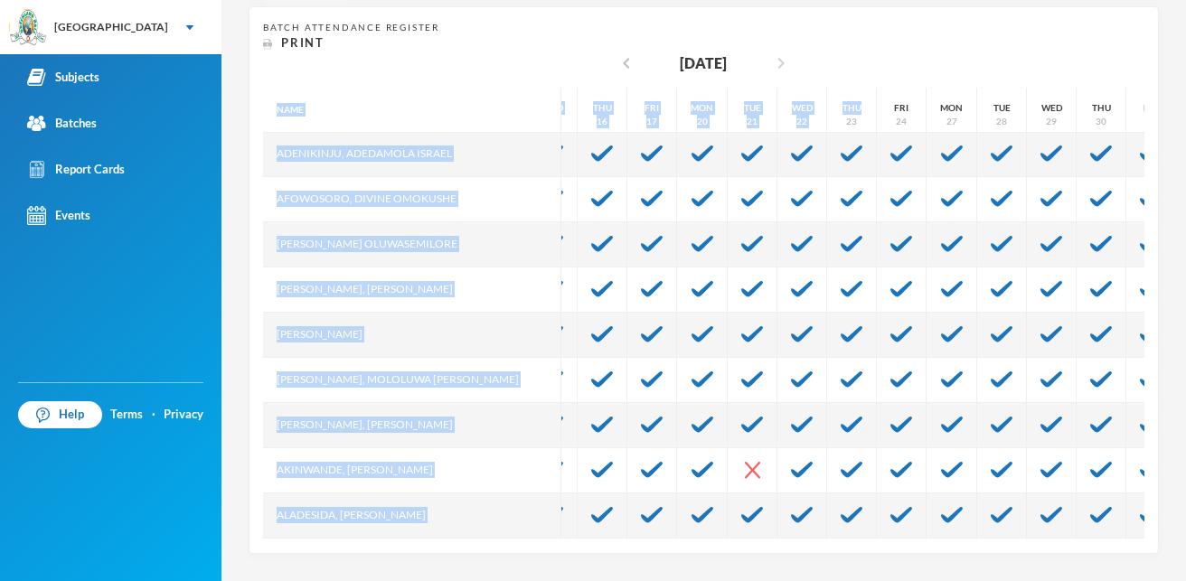
drag, startPoint x: 800, startPoint y: 105, endPoint x: 770, endPoint y: 53, distance: 59.5
click at [779, 61] on div "Batch Attendance Register Print chevron_left January 2025 chevron_right Name Ab…" at bounding box center [703, 280] width 881 height 519
click at [779, 61] on icon "chevron_right" at bounding box center [781, 63] width 22 height 22
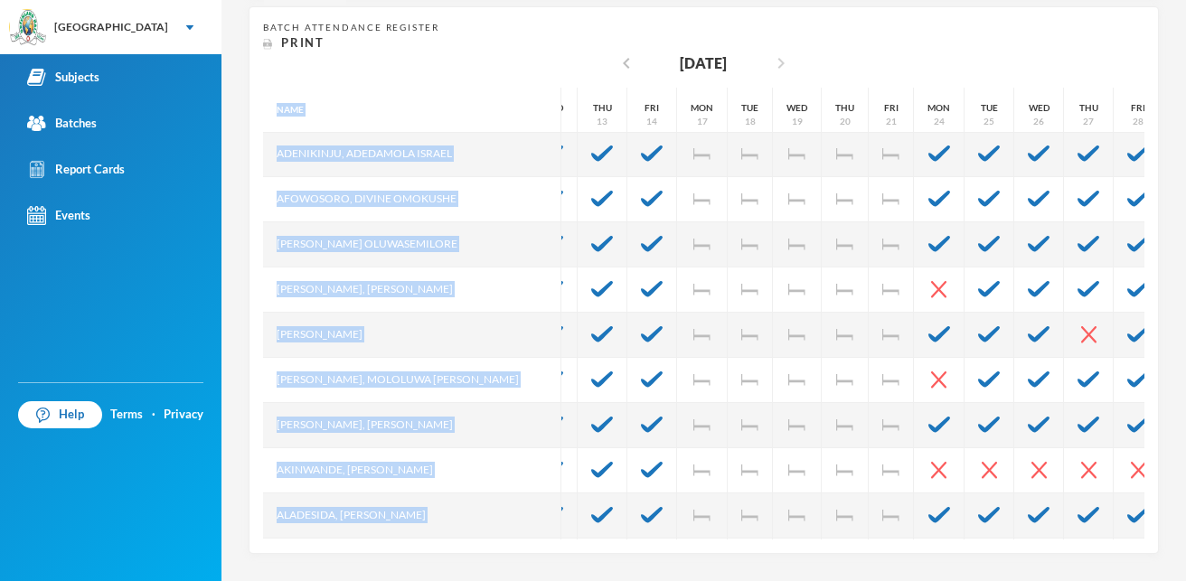
scroll to position [91, 368]
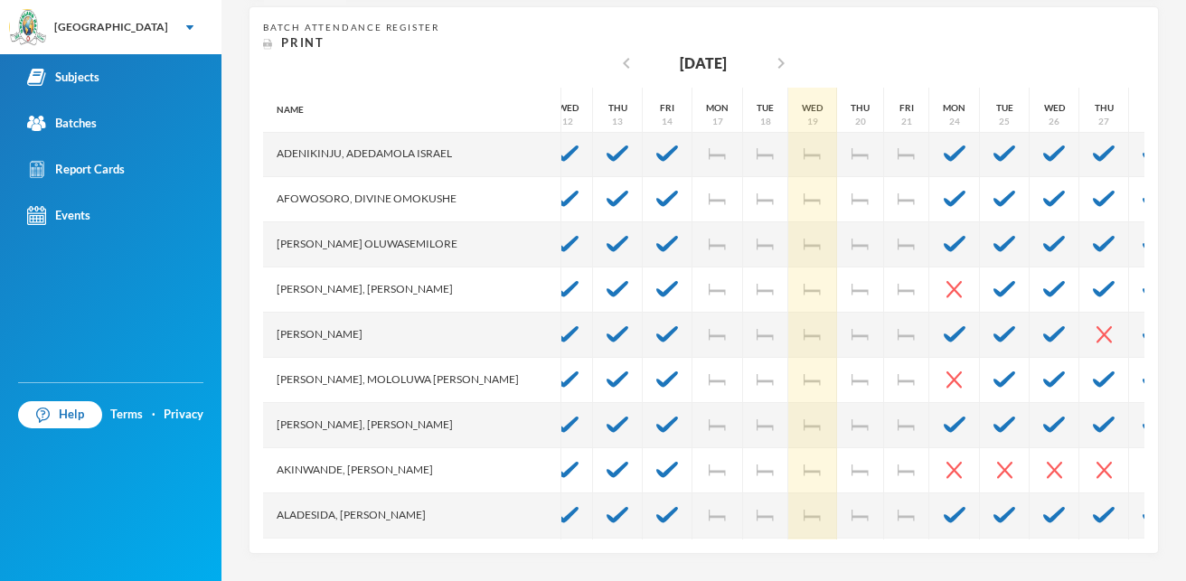
click at [788, 106] on div "Wed 19" at bounding box center [812, 110] width 49 height 45
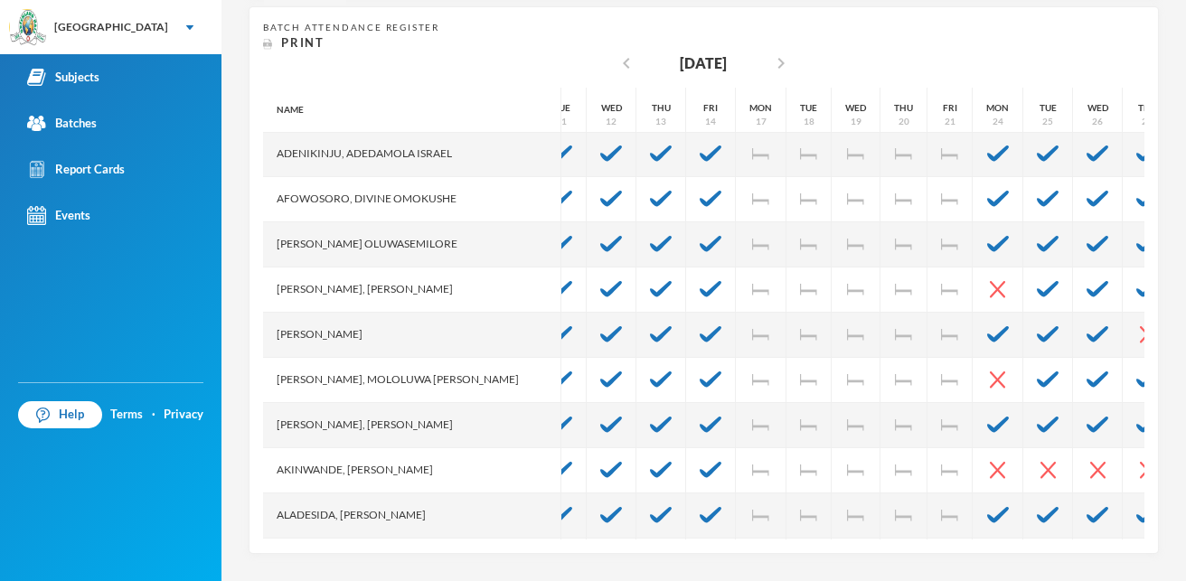
scroll to position [91, 371]
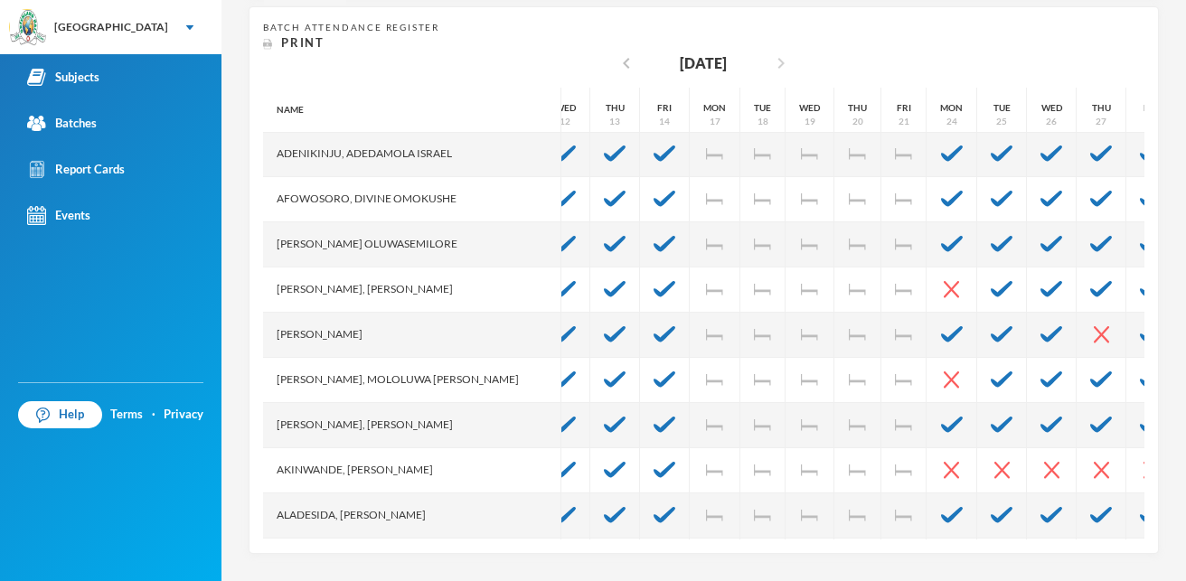
click at [785, 59] on icon "chevron_right" at bounding box center [781, 63] width 22 height 22
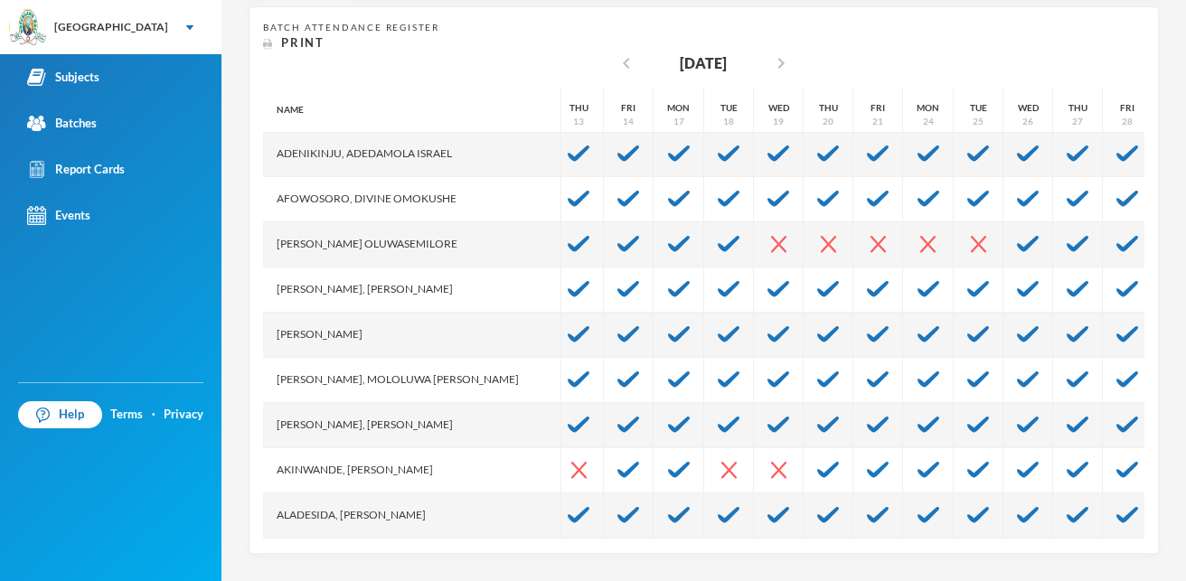
scroll to position [91, 434]
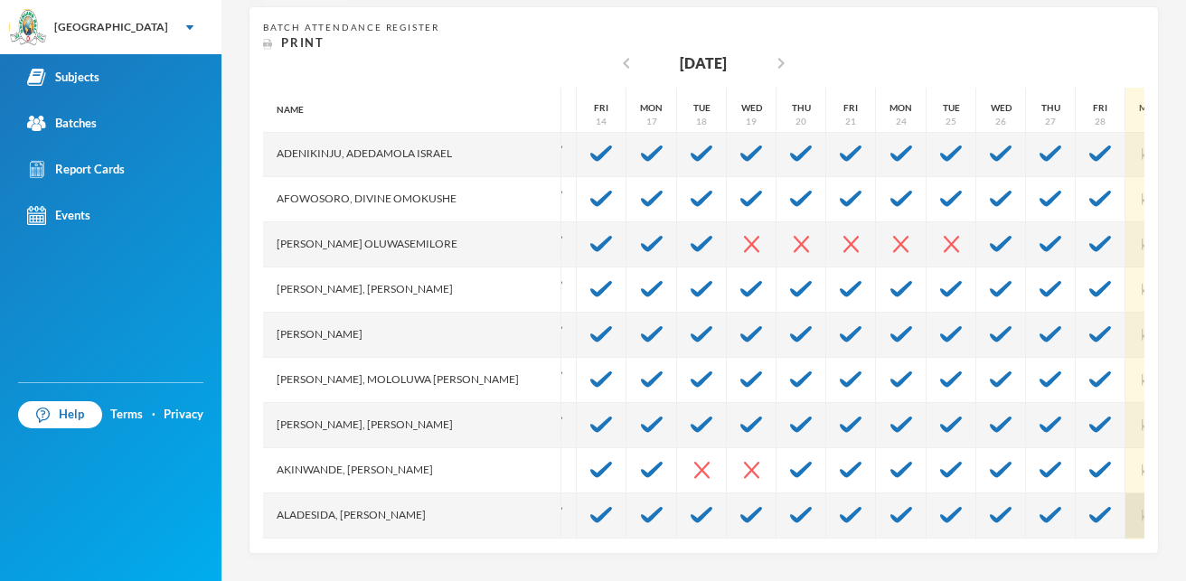
click at [1125, 521] on div at bounding box center [1150, 516] width 51 height 45
click at [1125, 515] on div at bounding box center [1150, 516] width 51 height 45
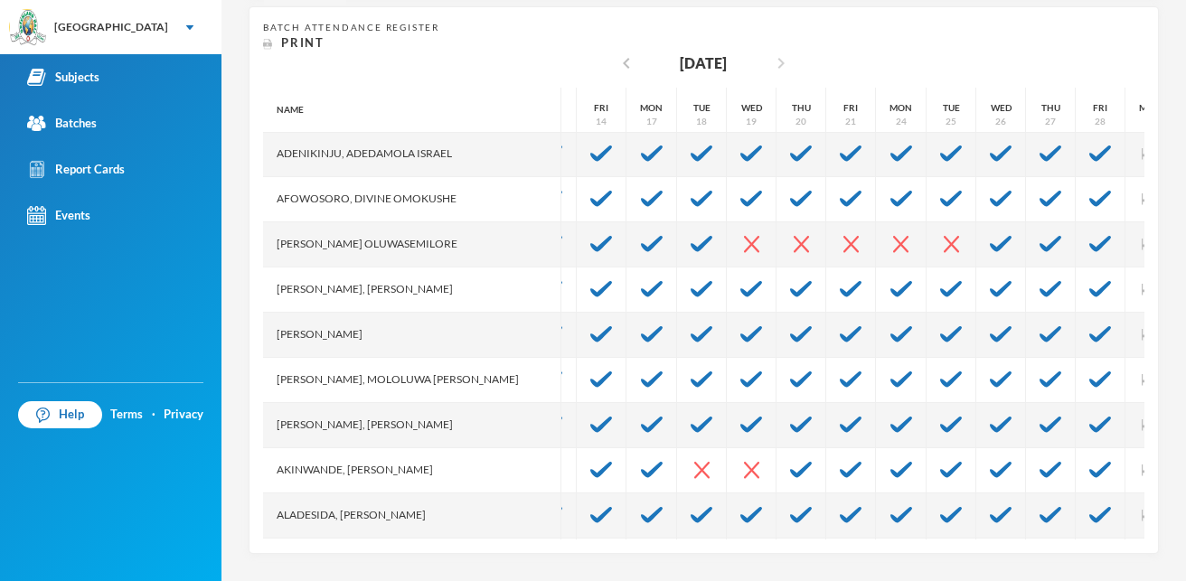
click at [780, 62] on icon "chevron_right" at bounding box center [781, 63] width 22 height 22
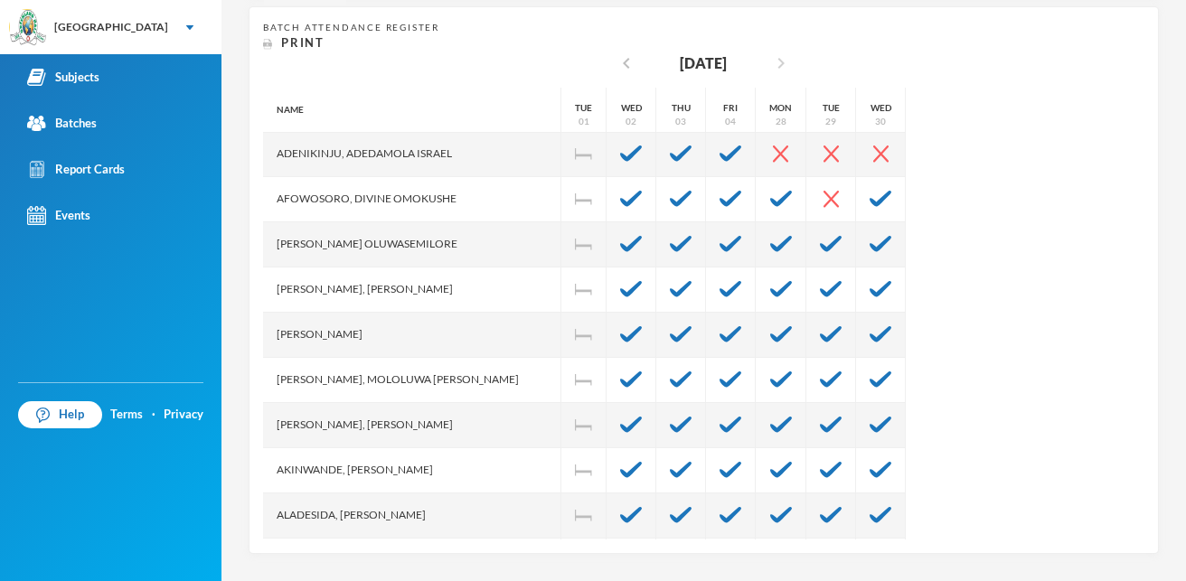
click at [776, 61] on icon "chevron_right" at bounding box center [781, 63] width 22 height 22
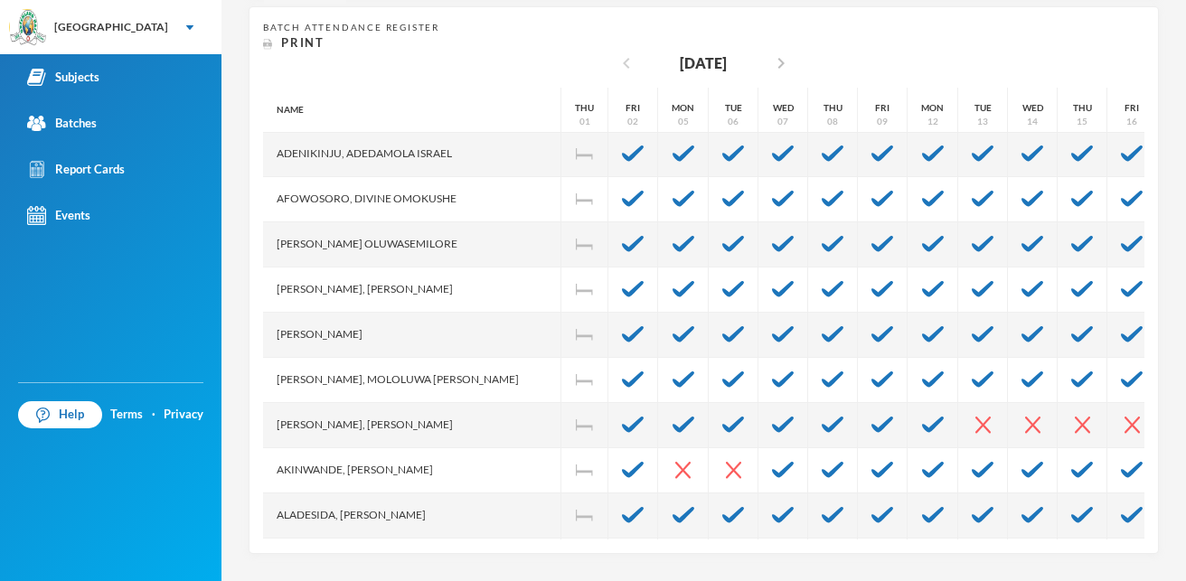
click at [617, 67] on icon "chevron_left" at bounding box center [627, 63] width 22 height 22
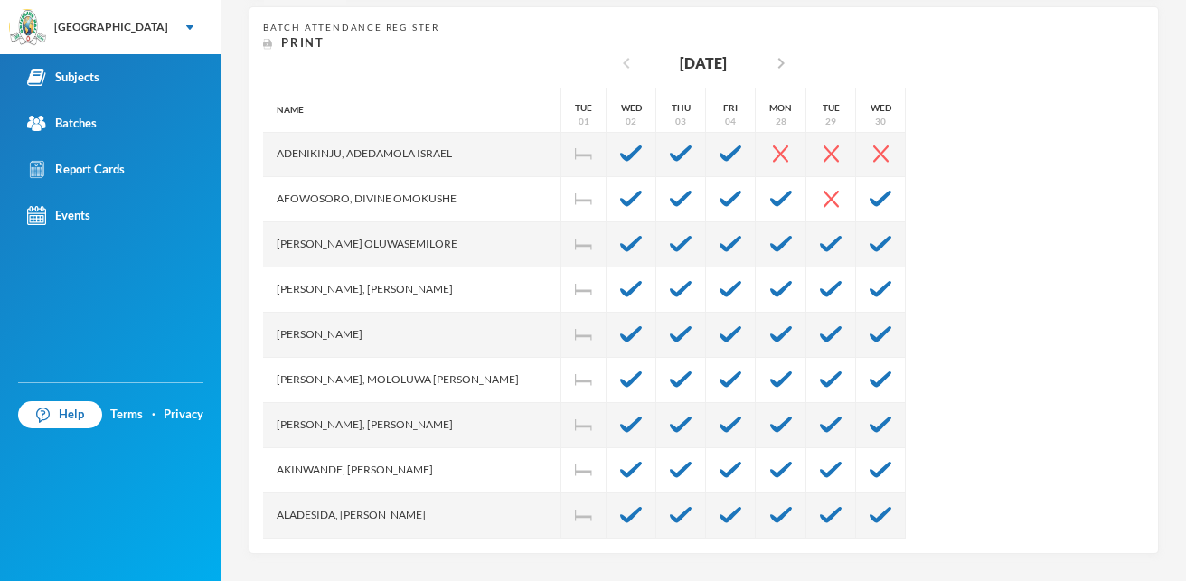
click at [619, 67] on icon "chevron_left" at bounding box center [627, 63] width 22 height 22
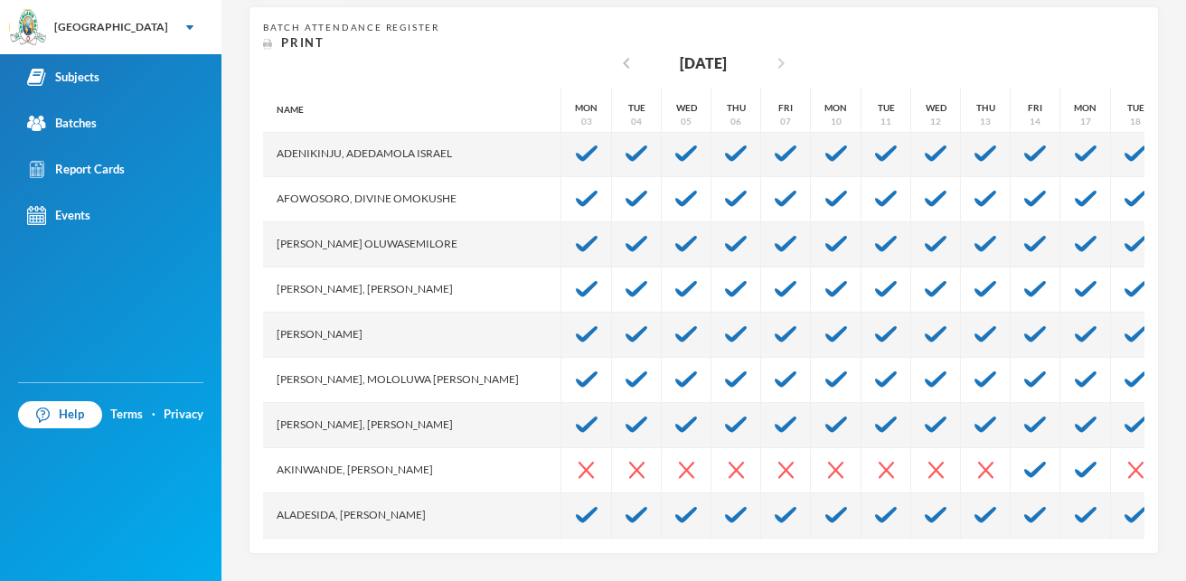
click at [777, 63] on icon "chevron_right" at bounding box center [781, 63] width 22 height 22
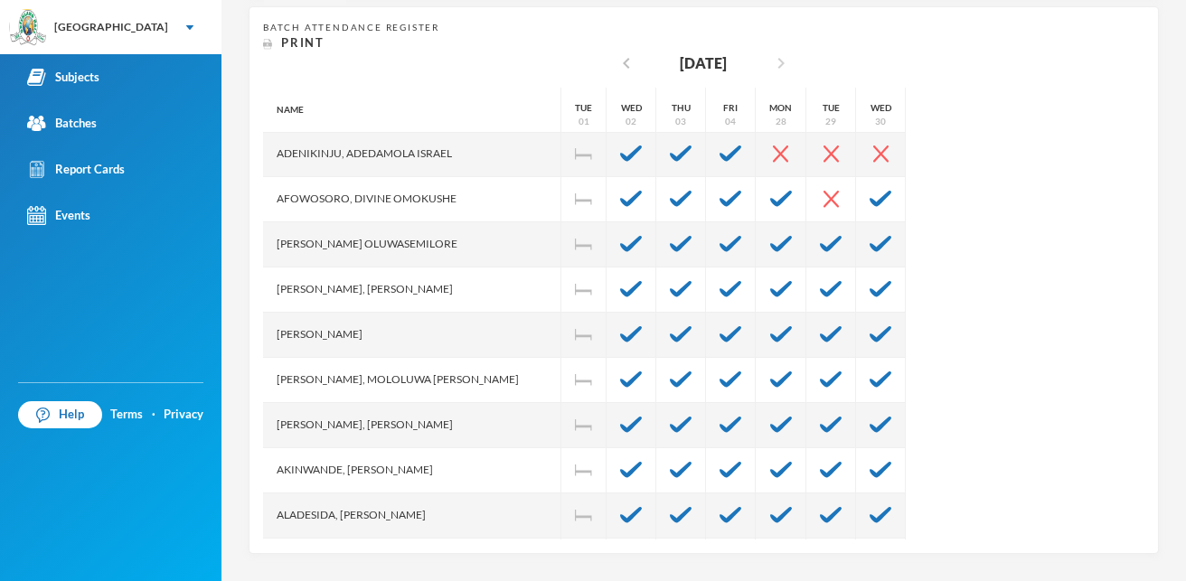
click at [778, 63] on icon "chevron_right" at bounding box center [781, 63] width 22 height 22
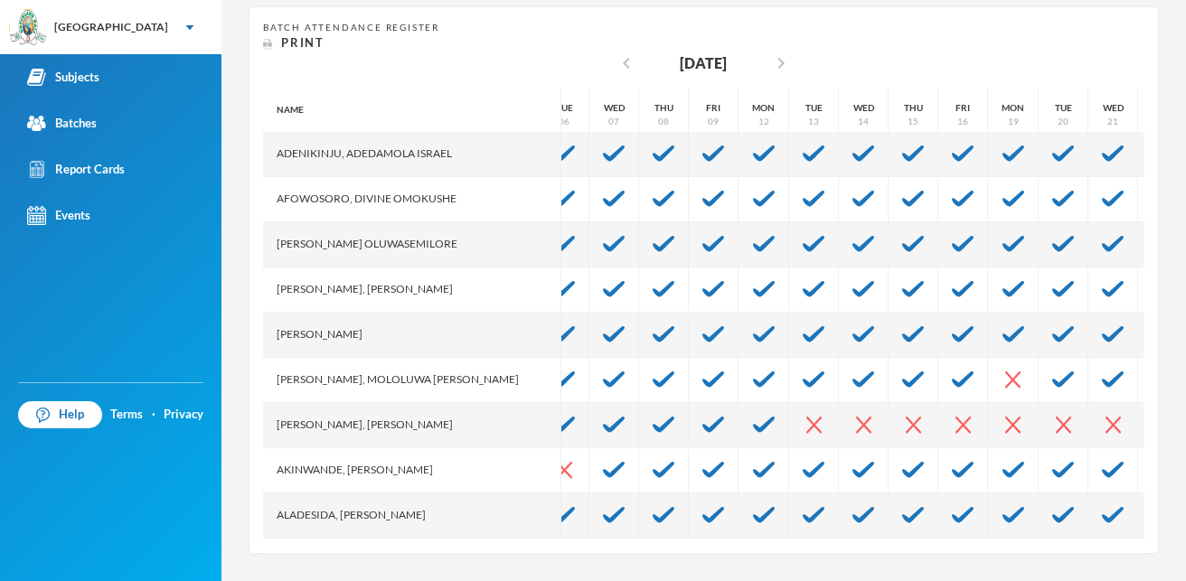
scroll to position [91, 181]
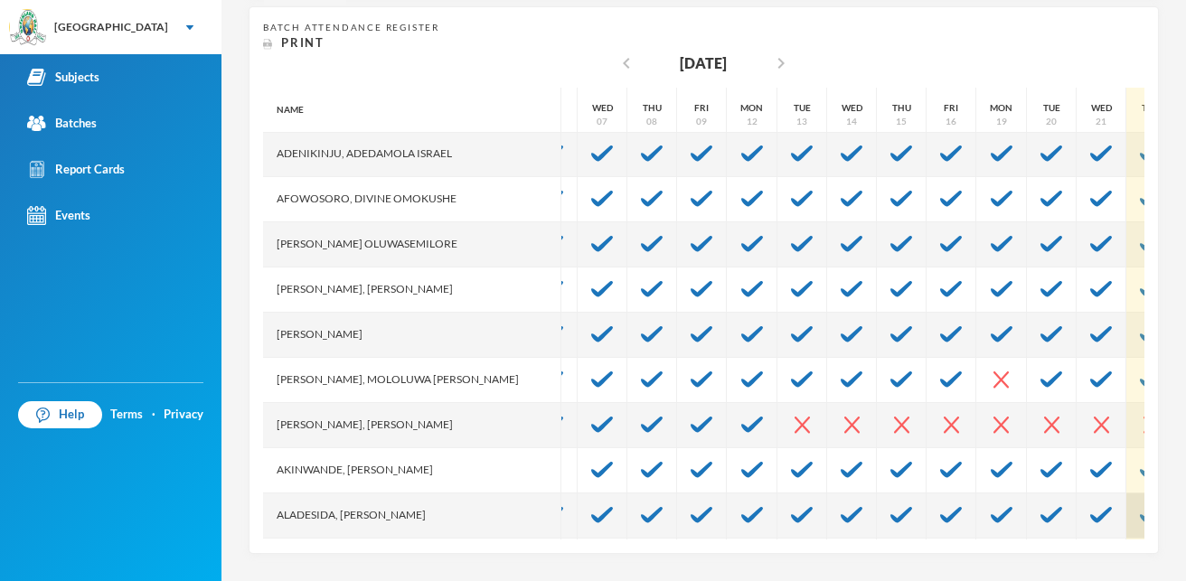
click at [1126, 524] on div at bounding box center [1151, 516] width 50 height 45
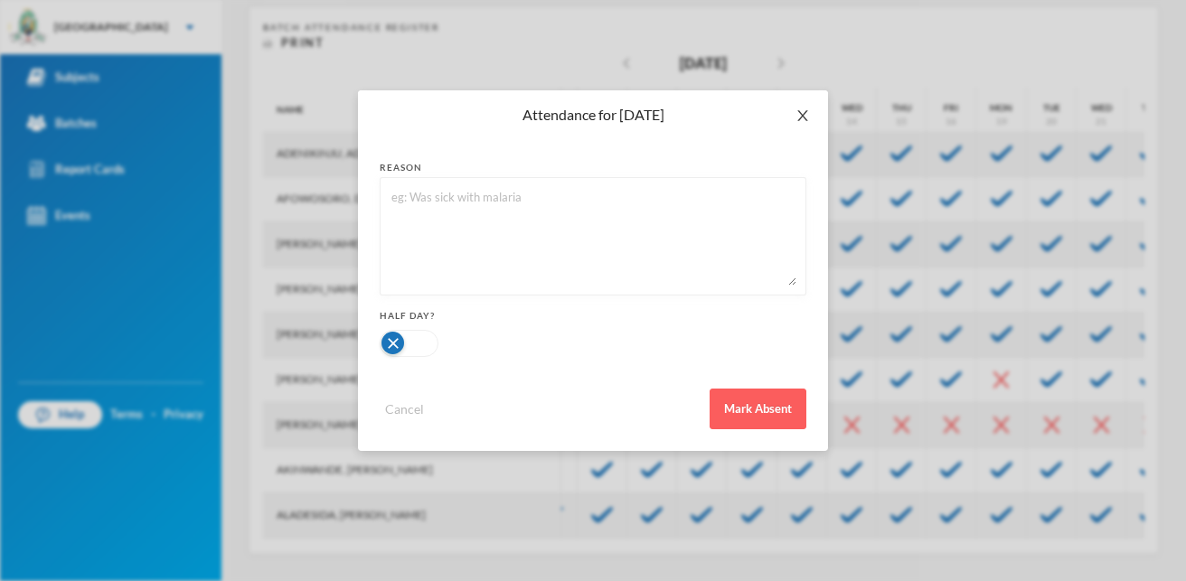
click at [799, 113] on icon "icon: close" at bounding box center [802, 115] width 14 height 14
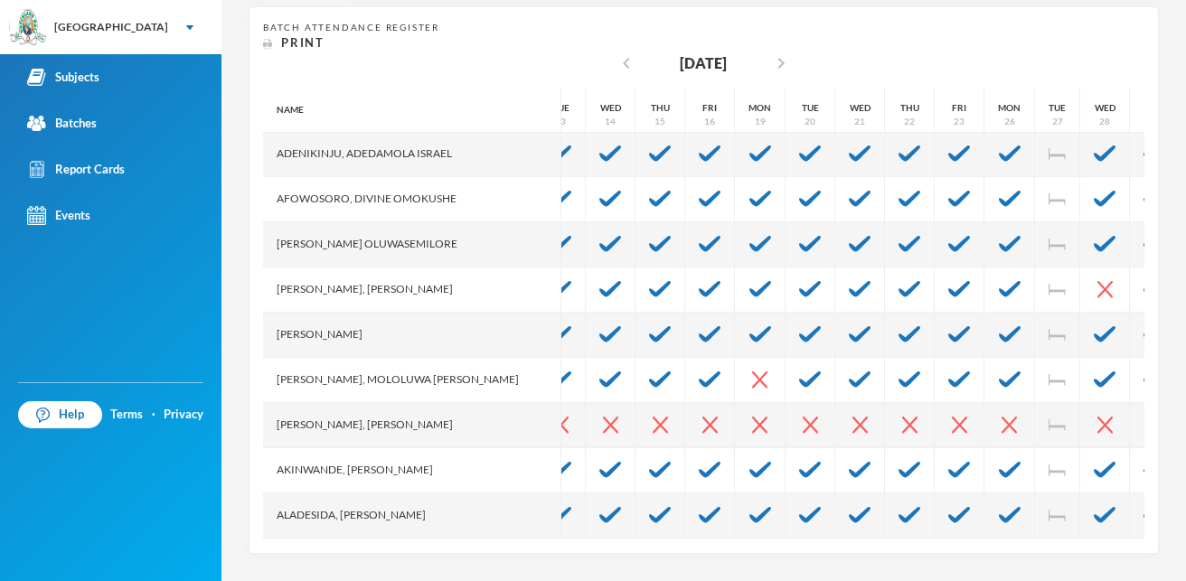
scroll to position [91, 470]
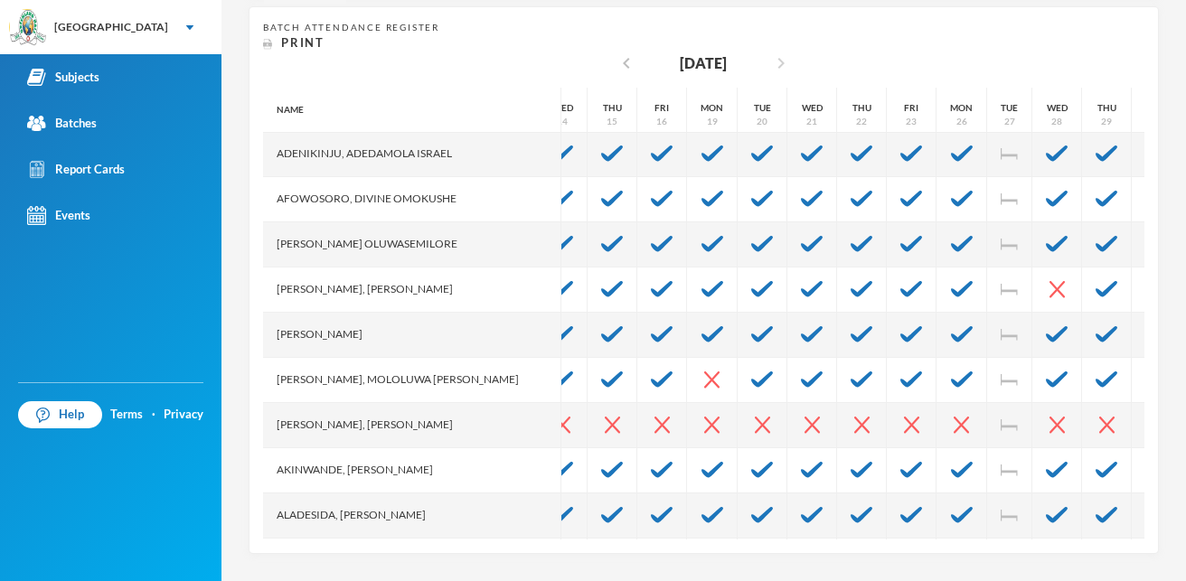
click at [775, 63] on icon "chevron_right" at bounding box center [781, 63] width 22 height 22
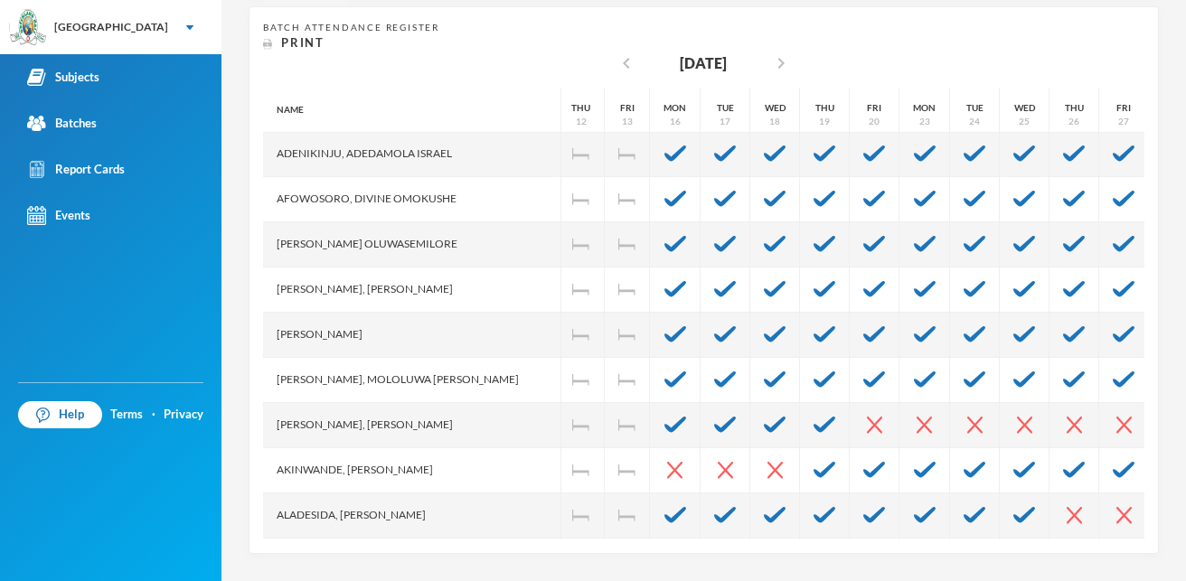
scroll to position [91, 421]
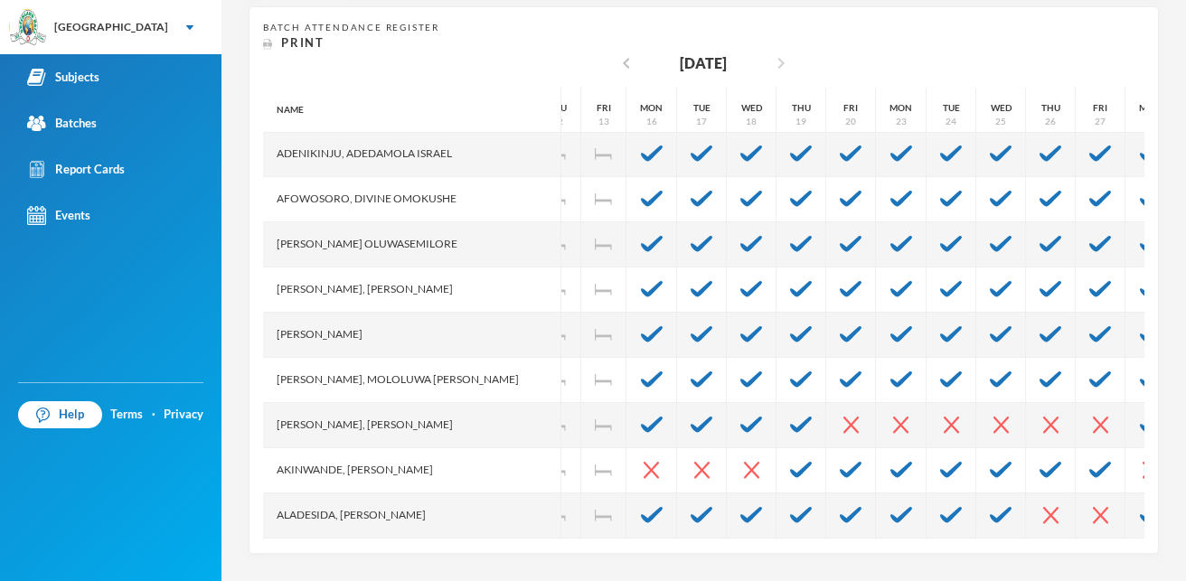
click at [777, 63] on icon "chevron_right" at bounding box center [781, 63] width 22 height 22
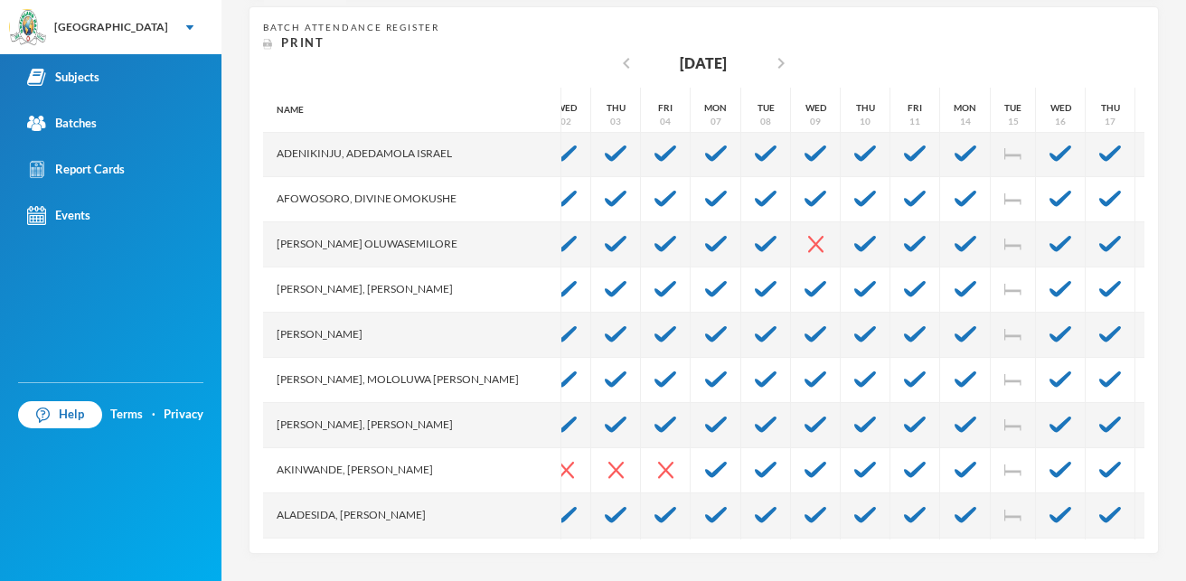
scroll to position [91, 79]
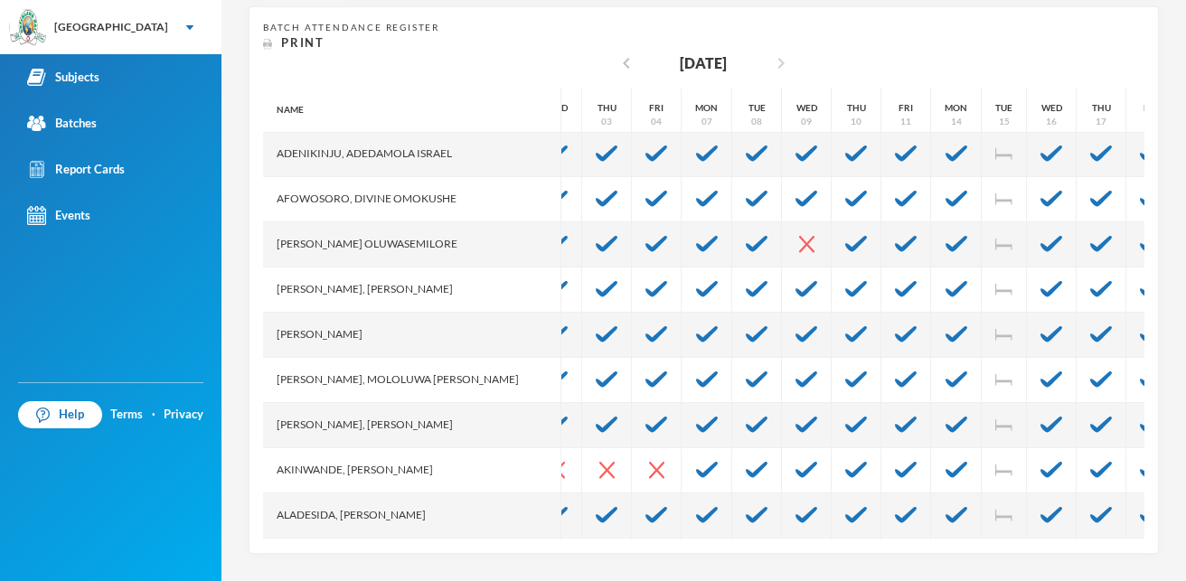
click at [774, 62] on icon "chevron_right" at bounding box center [781, 63] width 22 height 22
click at [616, 61] on icon "chevron_left" at bounding box center [627, 63] width 22 height 22
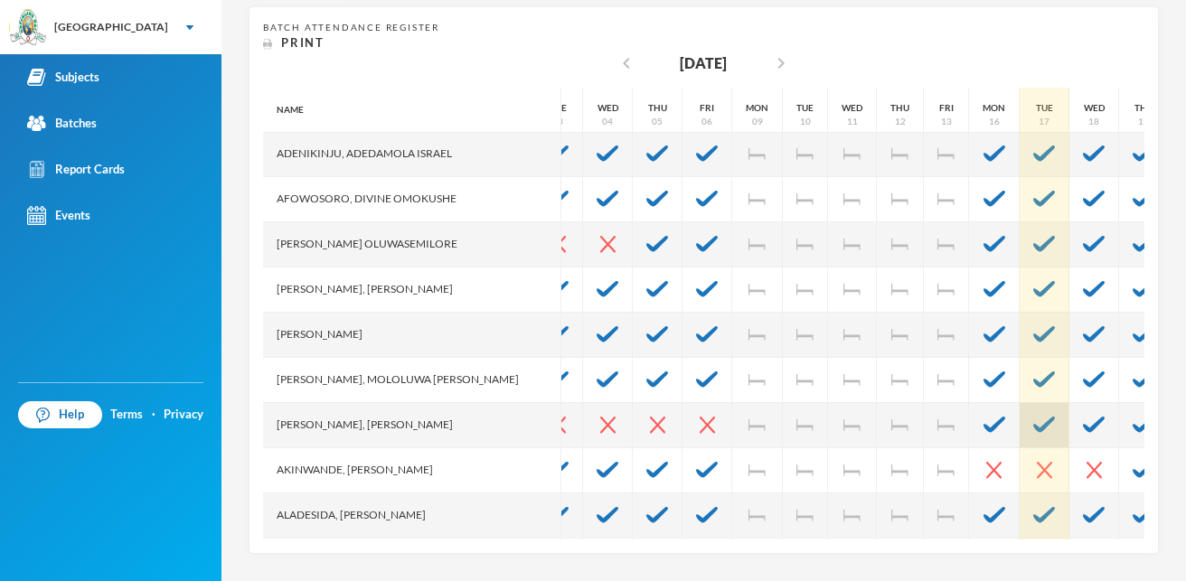
click at [1020, 414] on div at bounding box center [1045, 425] width 50 height 45
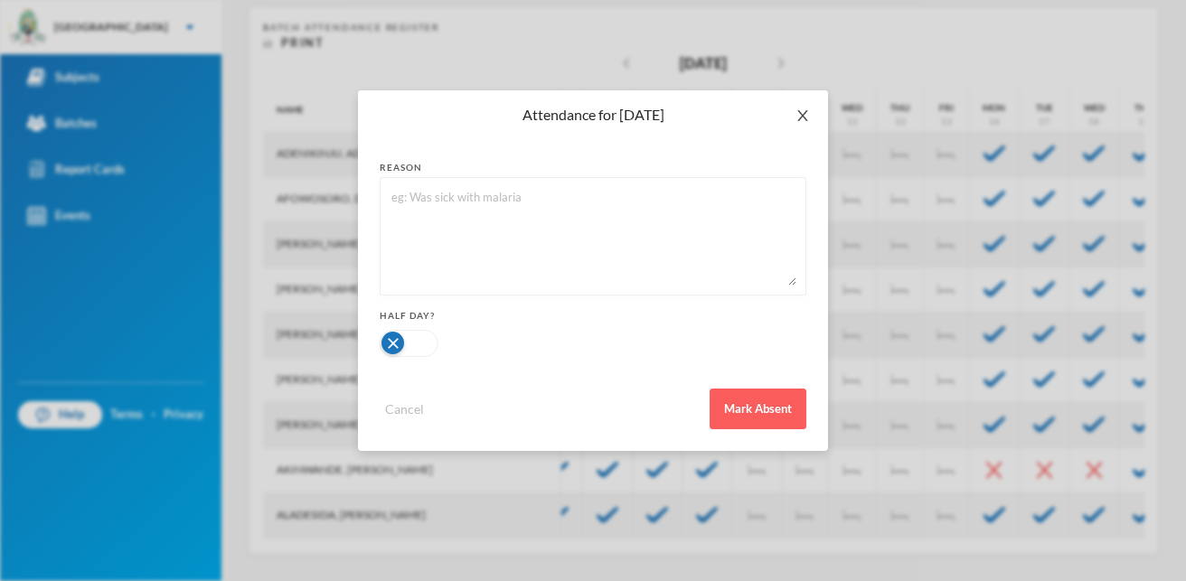
click at [801, 110] on icon "icon: close" at bounding box center [802, 115] width 14 height 14
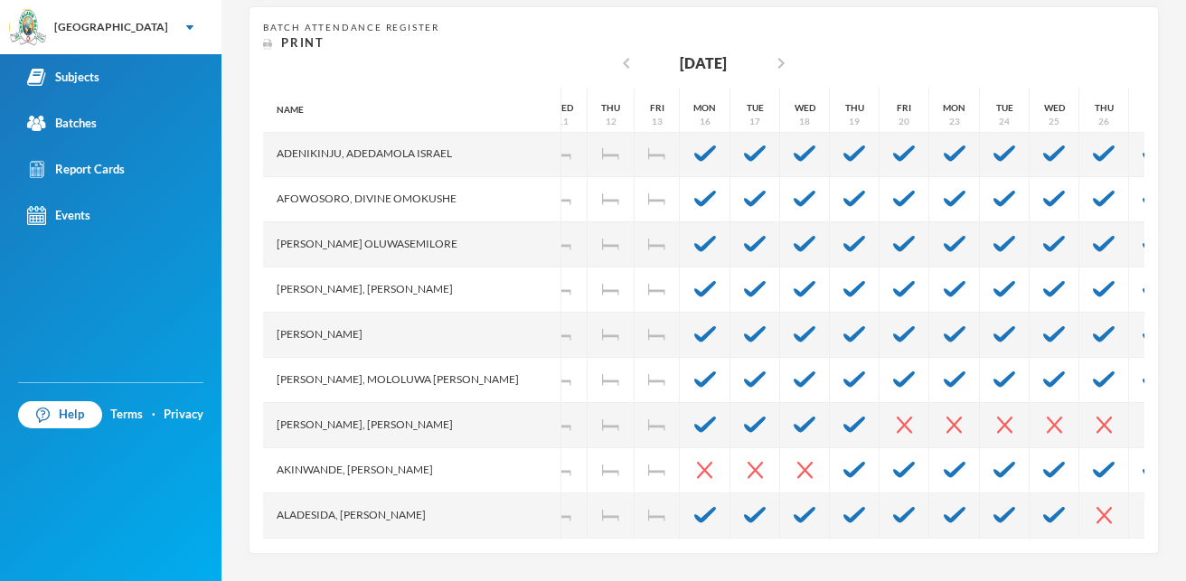
scroll to position [91, 404]
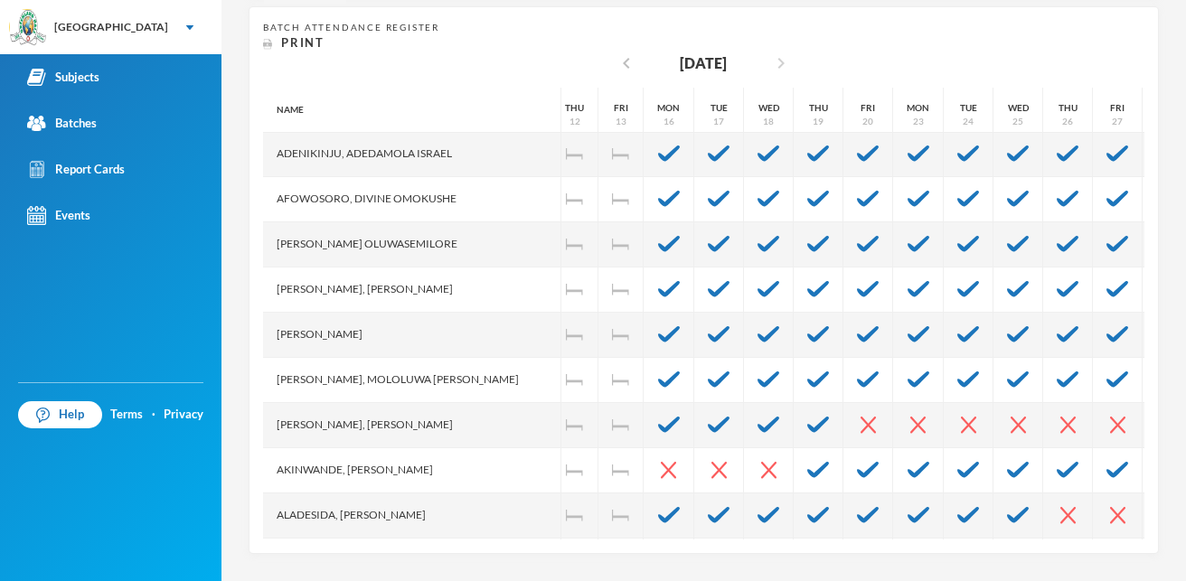
click at [780, 66] on icon "chevron_right" at bounding box center [781, 63] width 22 height 22
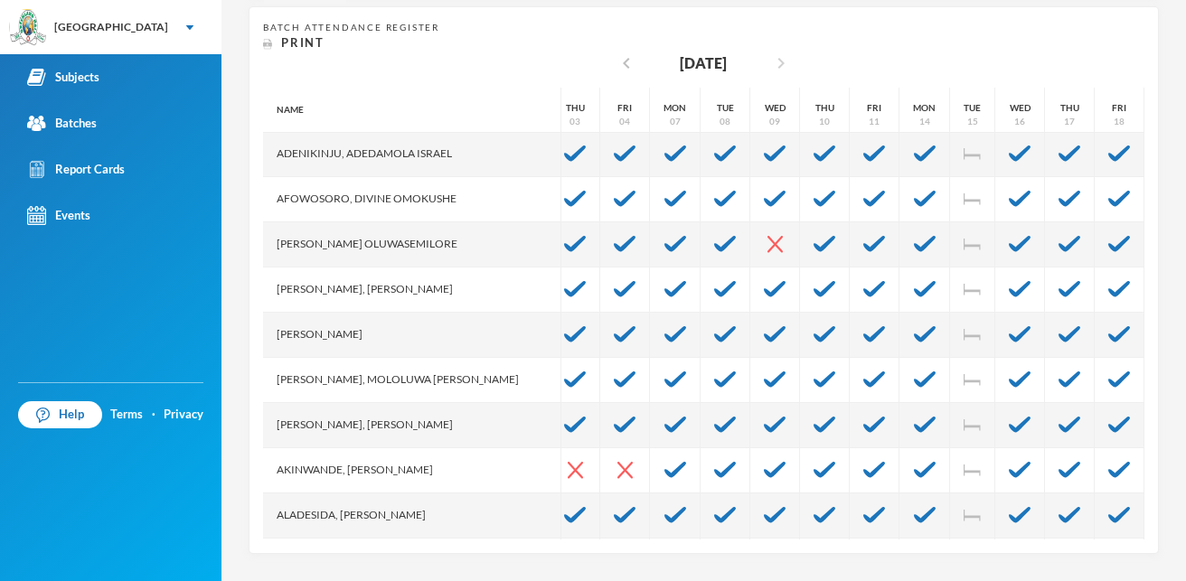
scroll to position [91, 79]
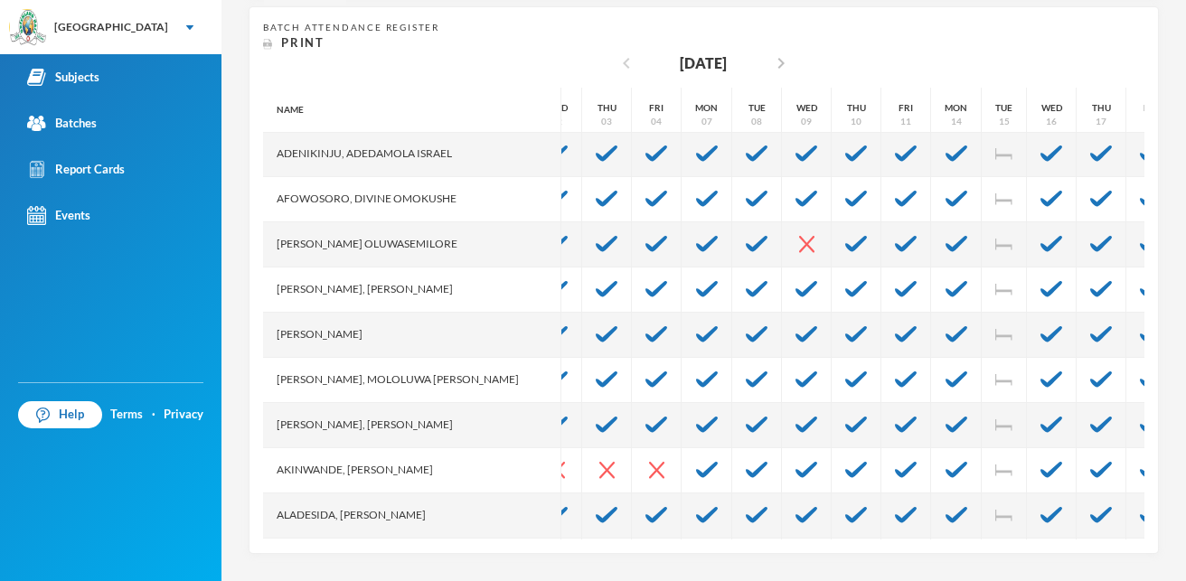
click at [621, 61] on icon "chevron_left" at bounding box center [627, 63] width 22 height 22
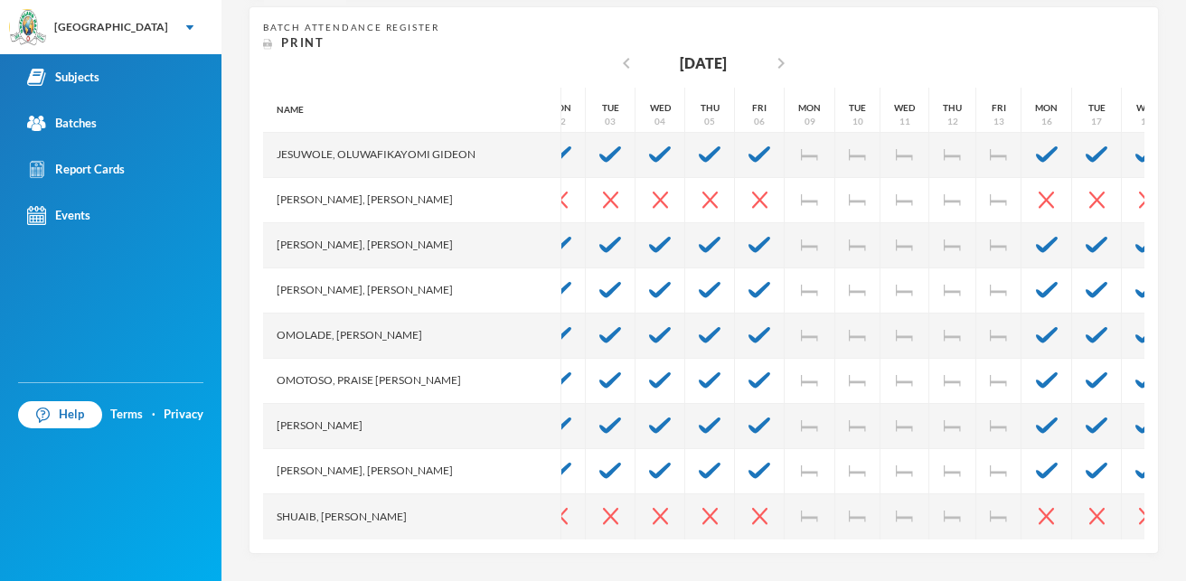
scroll to position [737, 0]
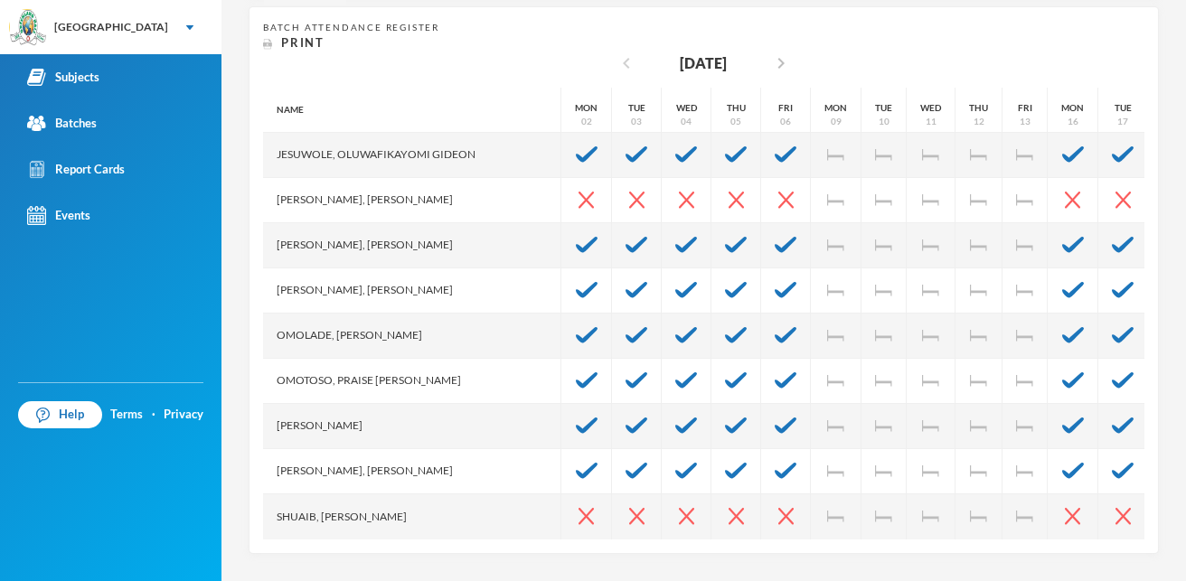
click at [616, 62] on icon "chevron_left" at bounding box center [627, 63] width 22 height 22
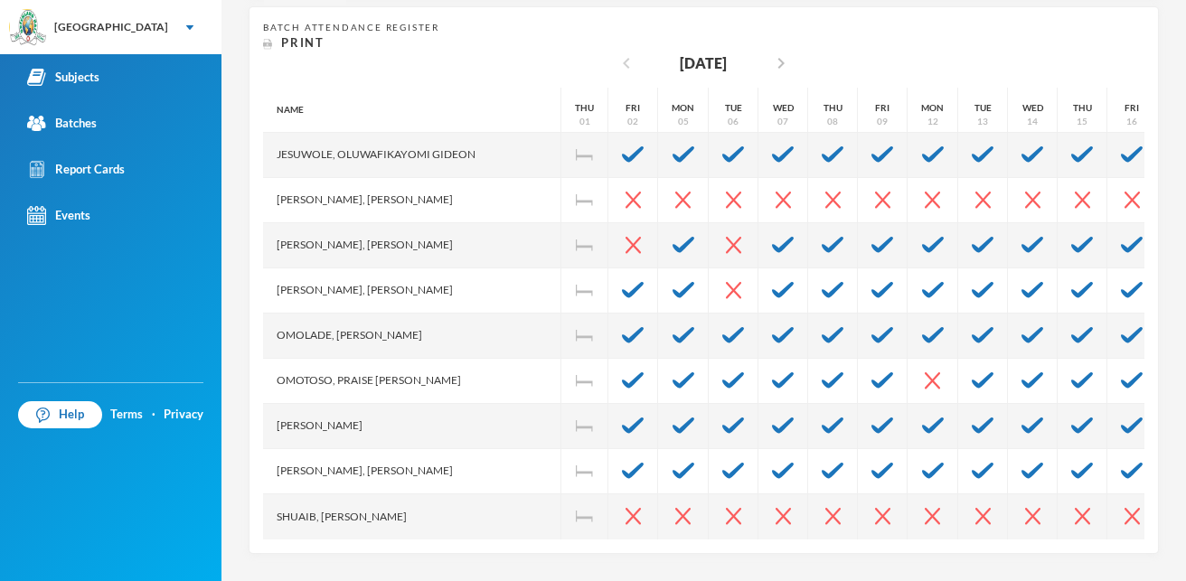
click at [616, 62] on icon "chevron_left" at bounding box center [627, 63] width 22 height 22
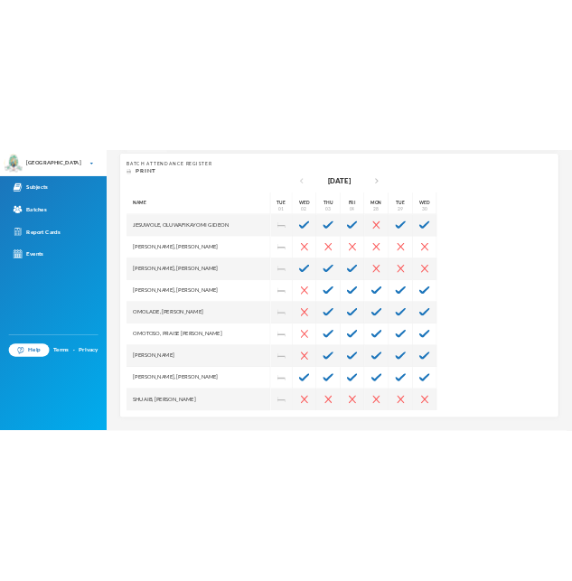
scroll to position [723, 0]
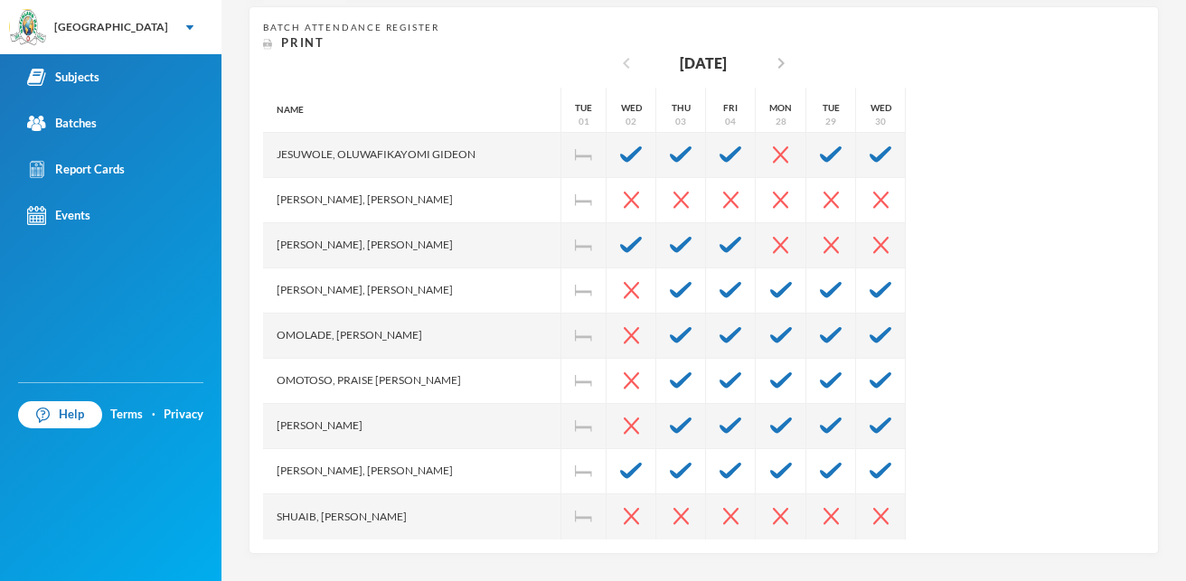
click at [616, 63] on icon "chevron_left" at bounding box center [627, 63] width 22 height 22
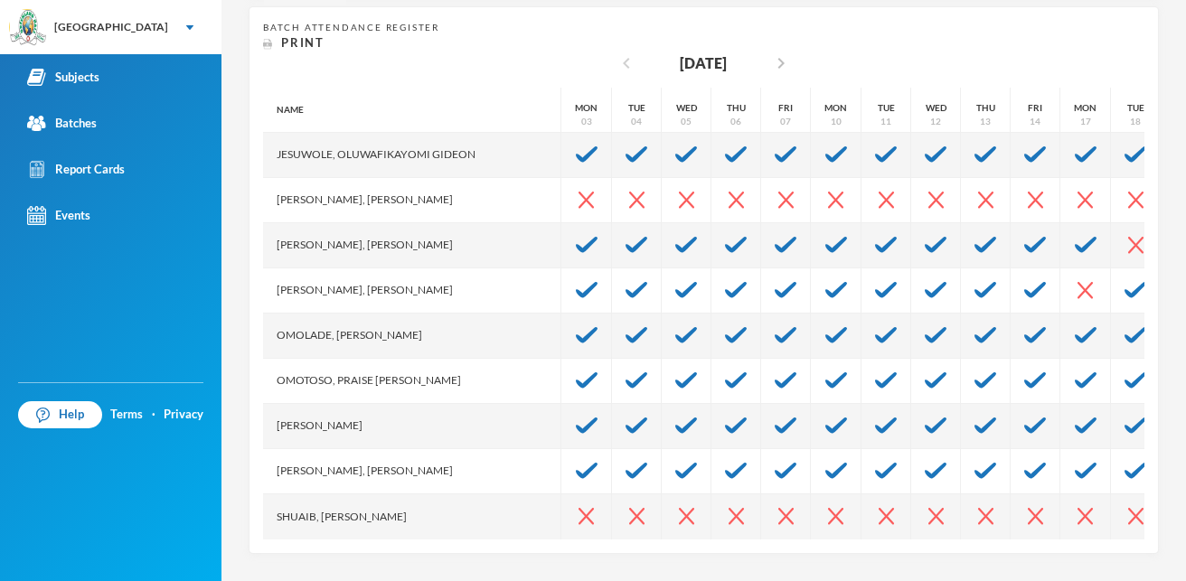
click at [616, 64] on icon "chevron_left" at bounding box center [627, 63] width 22 height 22
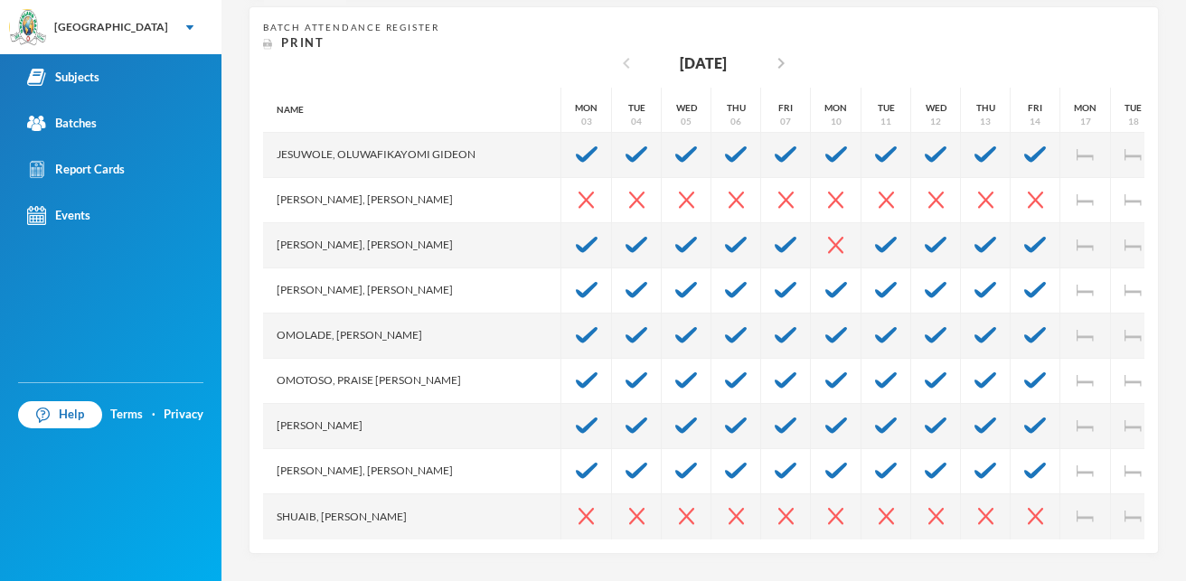
click at [616, 64] on icon "chevron_left" at bounding box center [627, 63] width 22 height 22
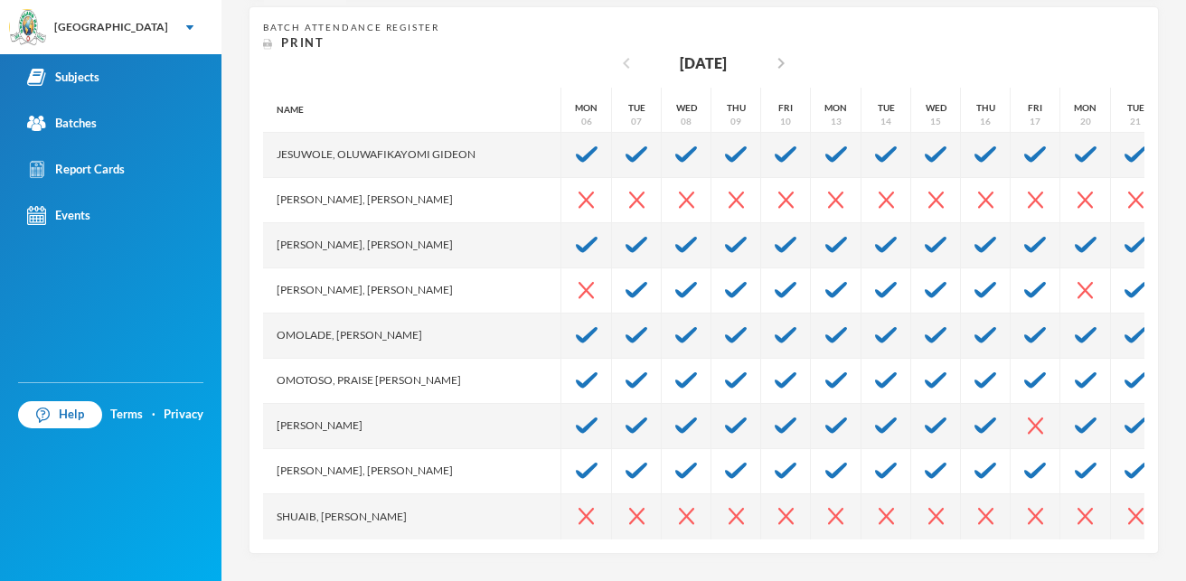
click at [616, 63] on icon "chevron_left" at bounding box center [627, 63] width 22 height 22
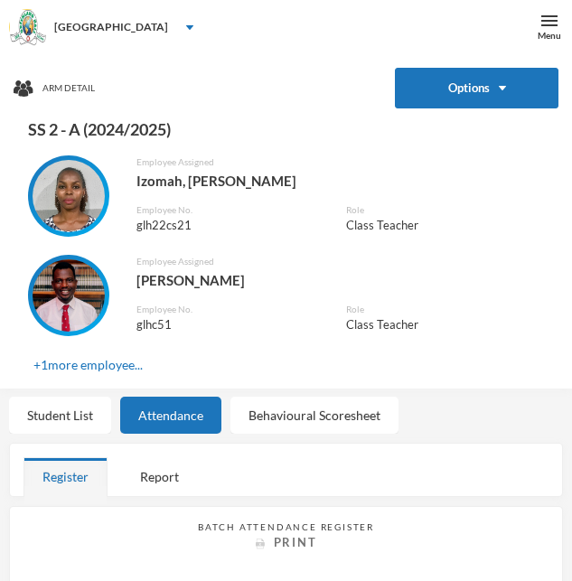
scroll to position [0, 0]
